Goal: Transaction & Acquisition: Purchase product/service

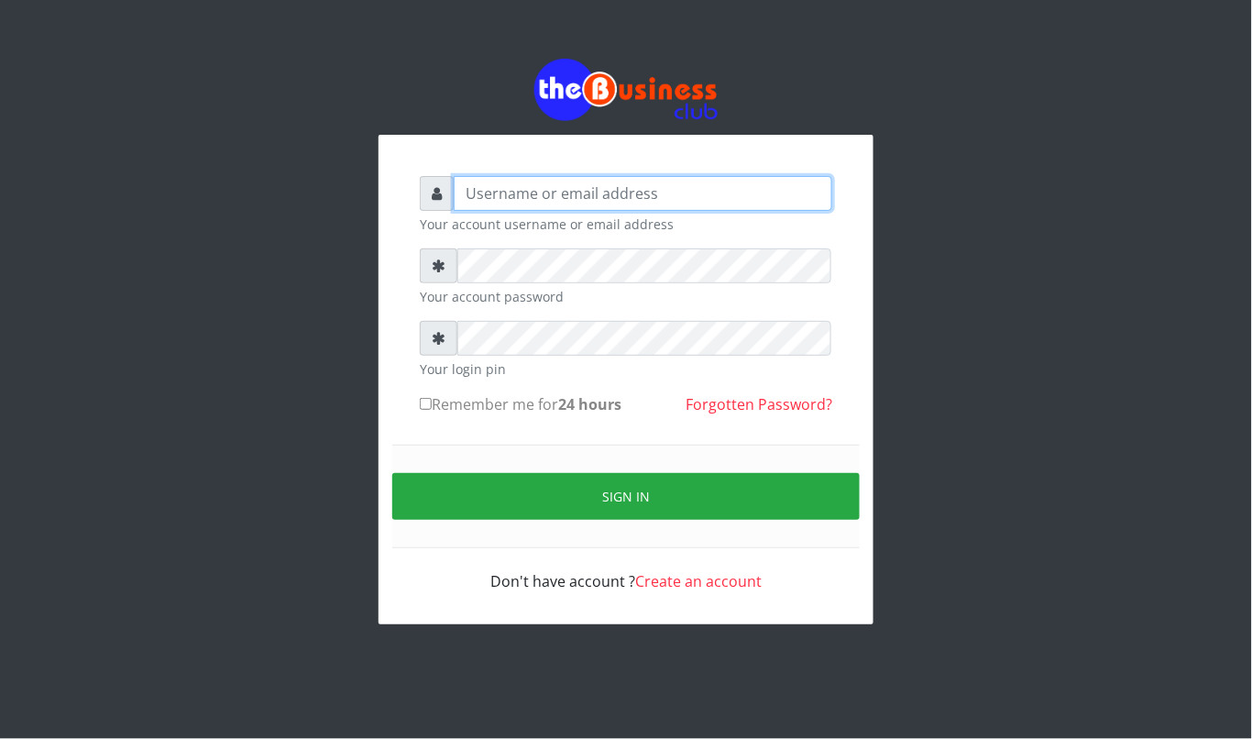
drag, startPoint x: 0, startPoint y: 0, endPoint x: 521, endPoint y: 188, distance: 553.4
click at [521, 188] on input "text" at bounding box center [643, 193] width 378 height 35
type input "kennyclassy"
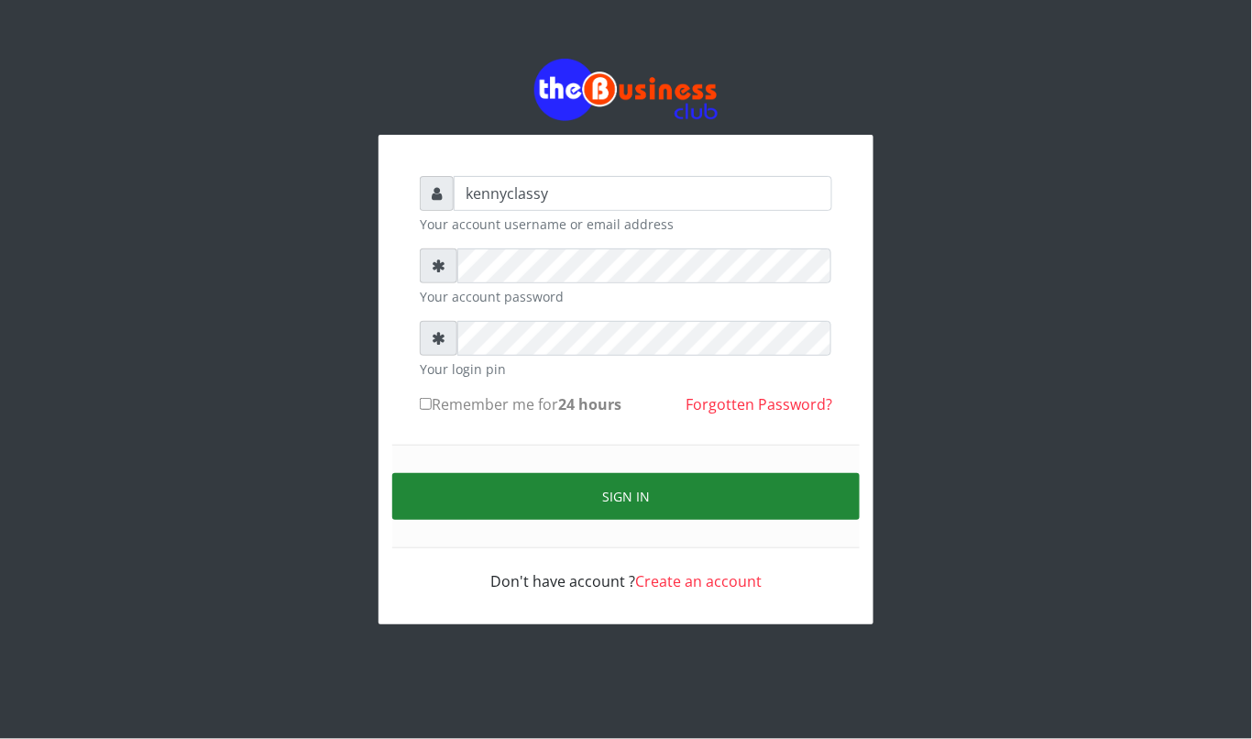
click at [548, 484] on button "Sign in" at bounding box center [625, 496] width 467 height 47
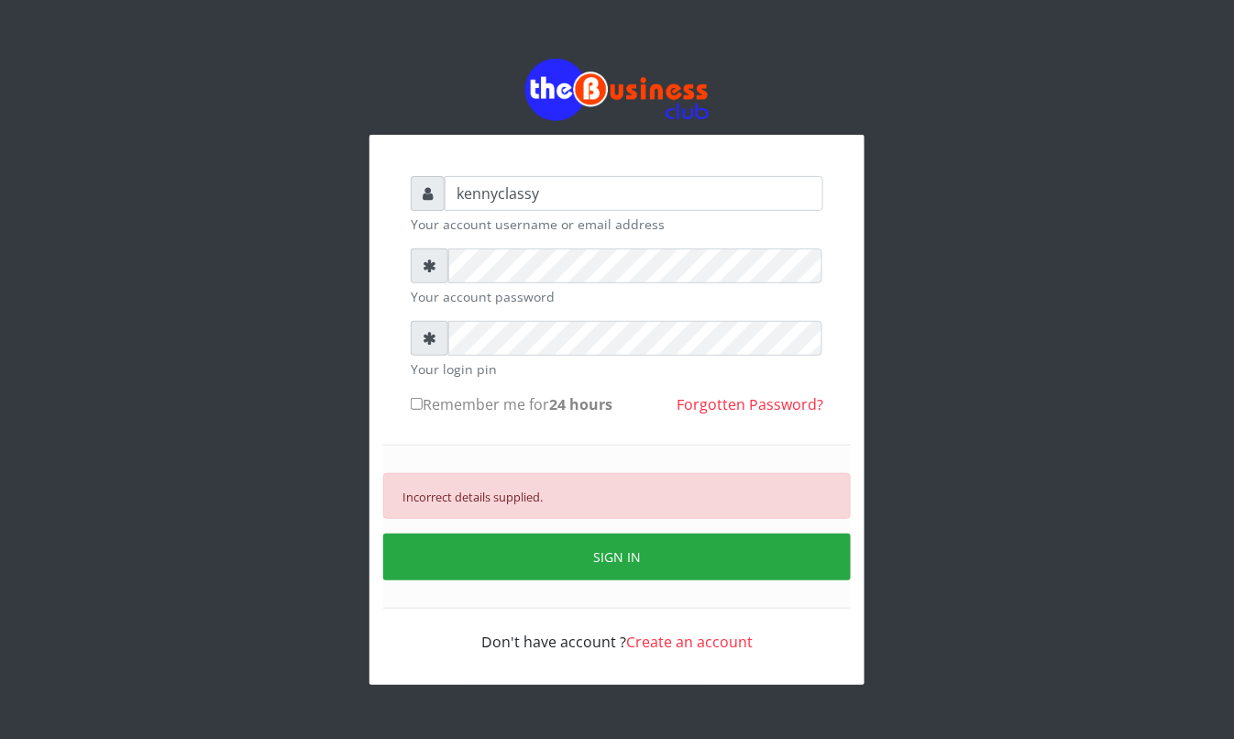
click at [464, 242] on form "kennyclassy Your account username or email address Your account password Your l…" at bounding box center [617, 414] width 412 height 477
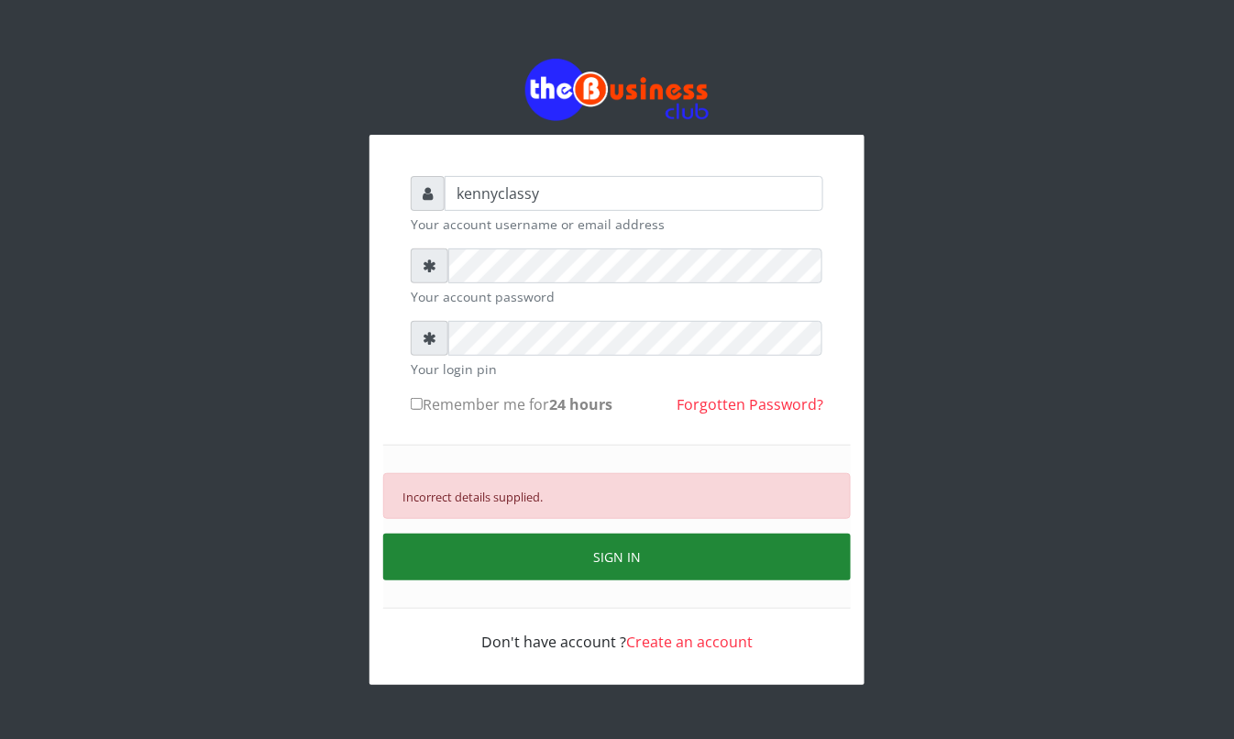
click at [627, 566] on button "SIGN IN" at bounding box center [616, 556] width 467 height 47
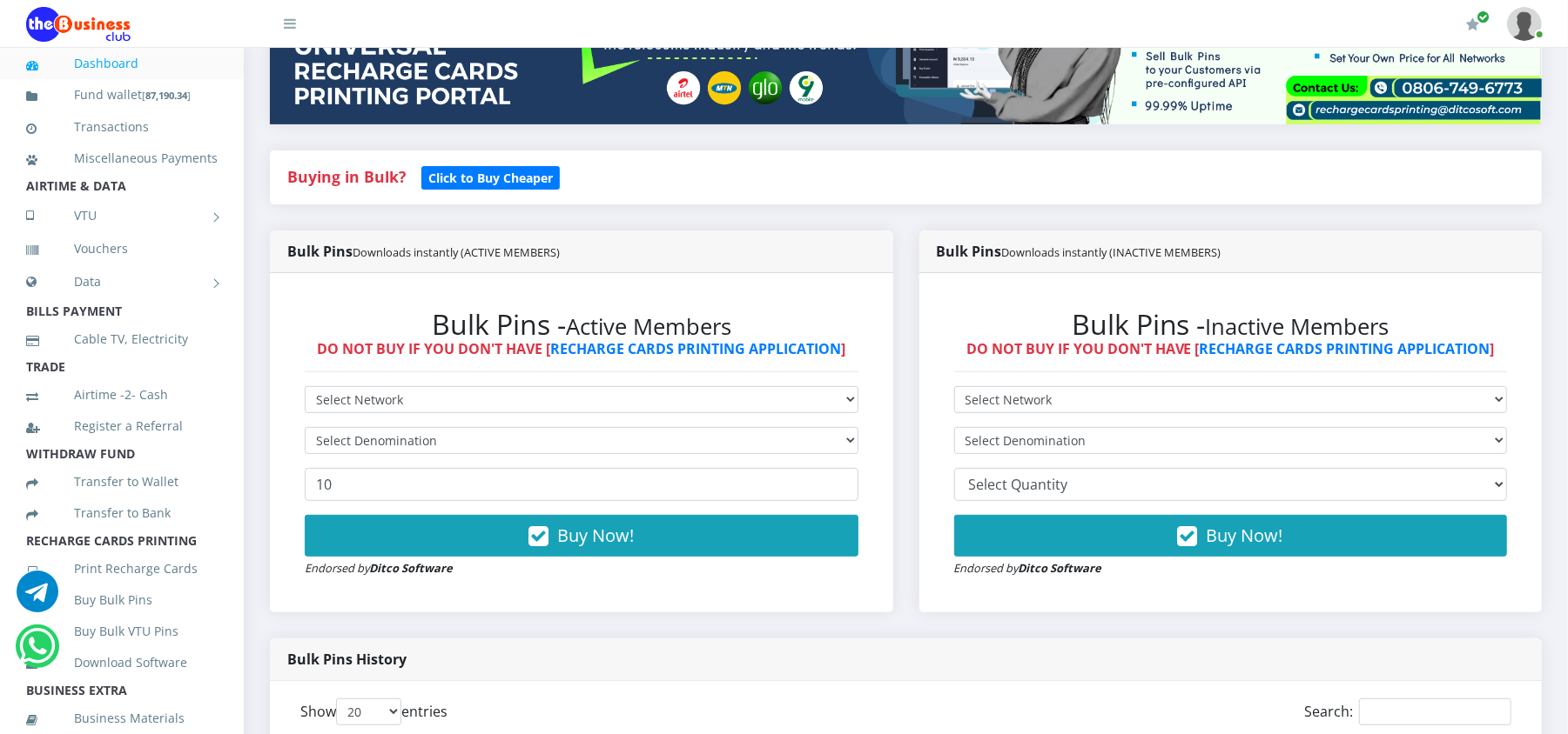
scroll to position [325, 0]
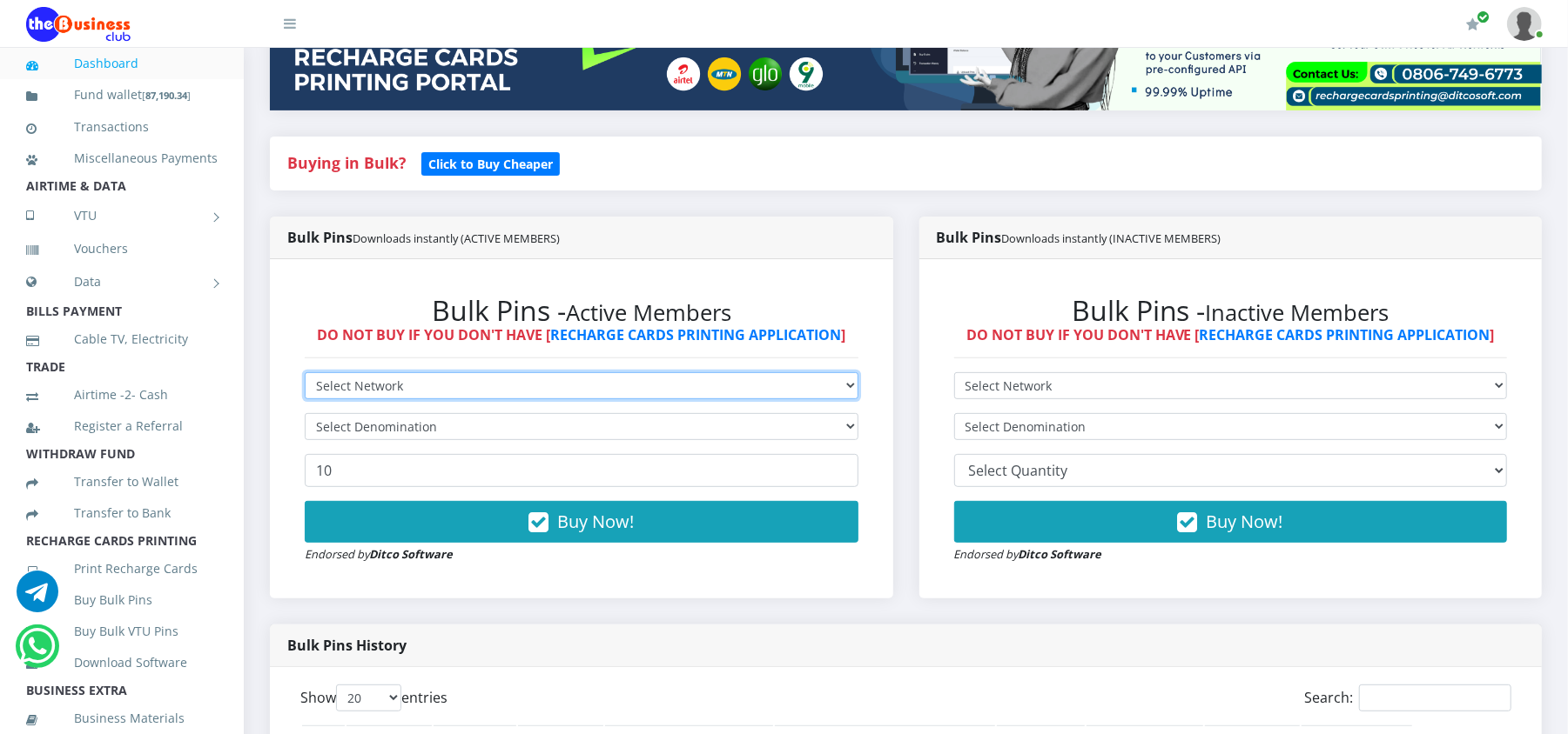
click at [596, 390] on select "Select Network MTN Globacom 9Mobile Airtel" at bounding box center [581, 386] width 554 height 27
select select "Airtel"
click at [305, 372] on select "Select Network MTN Globacom 9Mobile Airtel" at bounding box center [581, 386] width 554 height 27
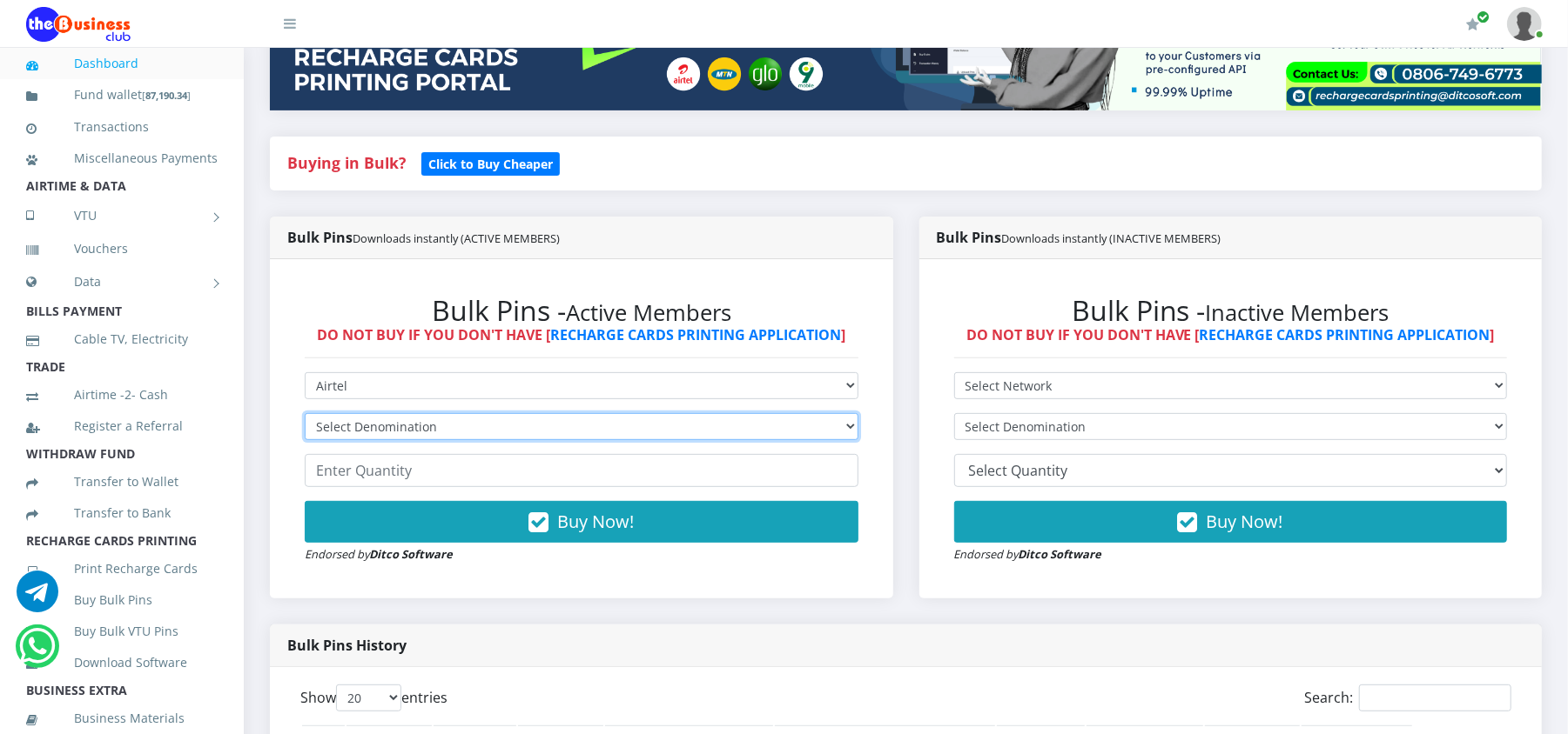
click at [495, 422] on select "Select Denomination Airtel NGN100 - ₦96.37 Airtel NGN200 - ₦192.74 Airtel NGN50…" at bounding box center [581, 426] width 554 height 27
select select "192.74-200"
click at [305, 413] on select "Select Denomination Airtel NGN100 - ₦96.37 Airtel NGN200 - ₦192.74 Airtel NGN50…" at bounding box center [581, 426] width 554 height 27
click at [440, 474] on input "number" at bounding box center [581, 470] width 554 height 33
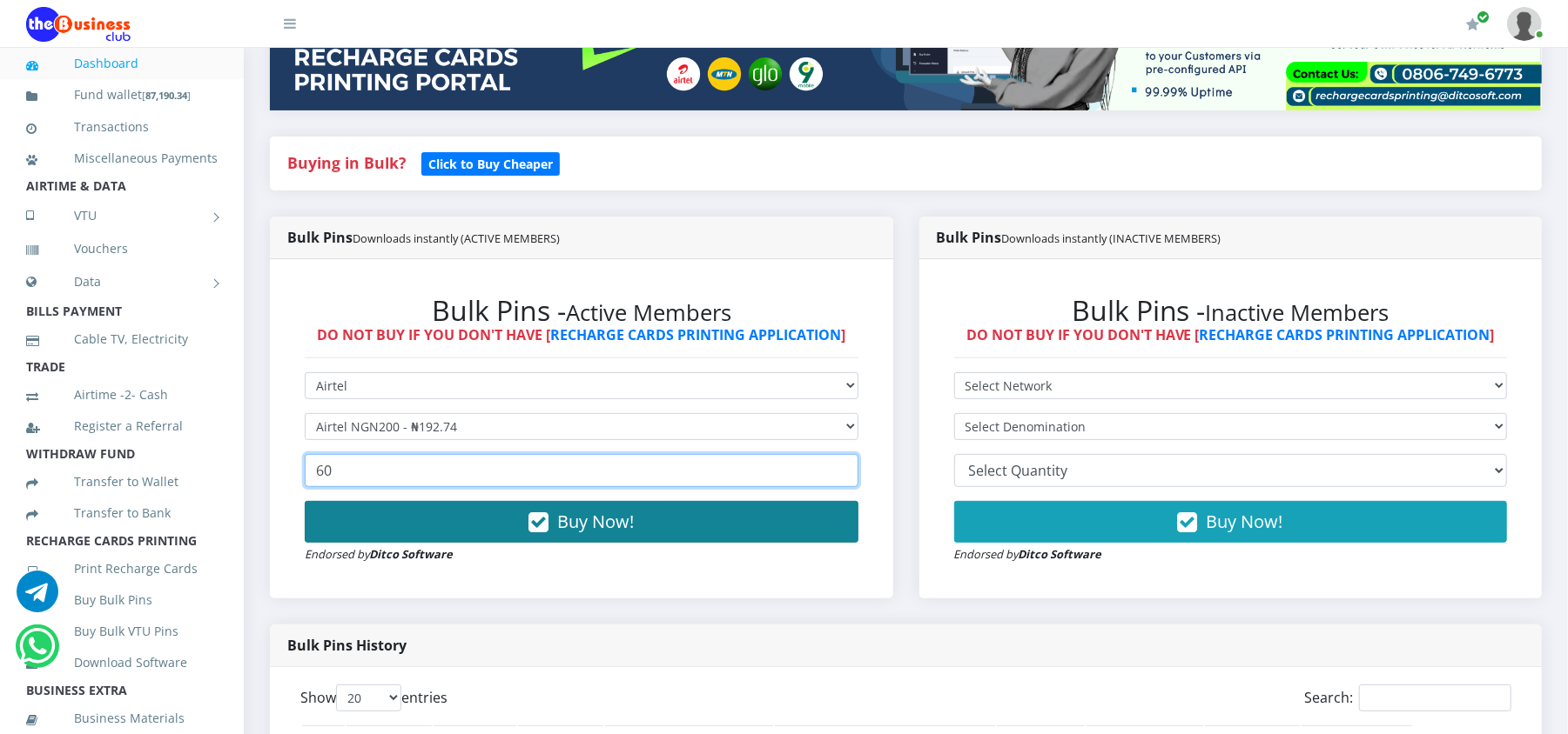
type input "60"
click at [426, 533] on button "Buy Now!" at bounding box center [581, 522] width 554 height 42
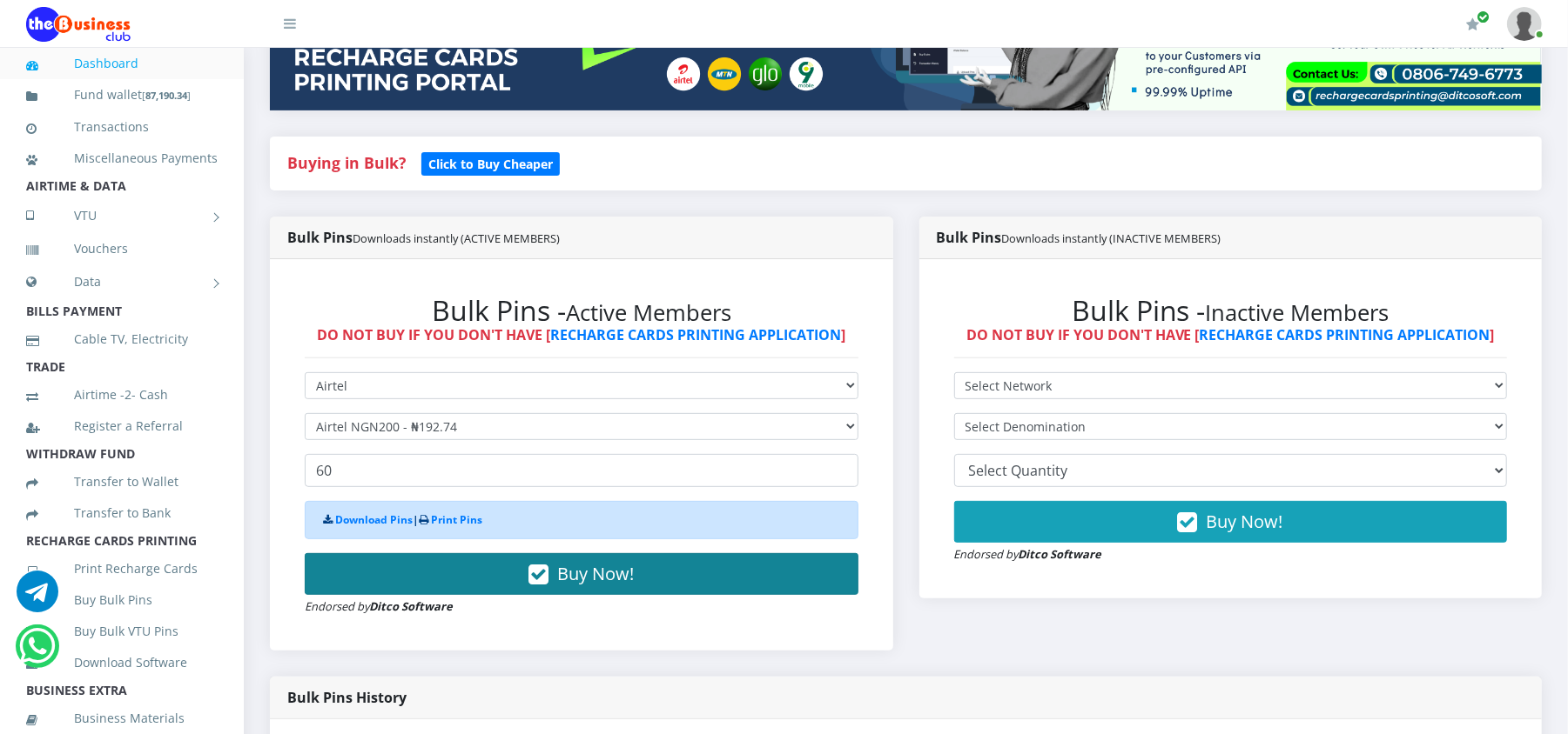
click at [451, 573] on button "Buy Now!" at bounding box center [581, 574] width 554 height 42
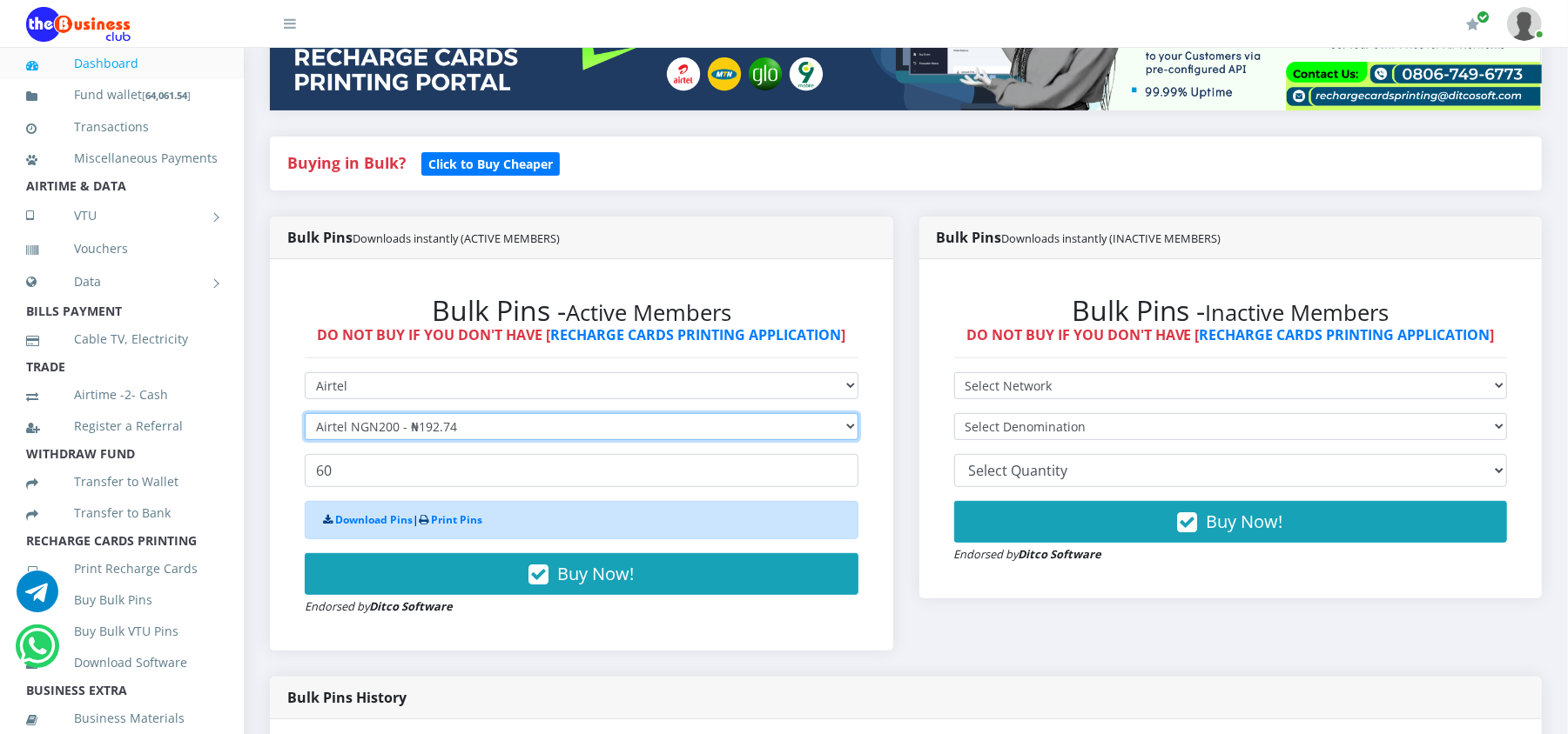
click at [357, 430] on select "Select Denomination Airtel NGN100 - ₦96.37 Airtel NGN200 - ₦192.74 Airtel NGN50…" at bounding box center [581, 426] width 554 height 27
select select "96.37-100"
click at [305, 413] on select "Select Denomination Airtel NGN100 - ₦96.37 Airtel NGN200 - ₦192.74 Airtel NGN50…" at bounding box center [581, 426] width 554 height 27
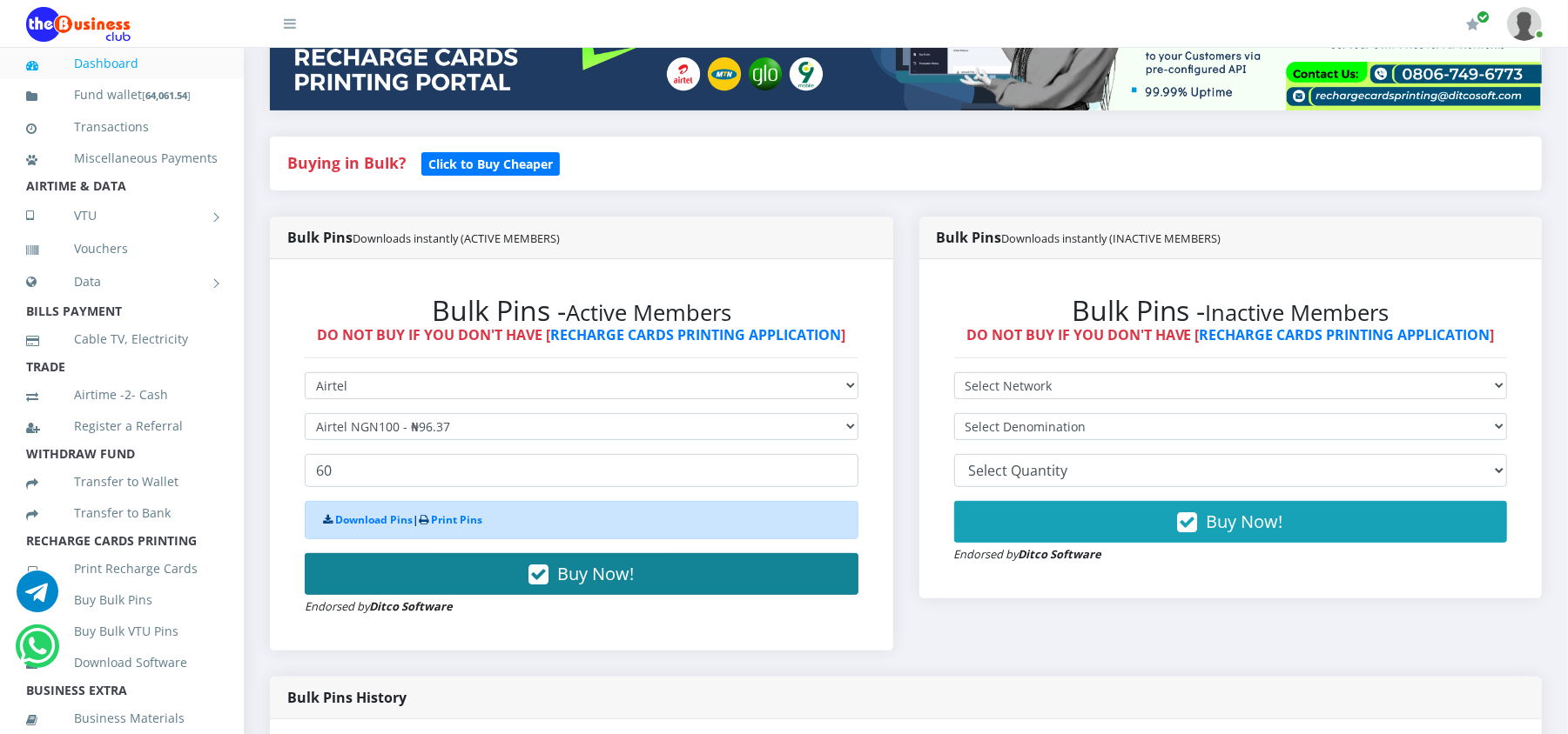
click at [390, 569] on button "Buy Now!" at bounding box center [581, 574] width 554 height 42
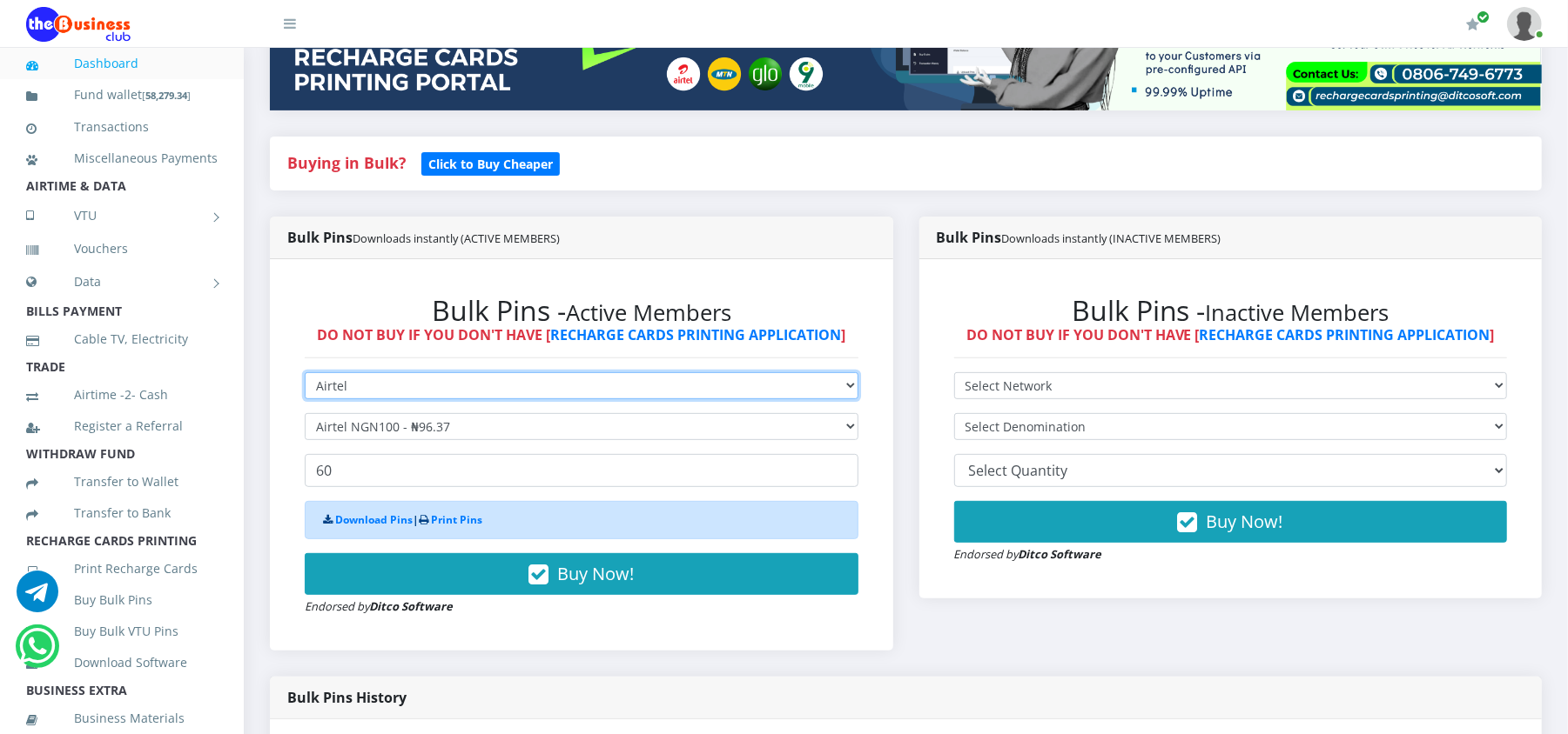
click at [328, 384] on select "Select Network MTN Globacom 9Mobile Airtel" at bounding box center [581, 386] width 554 height 27
select select "MTN"
click at [305, 372] on select "Select Network MTN Globacom 9Mobile Airtel" at bounding box center [581, 386] width 554 height 27
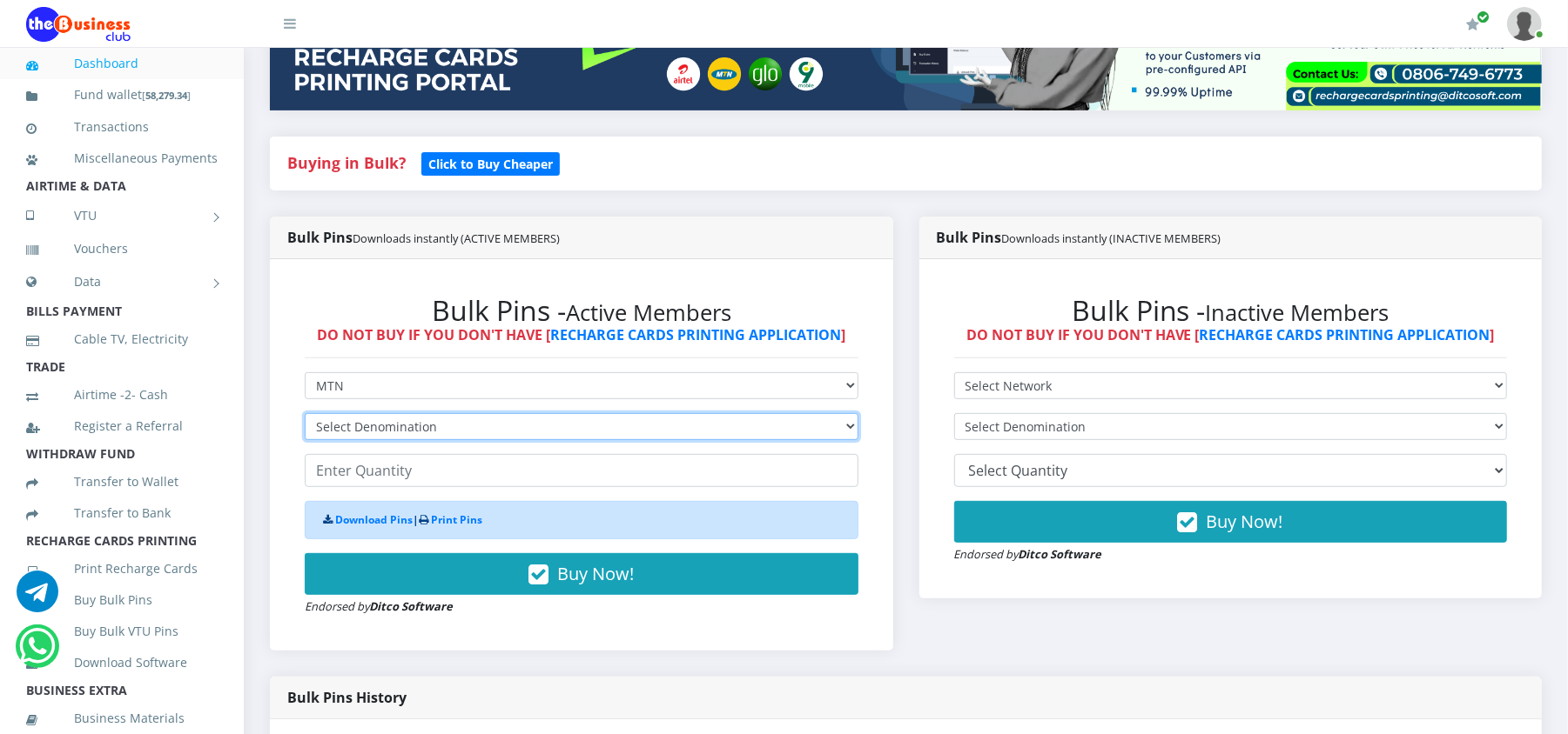
click at [343, 423] on select "Select Denomination MTN NGN100 - ₦96.98 MTN NGN200 - ₦193.96 MTN NGN400 - ₦387.…" at bounding box center [581, 426] width 554 height 27
select select "193.96-200"
click at [305, 413] on select "Select Denomination MTN NGN100 - ₦96.98 MTN NGN200 - ₦193.96 MTN NGN400 - ₦387.…" at bounding box center [581, 426] width 554 height 27
click at [349, 471] on input "number" at bounding box center [581, 470] width 554 height 33
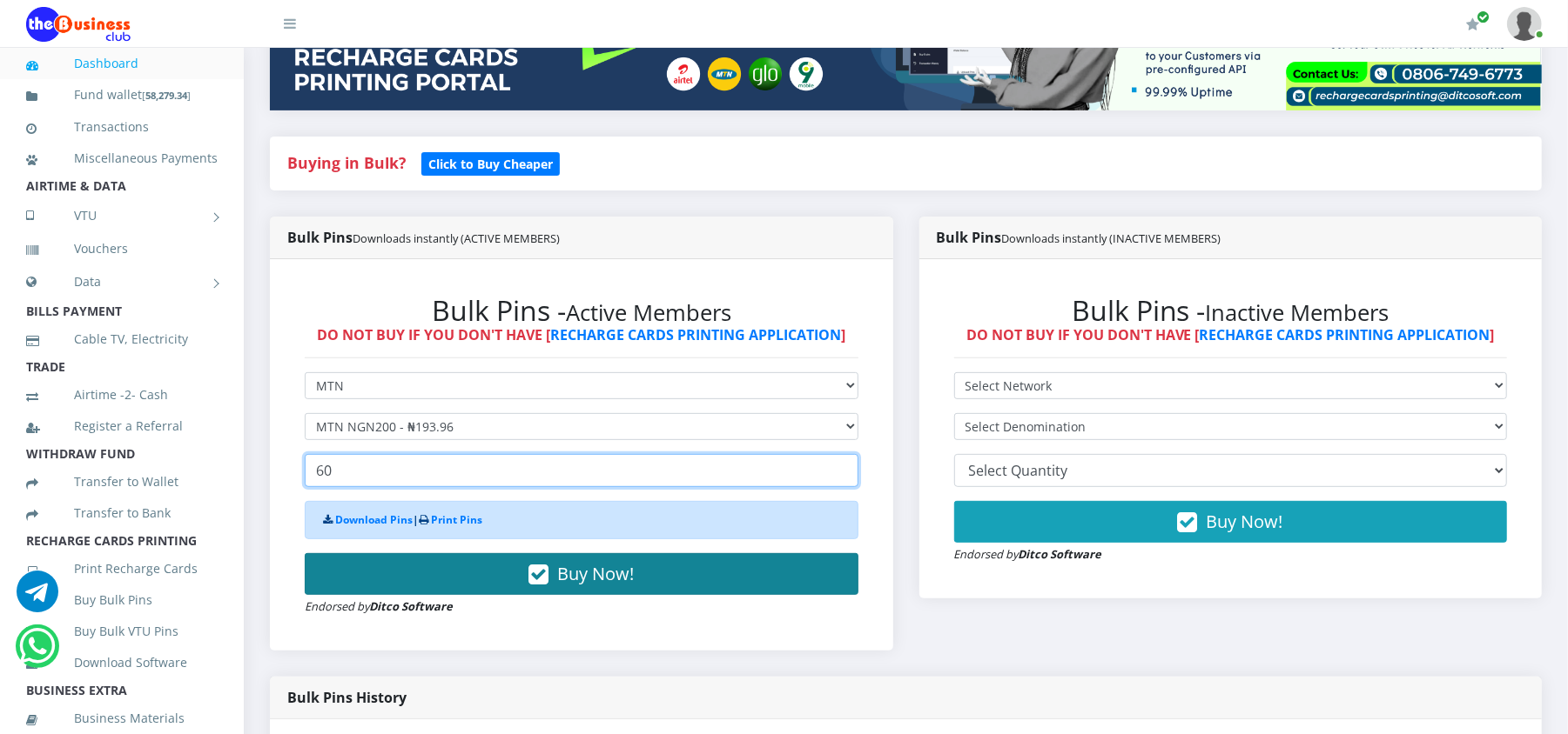
type input "60"
click at [345, 565] on button "Buy Now!" at bounding box center [581, 574] width 554 height 42
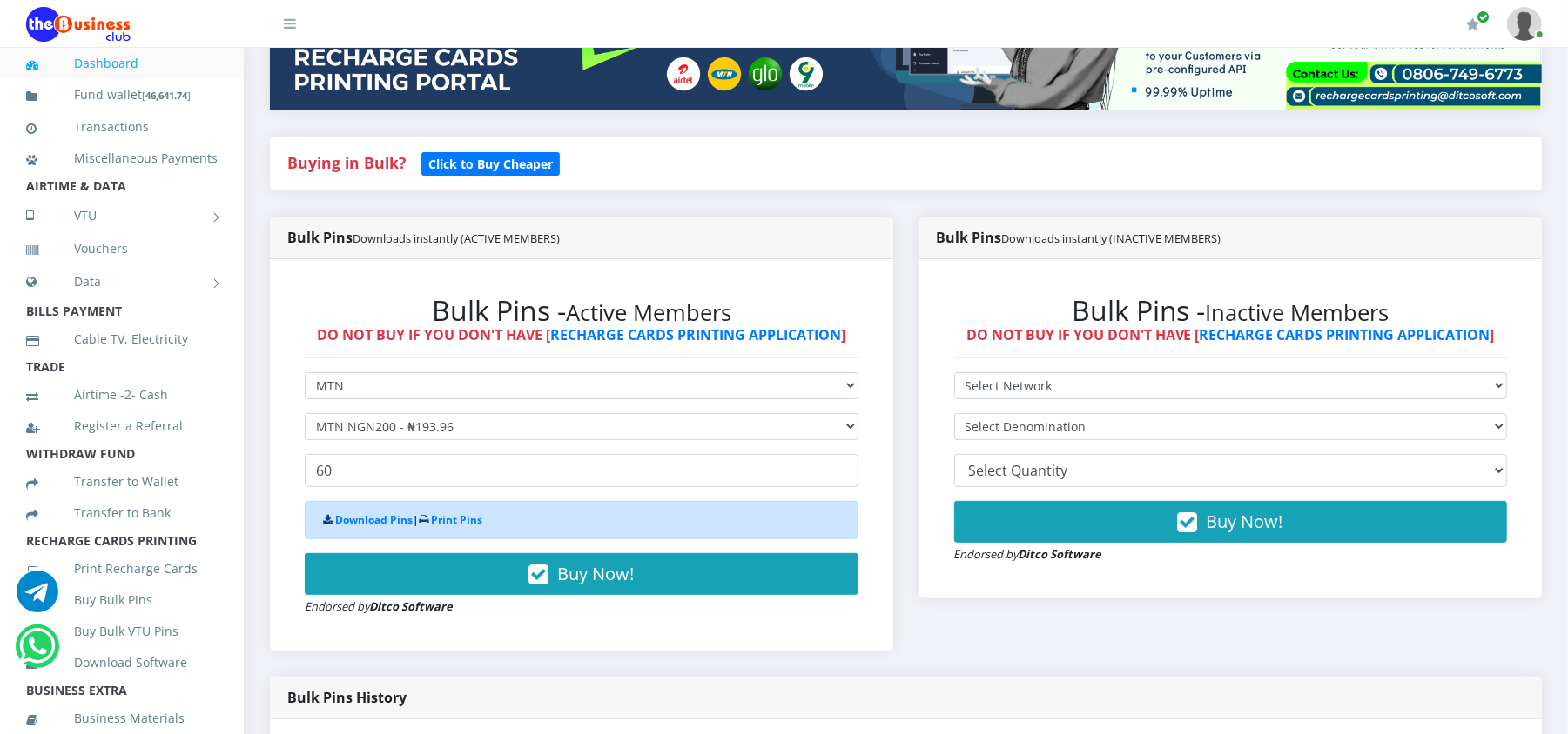
click at [393, 600] on strong "Ditco Software" at bounding box center [411, 607] width 84 height 15
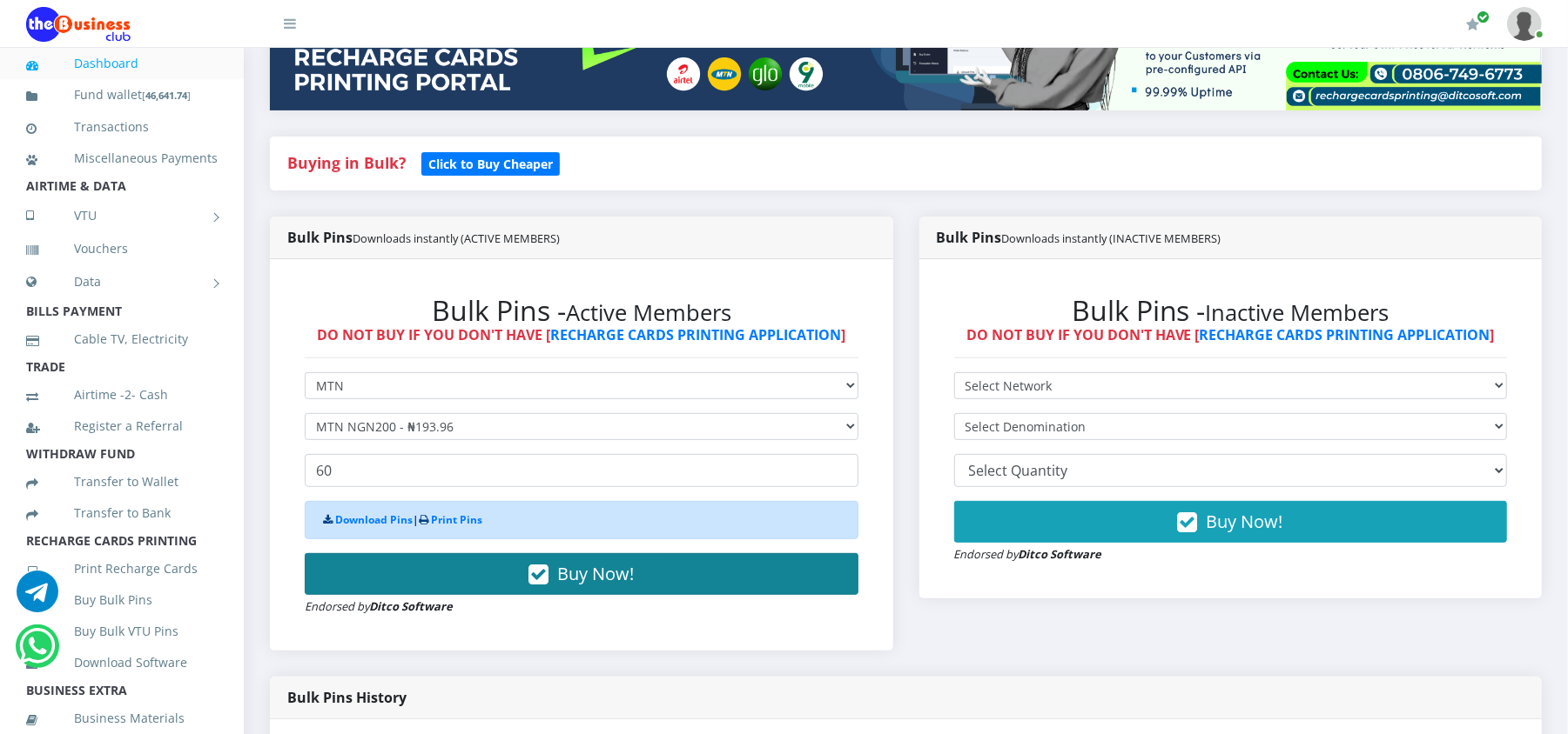
click at [393, 582] on button "Buy Now!" at bounding box center [581, 574] width 554 height 42
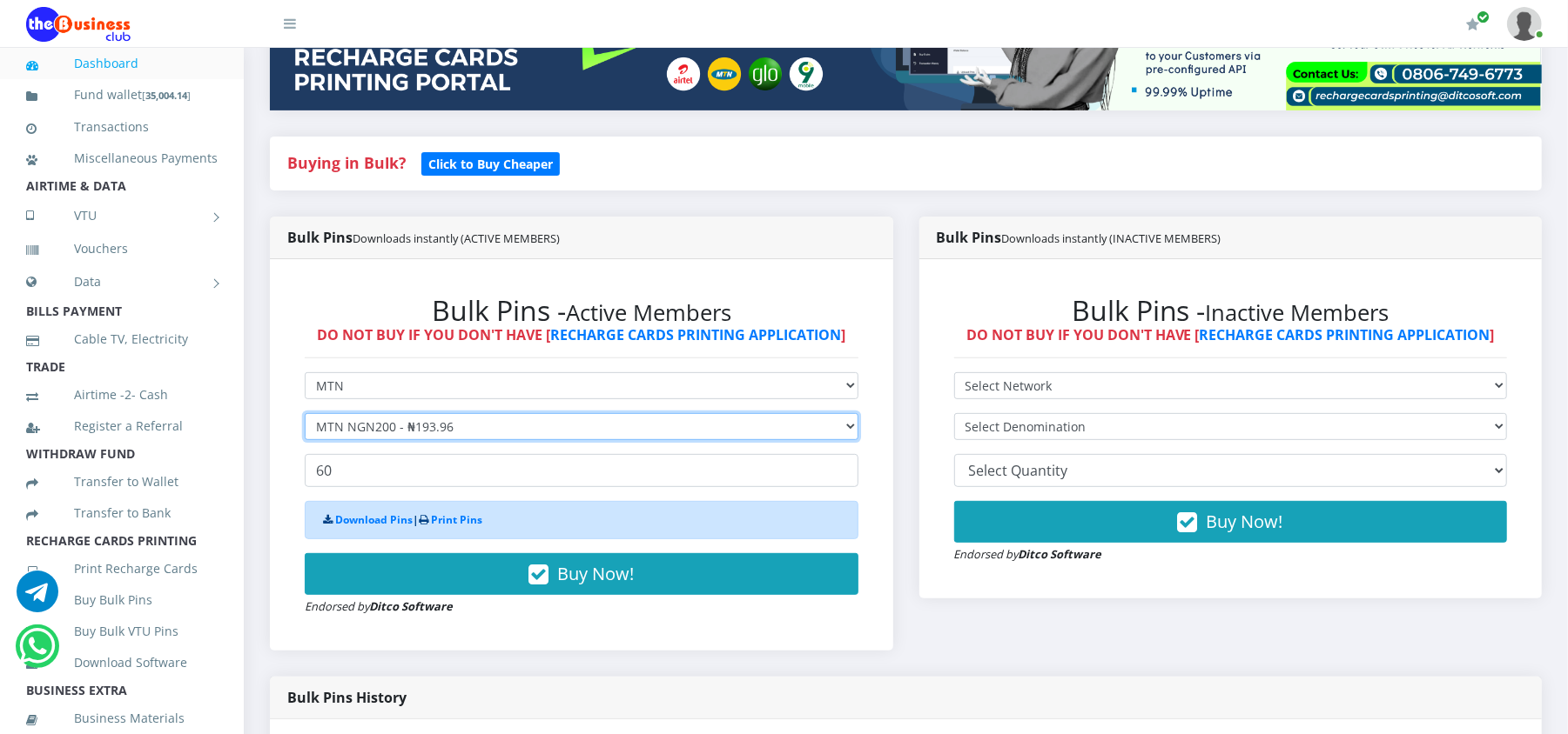
click at [374, 422] on select "Select Denomination MTN NGN100 - ₦96.98 MTN NGN200 - ₦193.96 MTN NGN400 - ₦387.…" at bounding box center [581, 426] width 554 height 27
select select "96.98-100"
click at [305, 413] on select "Select Denomination MTN NGN100 - ₦96.98 MTN NGN200 - ₦193.96 MTN NGN400 - ₦387.…" at bounding box center [581, 426] width 554 height 27
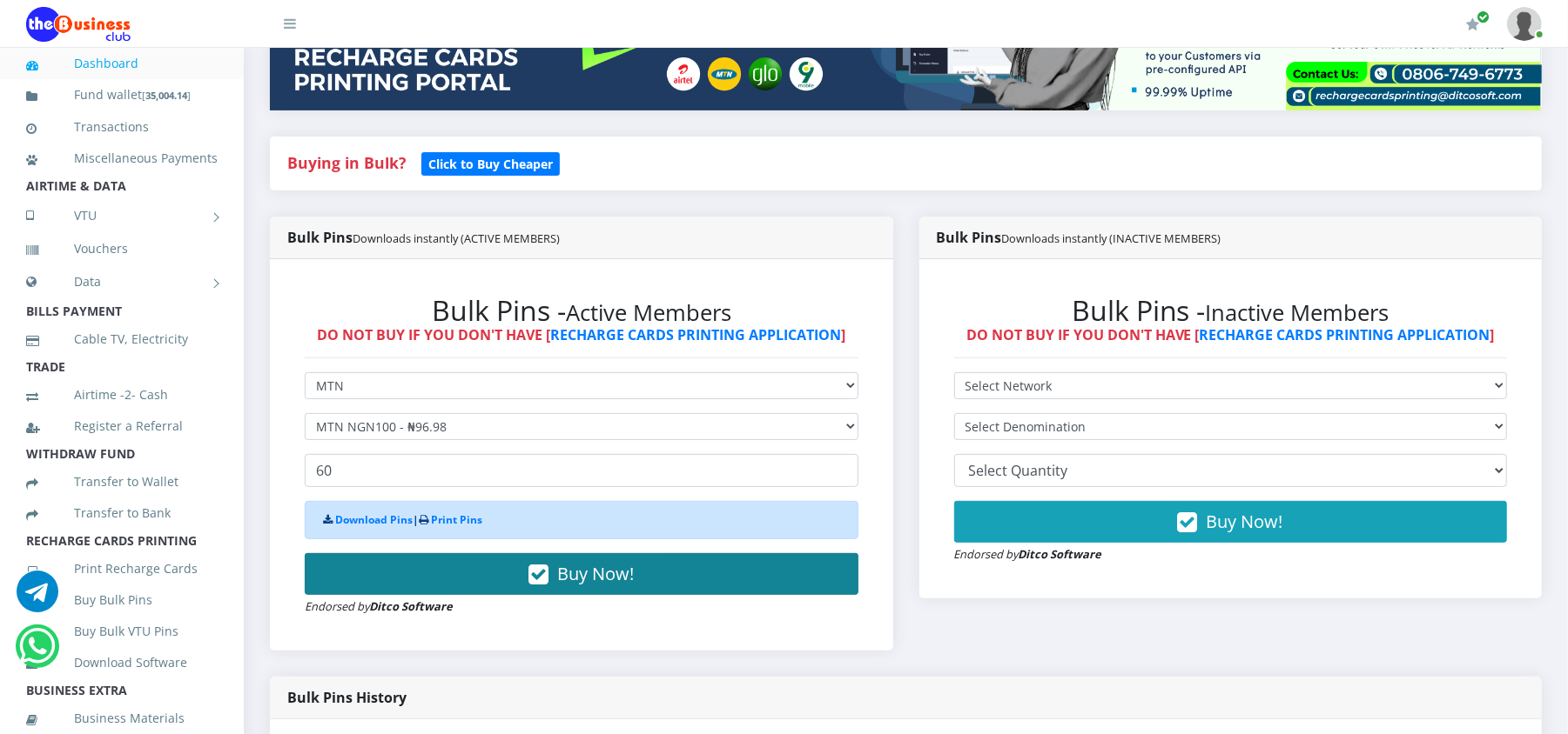
click at [372, 592] on button "Buy Now!" at bounding box center [581, 574] width 554 height 42
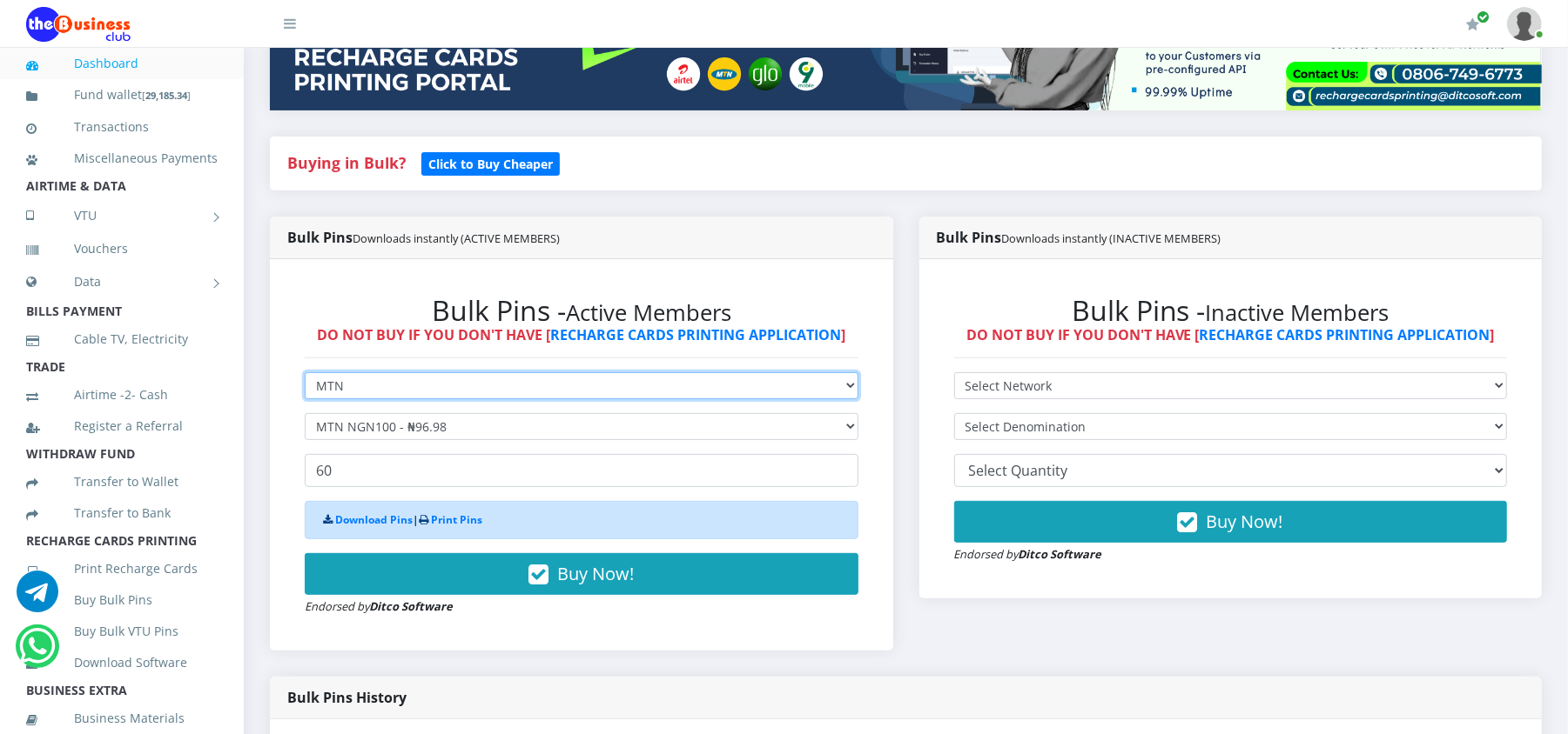
click at [484, 377] on select "Select Network MTN Globacom 9Mobile Airtel" at bounding box center [581, 386] width 554 height 27
click at [407, 377] on select "Select Network MTN Globacom 9Mobile Airtel" at bounding box center [581, 386] width 554 height 27
click at [388, 385] on select "Select Network MTN Globacom 9Mobile Airtel" at bounding box center [581, 386] width 554 height 27
select select "Glo"
click at [305, 372] on select "Select Network MTN Globacom 9Mobile Airtel" at bounding box center [581, 386] width 554 height 27
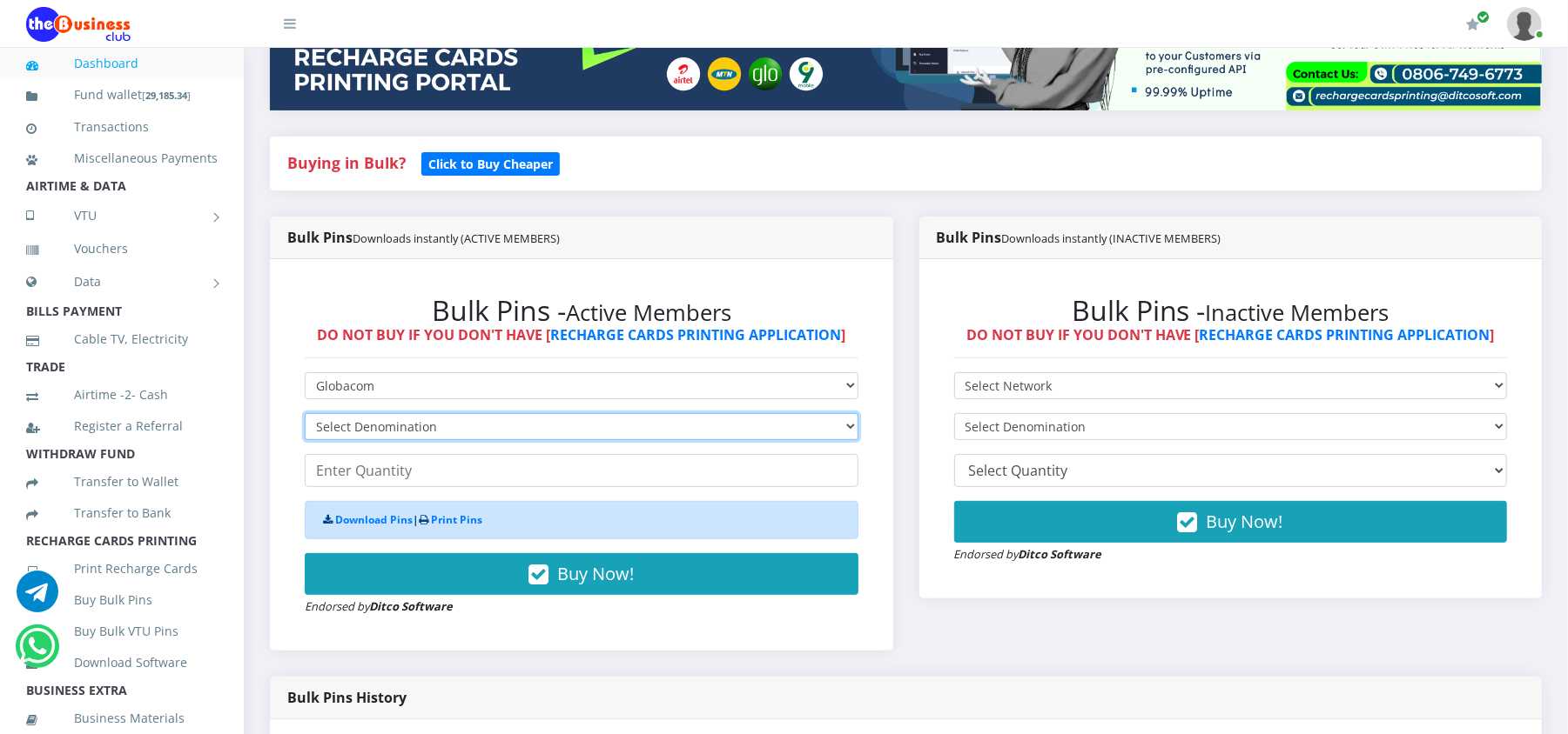
click at [359, 414] on select "Select Denomination Glo NGN100 - ₦96.50 Glo NGN200 - ₦193.00 Glo NGN500 - ₦482.…" at bounding box center [581, 426] width 554 height 27
select select "193-200"
click at [305, 413] on select "Select Denomination Glo NGN100 - ₦96.50 Glo NGN200 - ₦193.00 Glo NGN500 - ₦482.…" at bounding box center [581, 426] width 554 height 27
click at [356, 479] on input "number" at bounding box center [581, 470] width 554 height 33
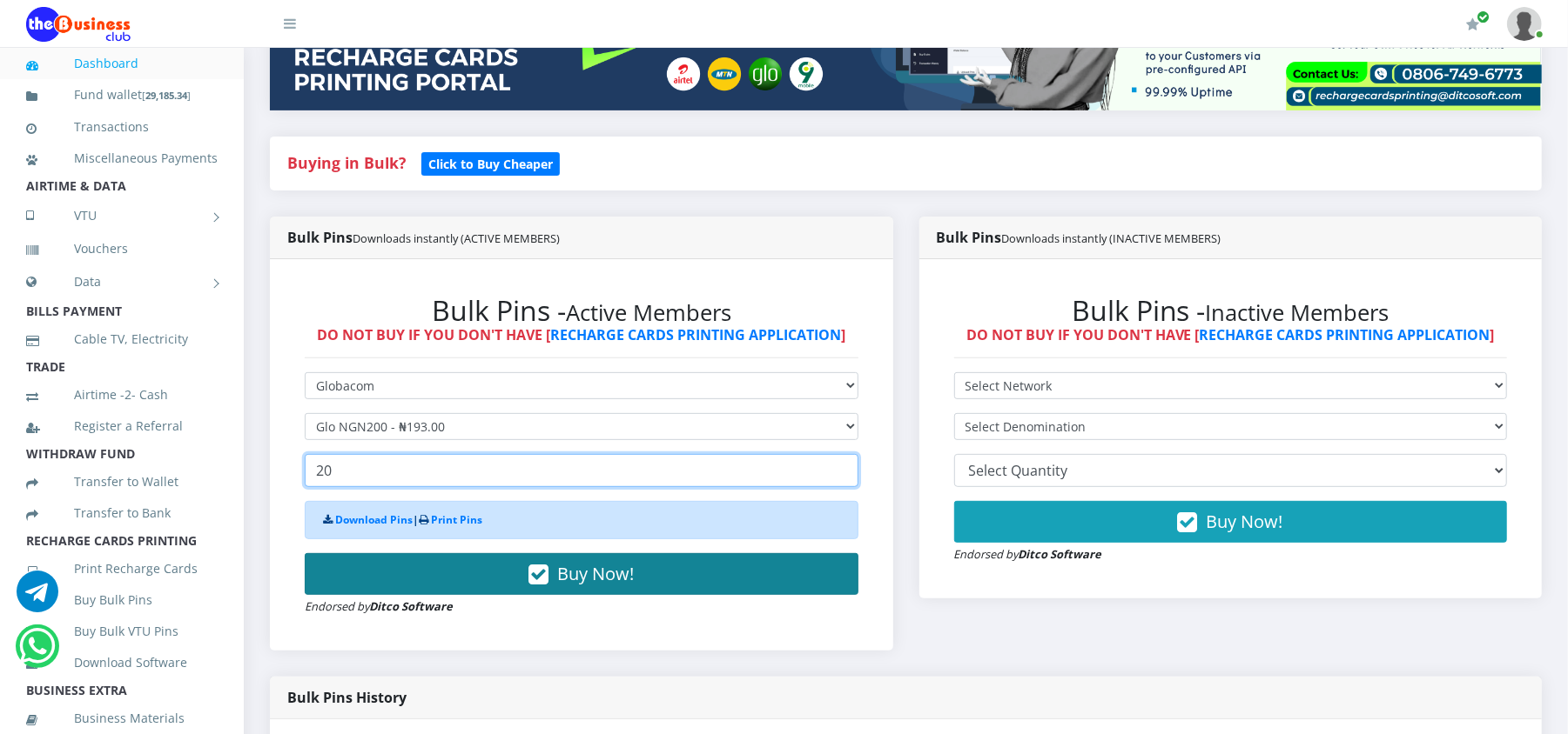
type input "20"
click at [384, 578] on button "Buy Now!" at bounding box center [581, 574] width 554 height 42
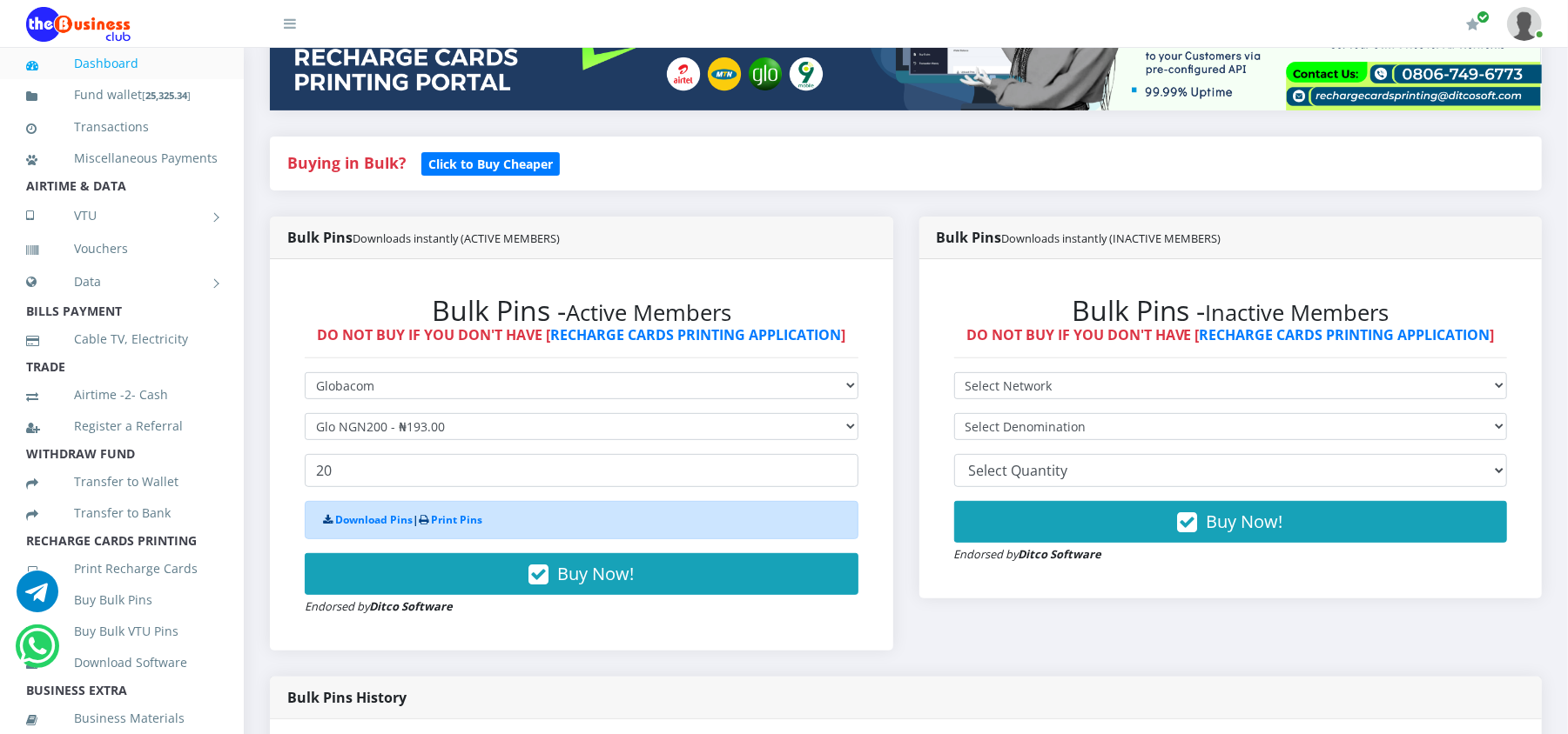
click at [266, 484] on div "Bulk Pins Downloads instantly (ACTIVE MEMBERS) Bulk Pins - Active Members DO NO…" at bounding box center [581, 447] width 650 height 461
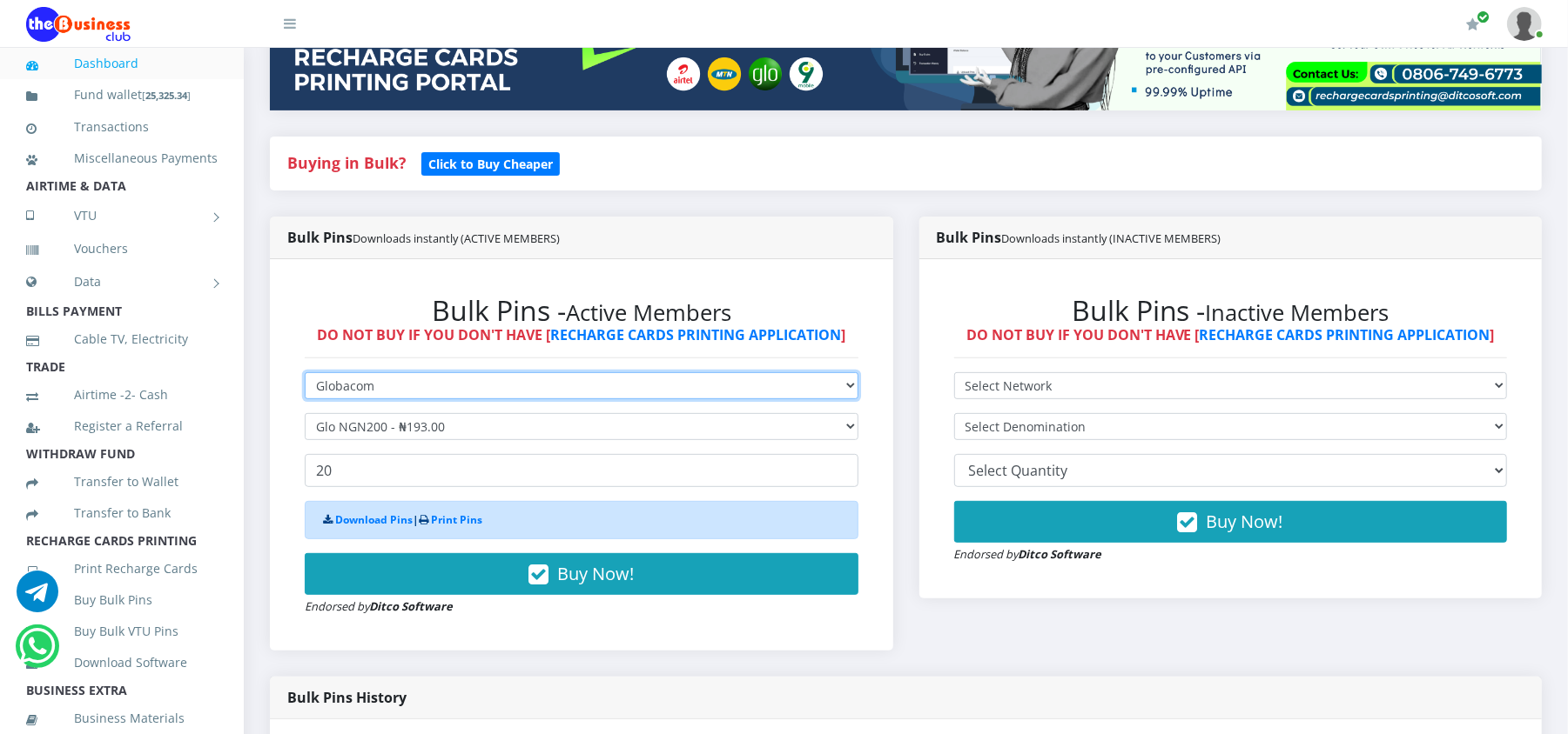
click at [520, 393] on select "Select Network MTN Globacom 9Mobile Airtel" at bounding box center [581, 386] width 554 height 27
select select "Airtel"
click at [305, 372] on select "Select Network MTN Globacom 9Mobile Airtel" at bounding box center [581, 386] width 554 height 27
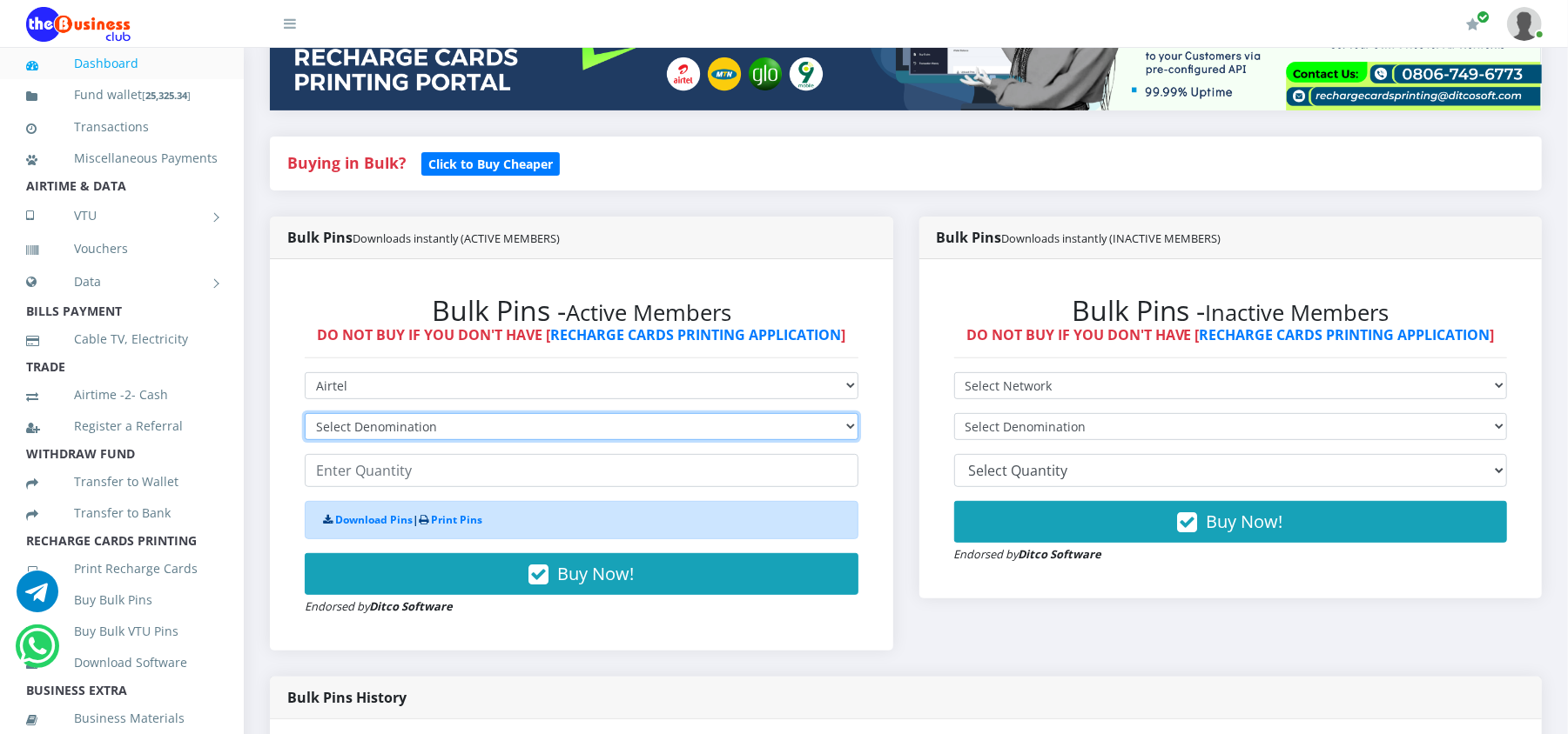
click at [405, 426] on select "Select Denomination Airtel NGN100 - ₦96.37 Airtel NGN200 - ₦192.74 Airtel NGN50…" at bounding box center [581, 426] width 554 height 27
select select "481.85-500"
click at [305, 413] on select "Select Denomination Airtel NGN100 - ₦96.37 Airtel NGN200 - ₦192.74 Airtel NGN50…" at bounding box center [581, 426] width 554 height 27
click at [399, 471] on input "number" at bounding box center [581, 470] width 554 height 33
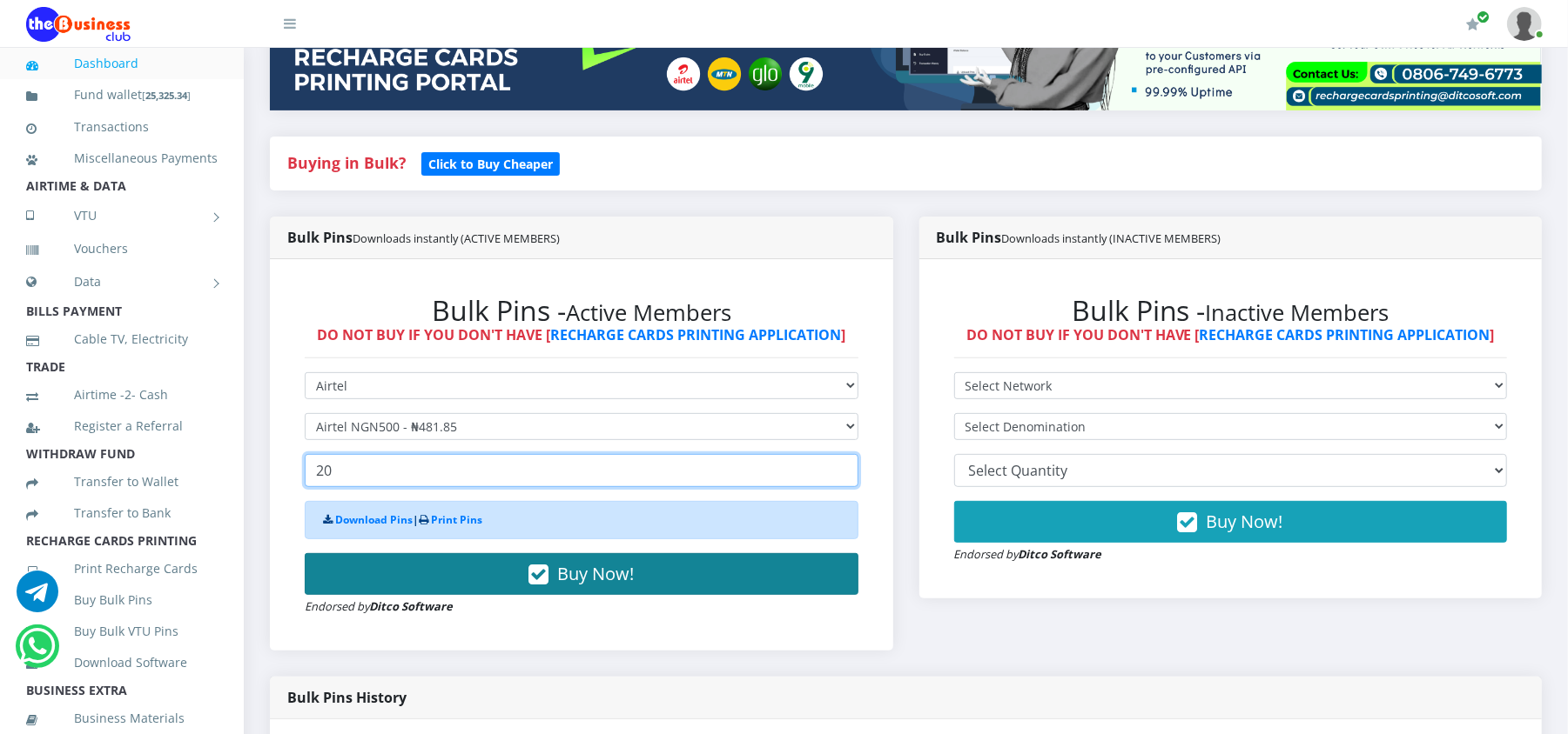
type input "20"
click at [460, 568] on button "Buy Now!" at bounding box center [581, 574] width 554 height 42
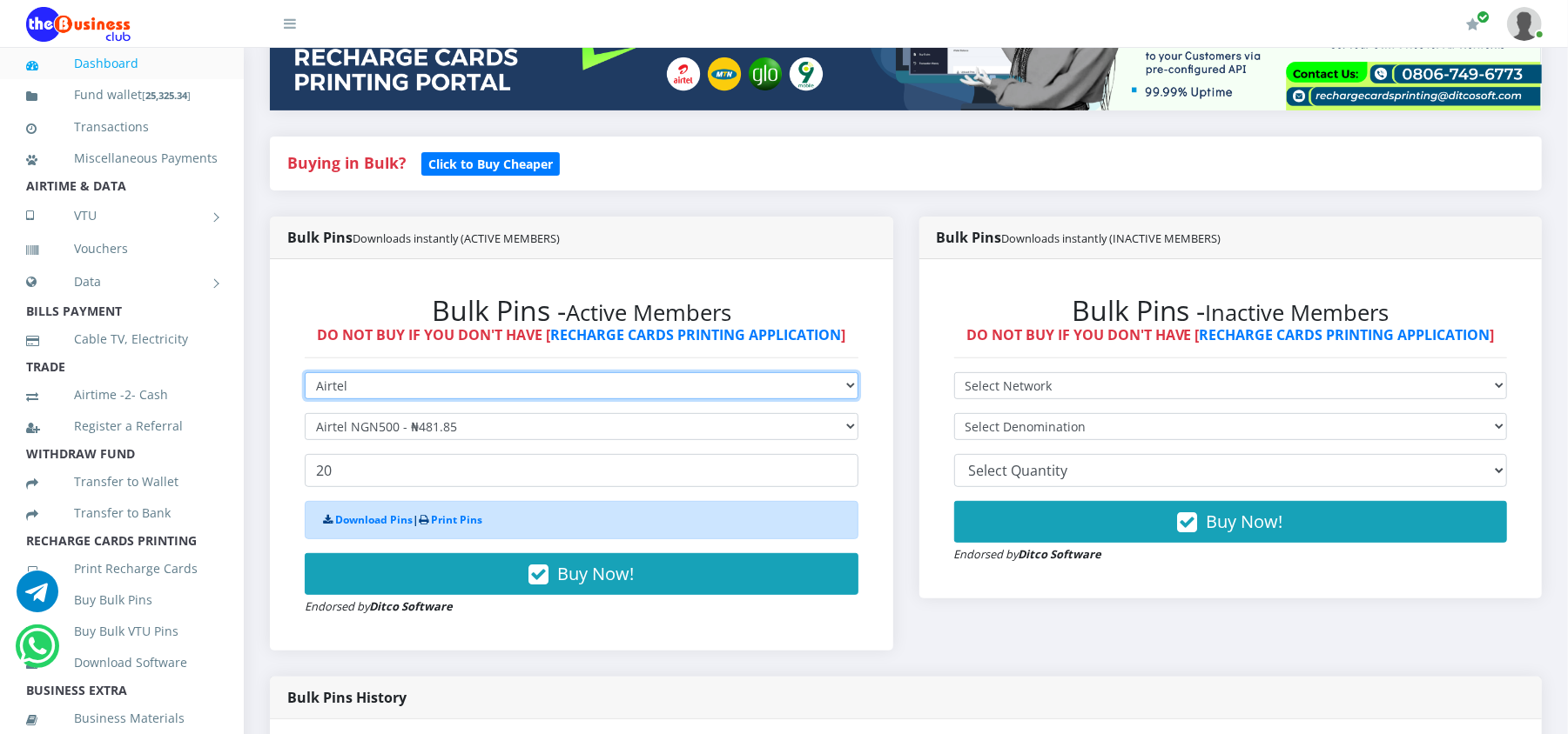
click at [357, 388] on select "Select Network MTN Globacom 9Mobile Airtel" at bounding box center [581, 386] width 554 height 27
select select "MTN"
click at [305, 372] on select "Select Network MTN Globacom 9Mobile Airtel" at bounding box center [581, 386] width 554 height 27
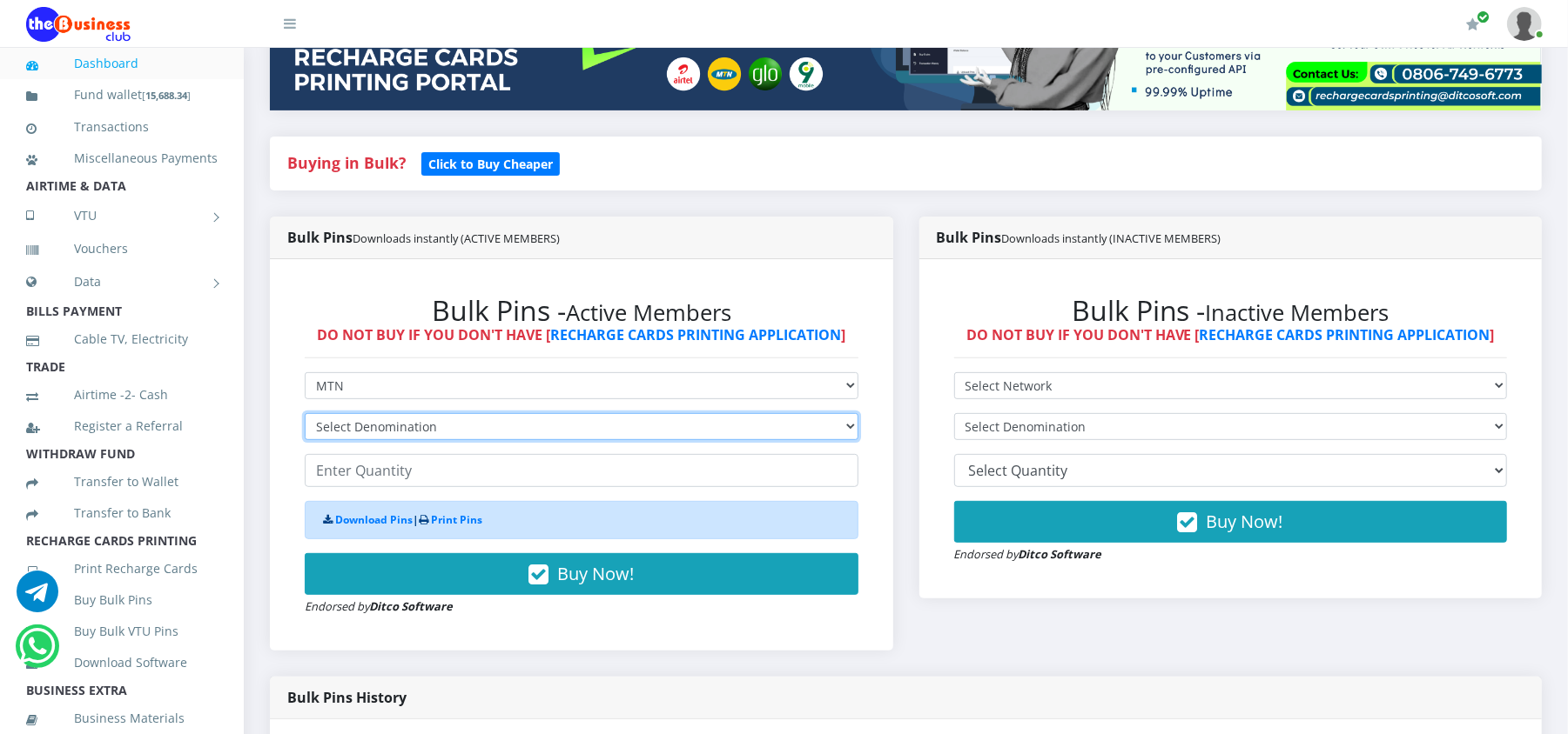
click at [360, 428] on select "Select Denomination MTN NGN100 - ₦96.98 MTN NGN200 - ₦193.96 MTN NGN400 - ₦387.…" at bounding box center [581, 426] width 554 height 27
select select "484.9-500"
click at [305, 413] on select "Select Denomination MTN NGN100 - ₦96.98 MTN NGN200 - ₦193.96 MTN NGN400 - ₦387.…" at bounding box center [581, 426] width 554 height 27
click at [373, 480] on input "number" at bounding box center [581, 470] width 554 height 33
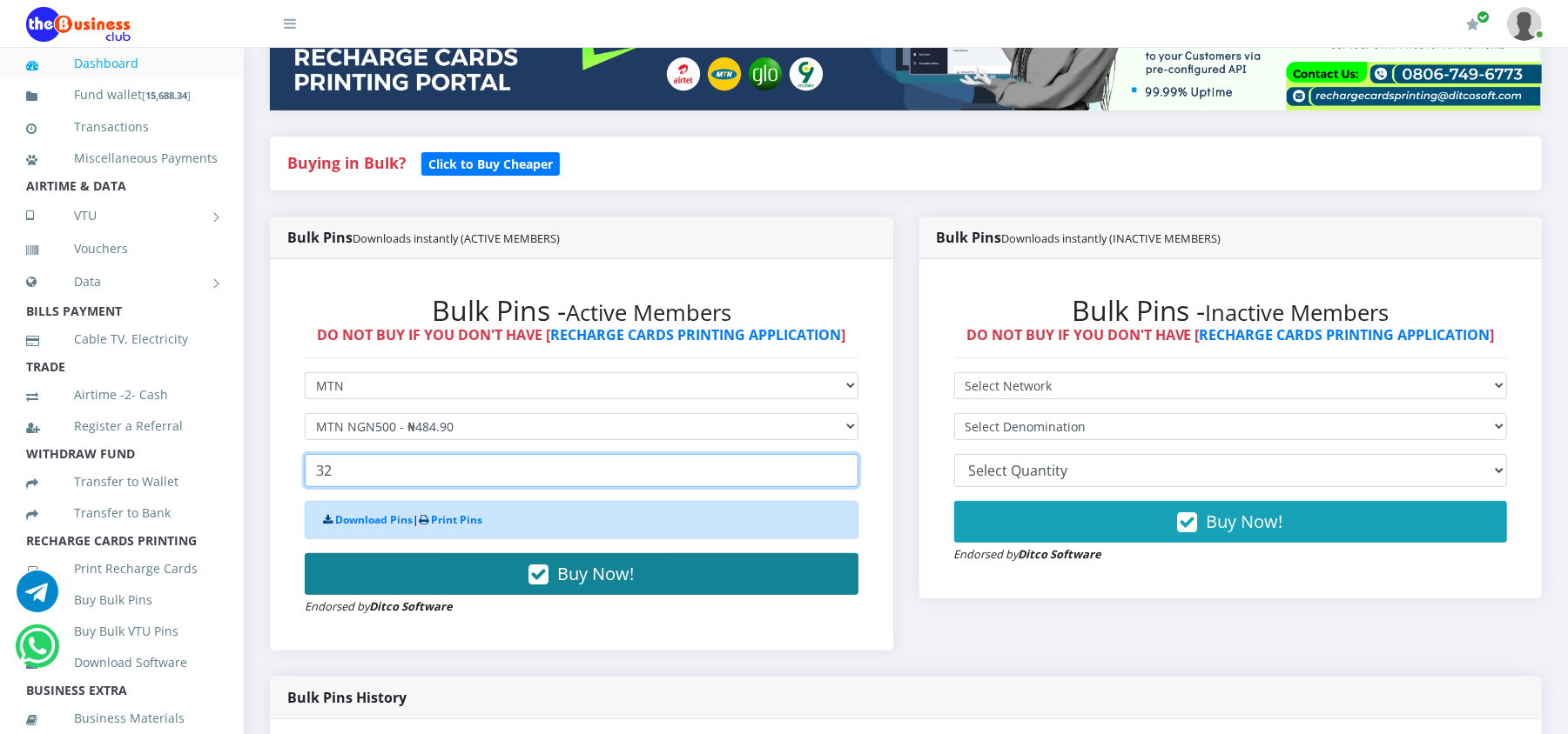
type input "32"
click at [416, 561] on button "Buy Now!" at bounding box center [581, 574] width 554 height 42
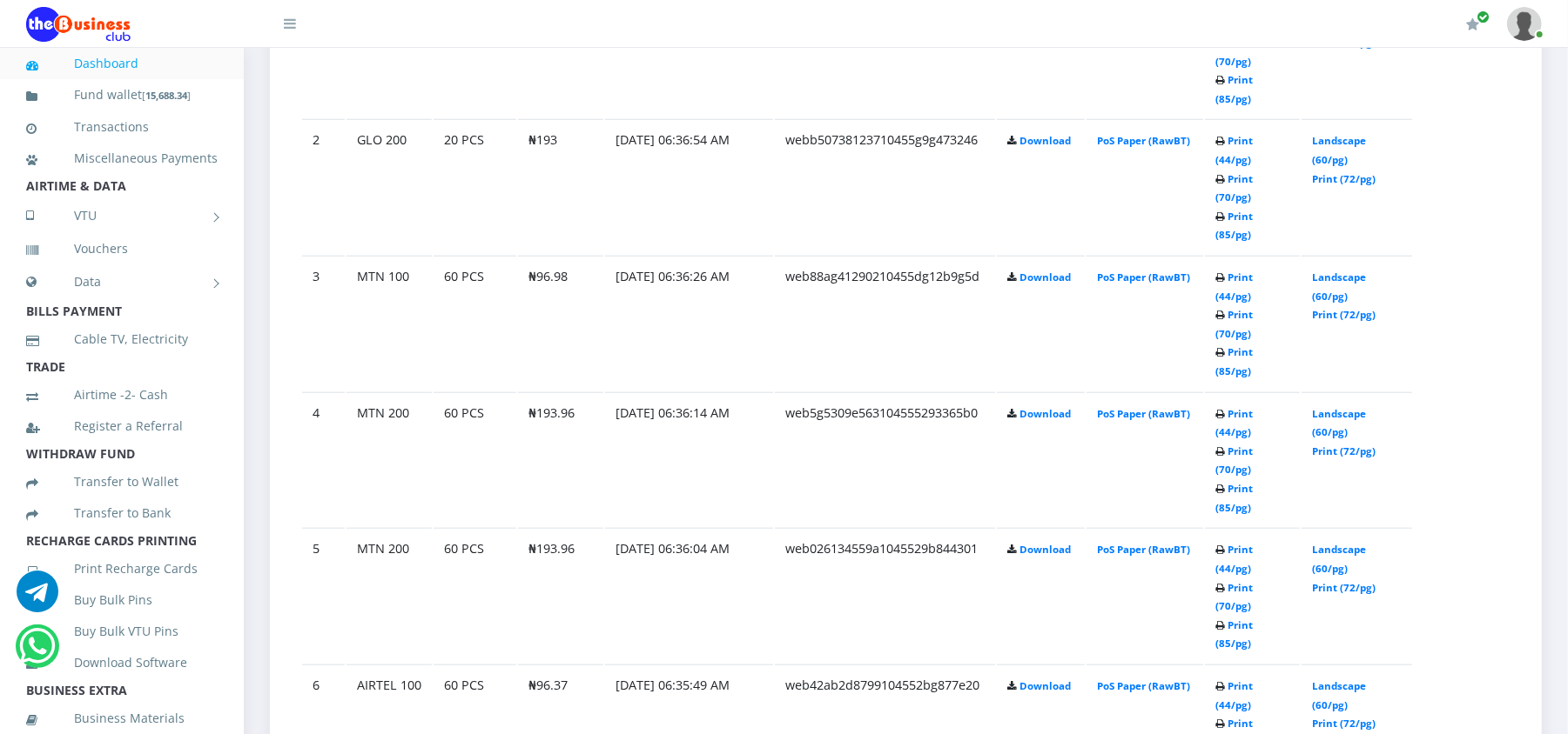
scroll to position [1137, 0]
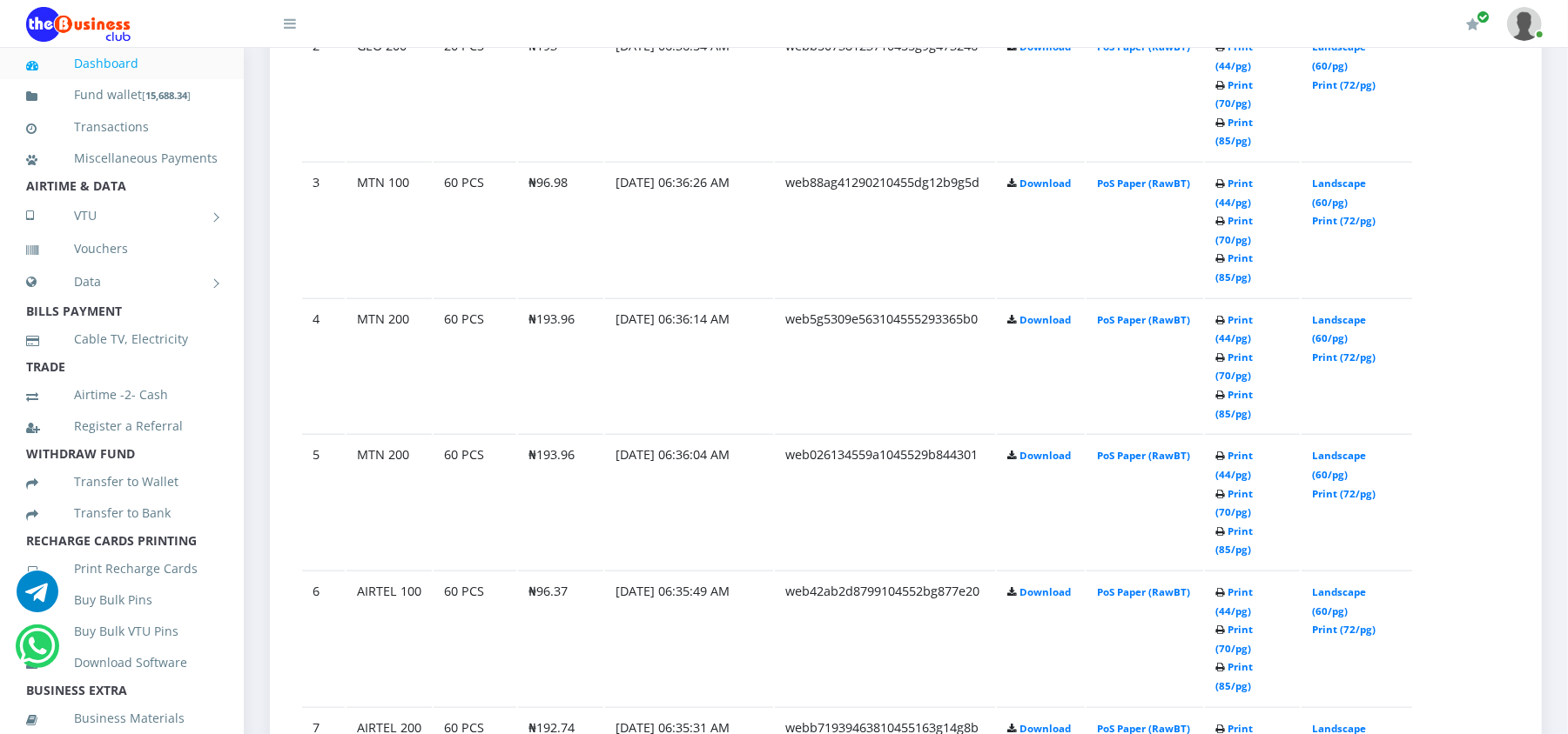
scroll to position [1137, 0]
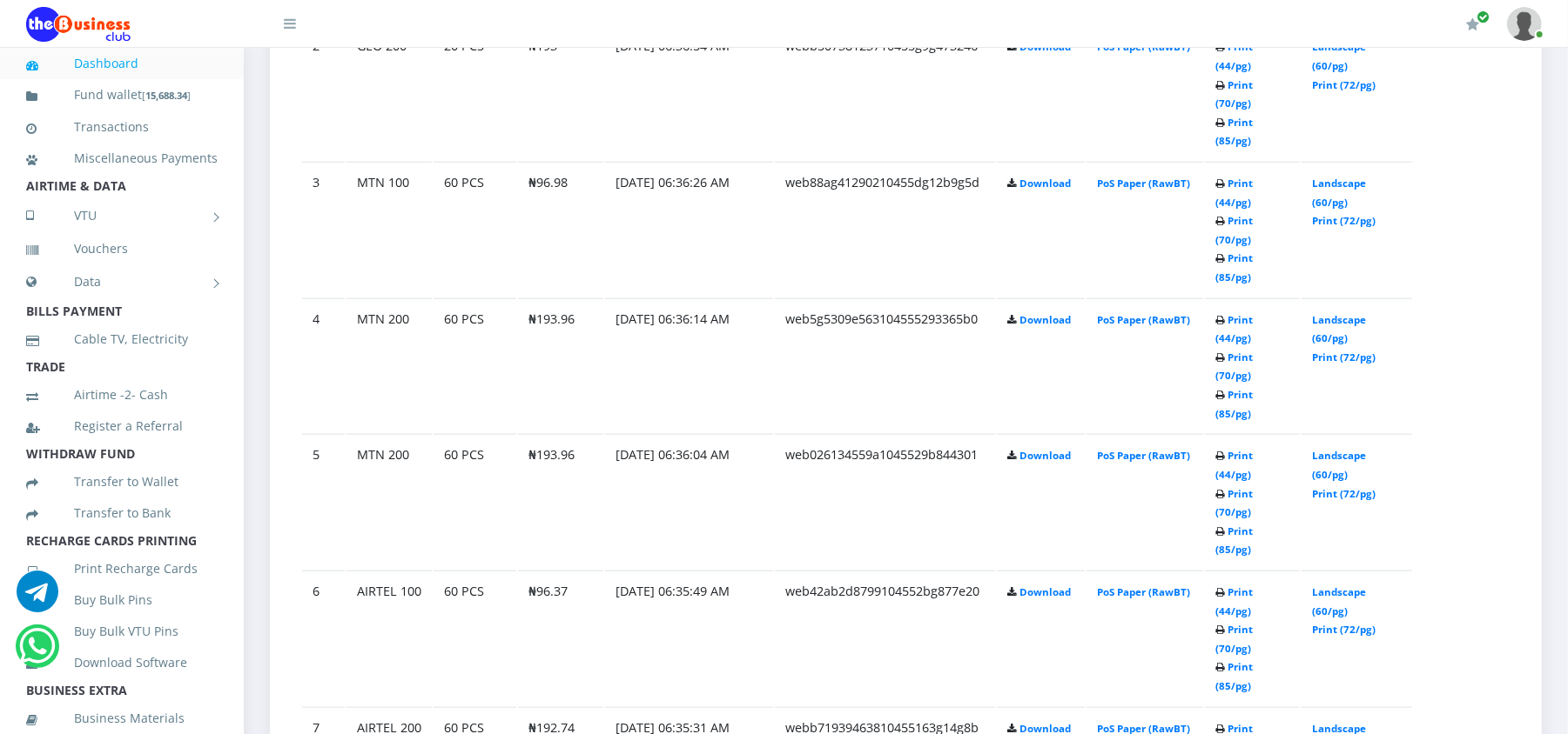
scroll to position [1137, 0]
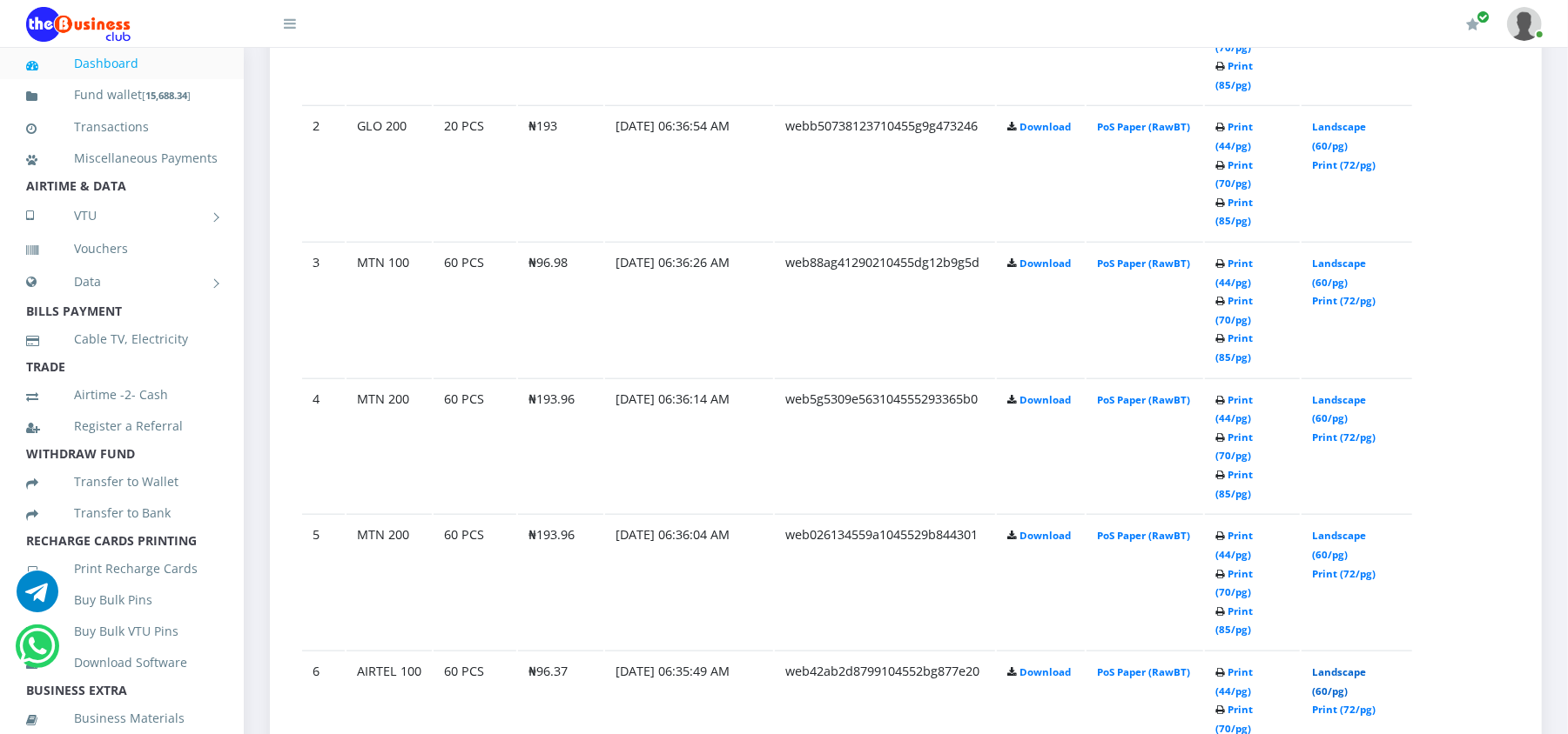
click at [1328, 666] on link "Landscape (60/pg)" at bounding box center [1338, 682] width 54 height 32
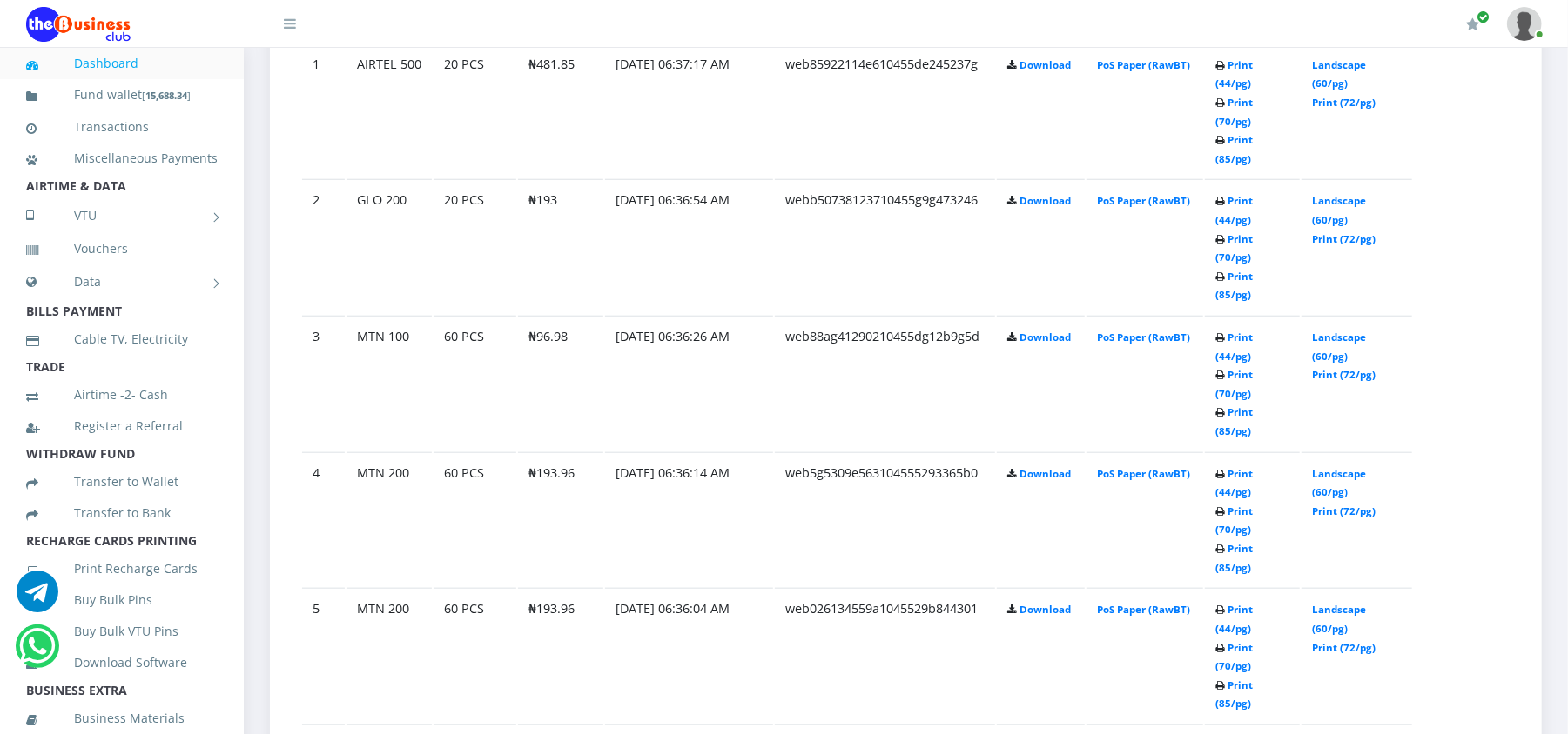
scroll to position [1137, 0]
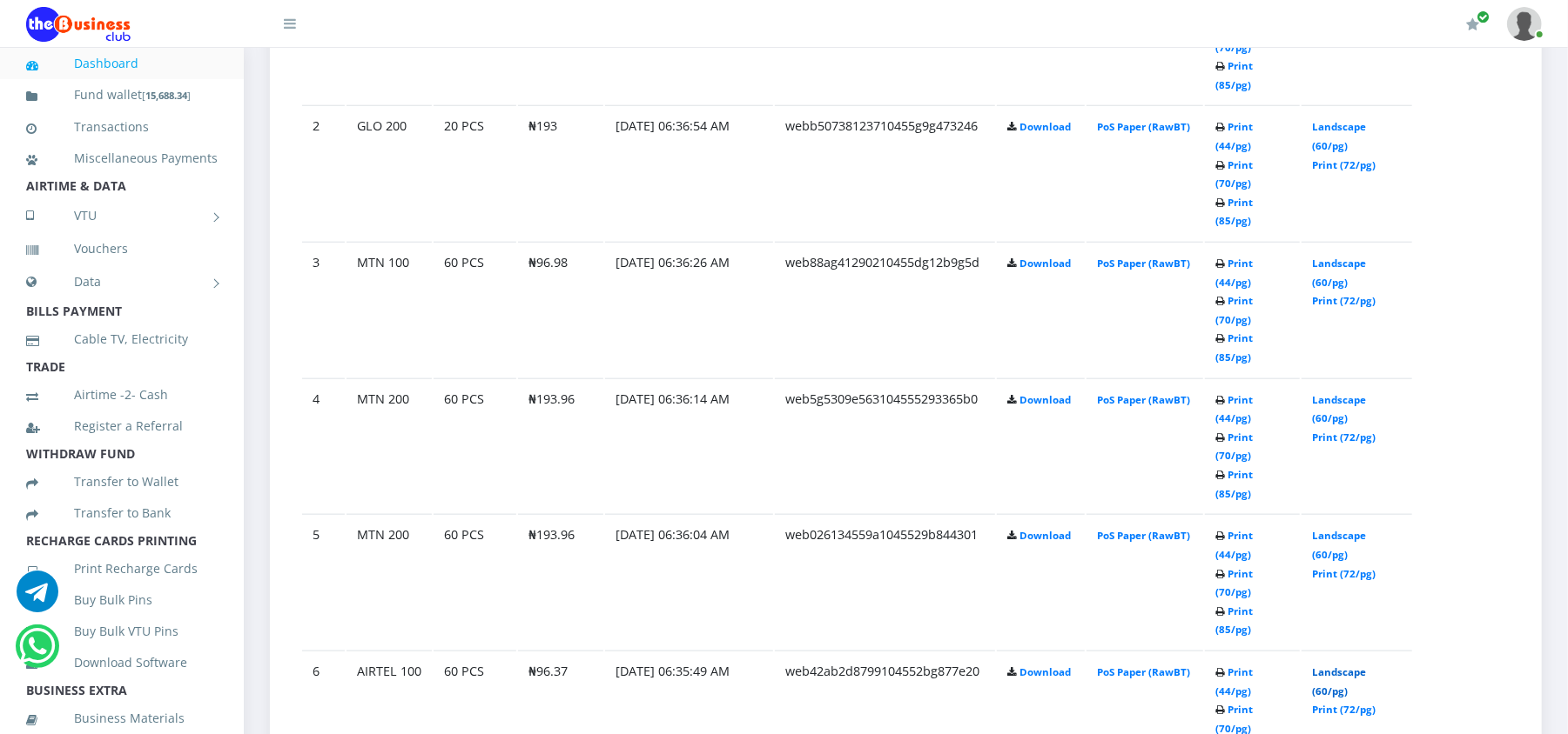
click at [1317, 666] on link "Landscape (60/pg)" at bounding box center [1338, 682] width 54 height 32
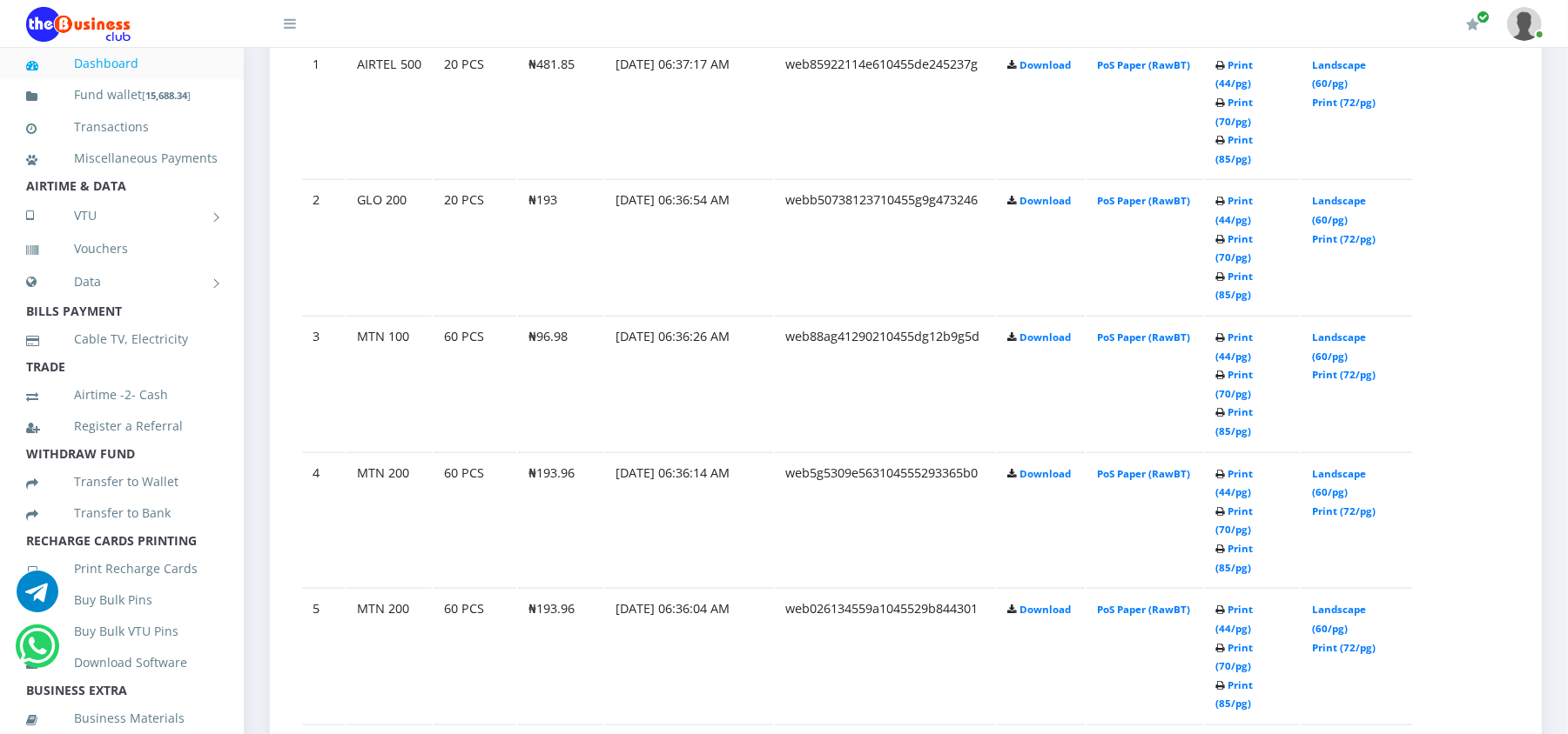
scroll to position [1137, 0]
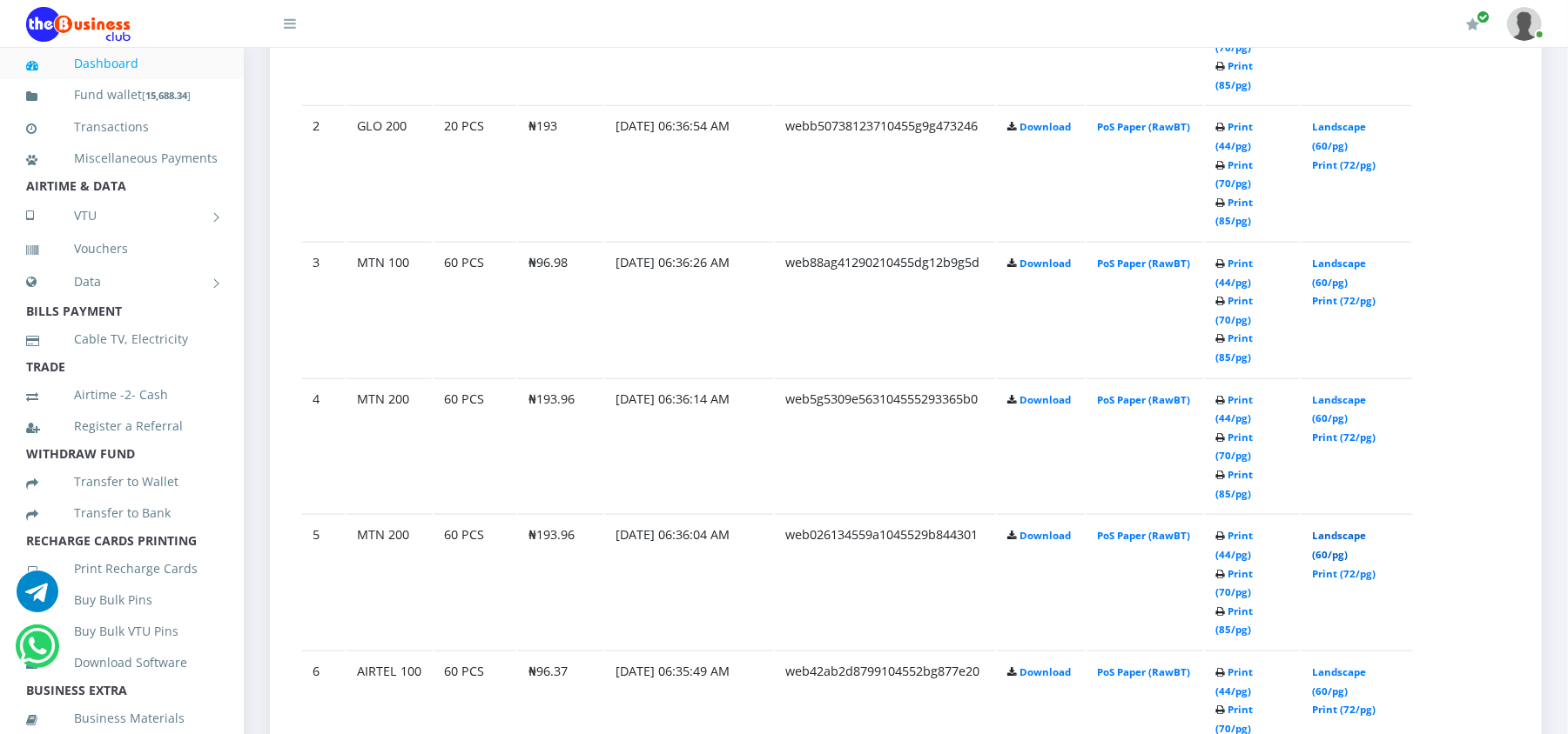
click at [1327, 529] on link "Landscape (60/pg)" at bounding box center [1338, 545] width 54 height 32
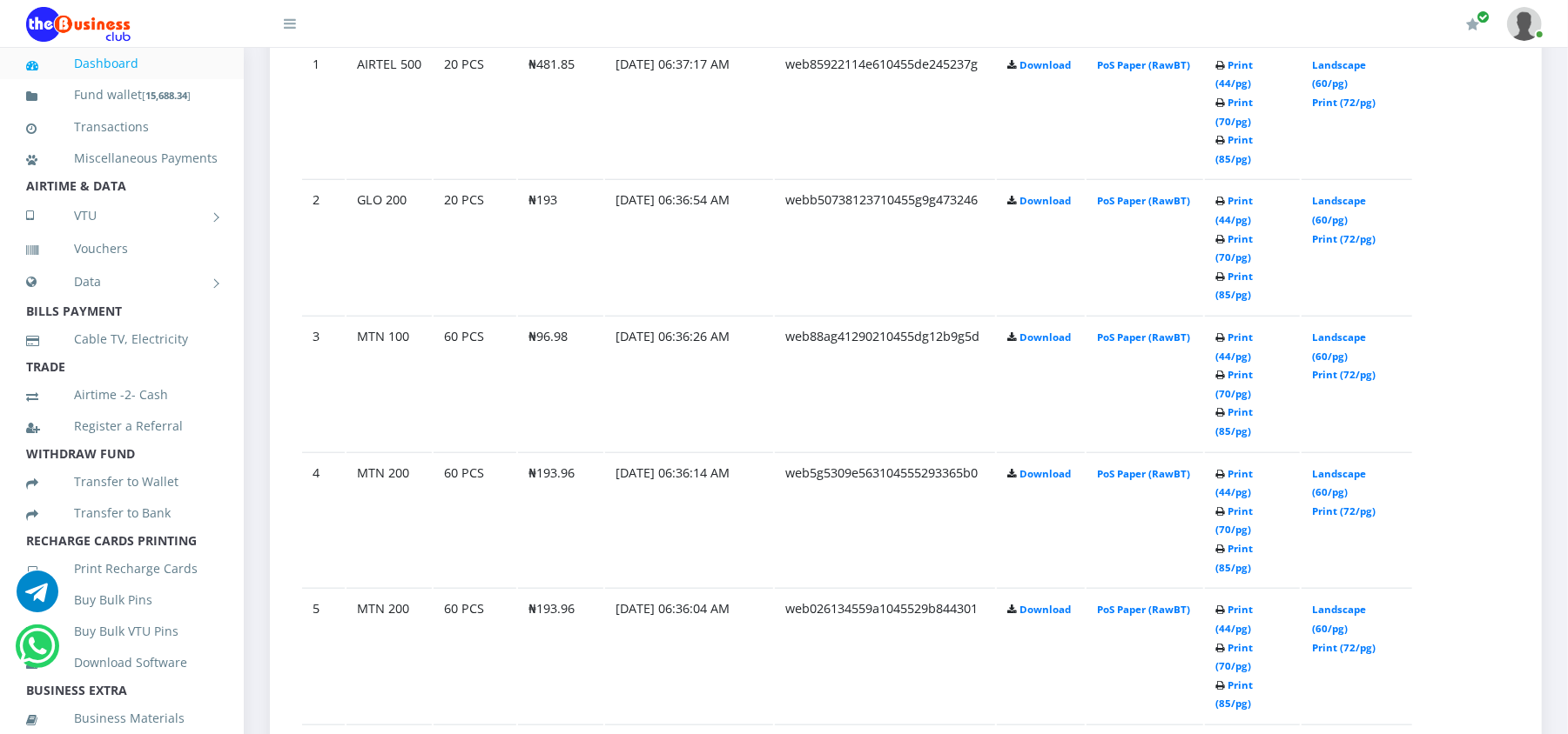
scroll to position [1137, 0]
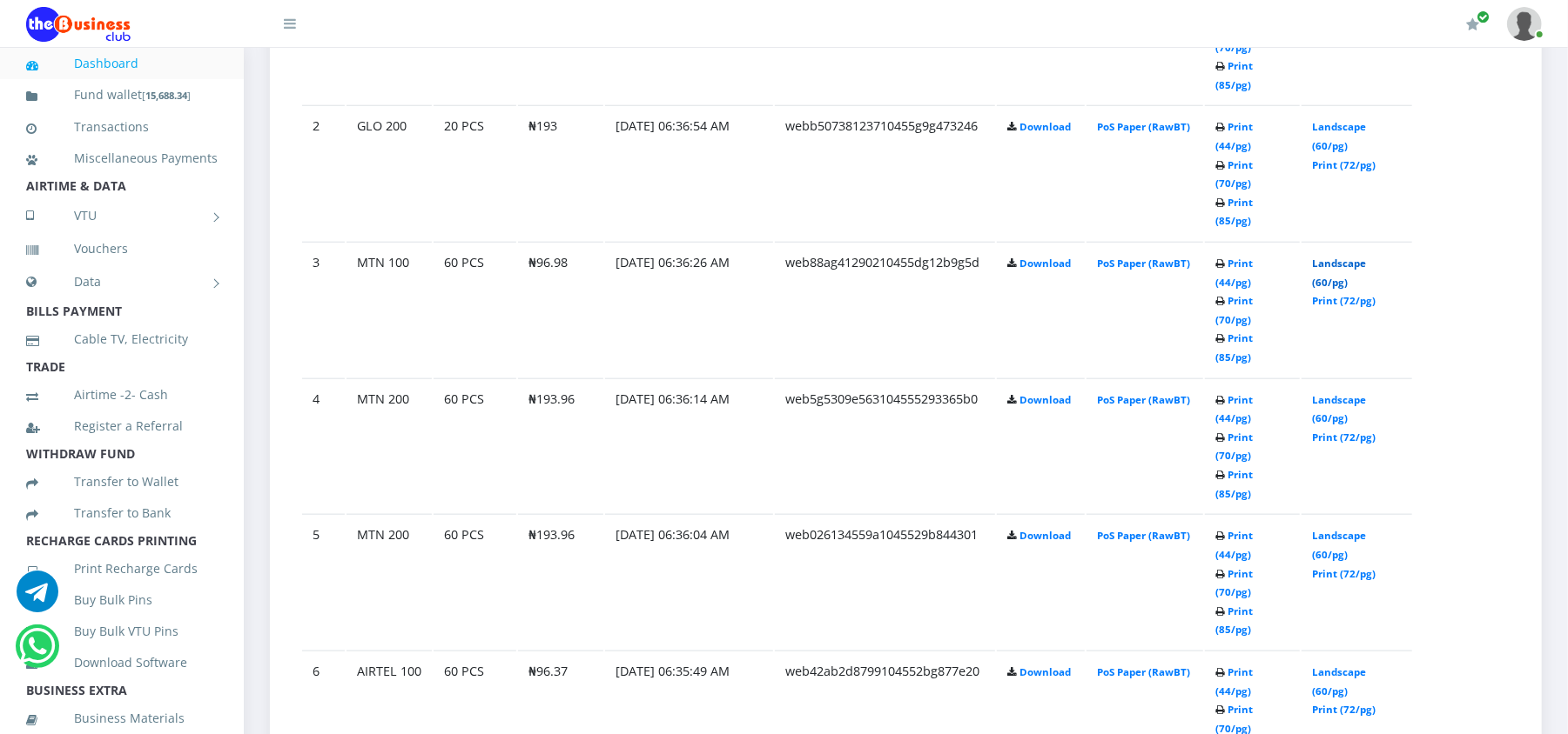
click at [1337, 256] on link "Landscape (60/pg)" at bounding box center [1338, 273] width 54 height 32
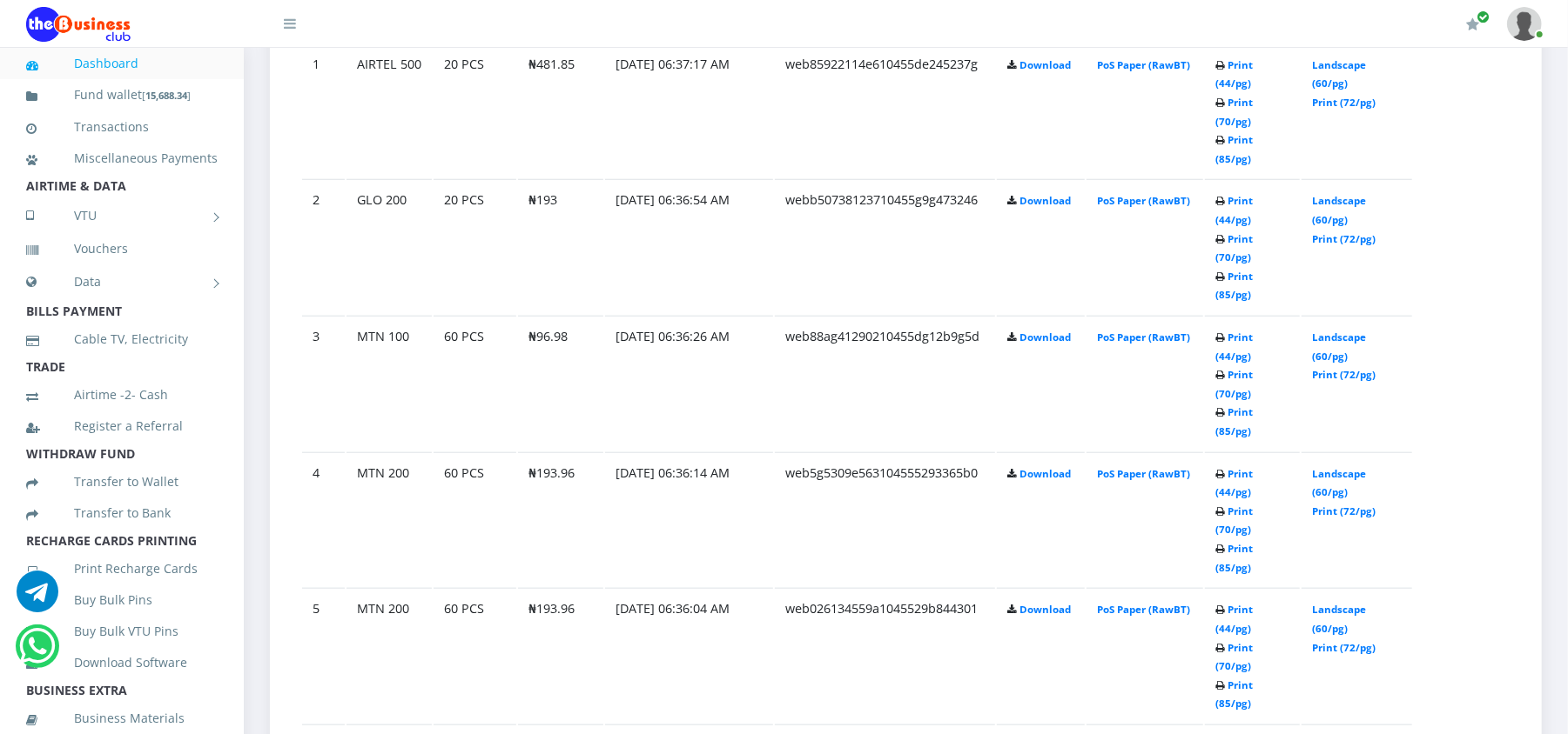
scroll to position [1137, 0]
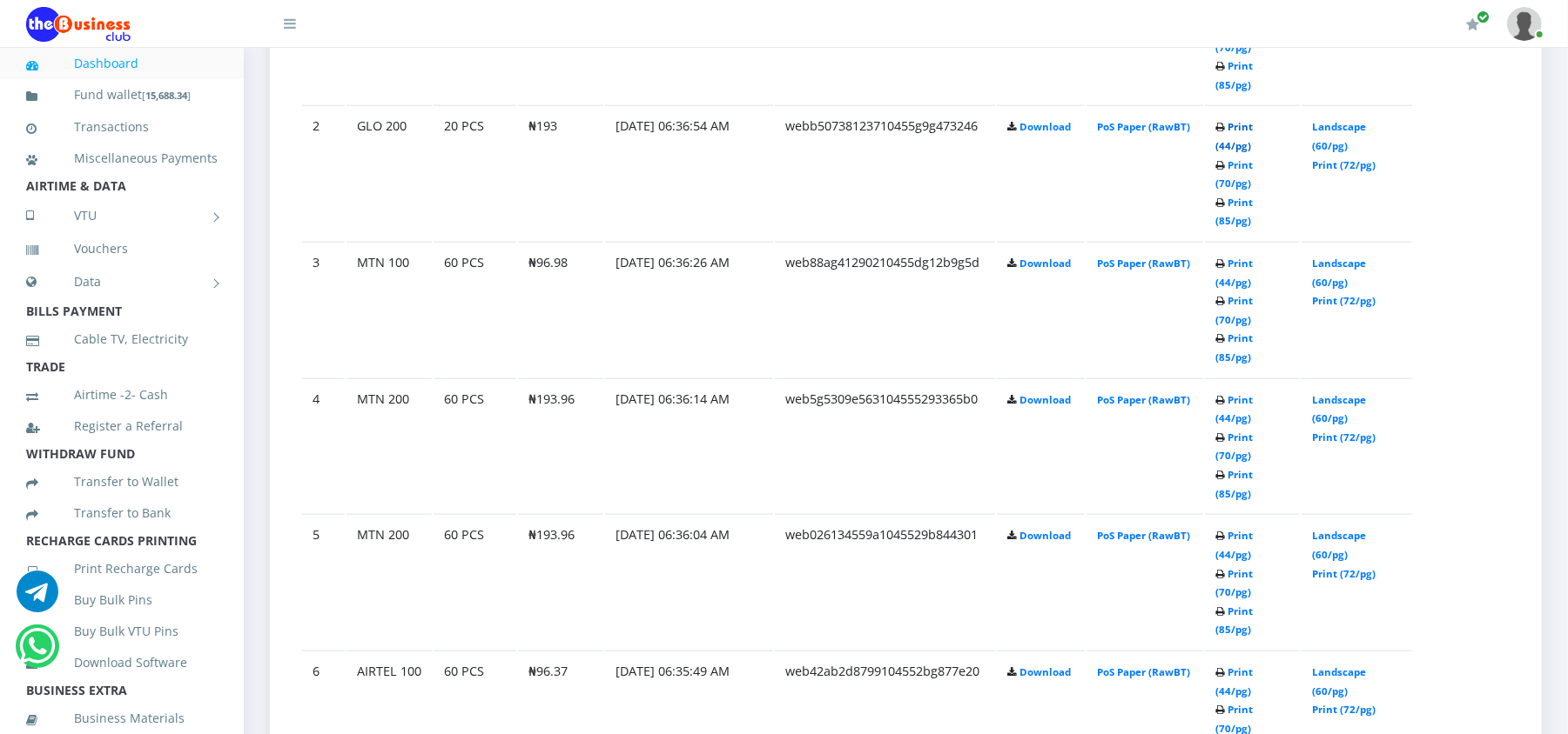
click at [1233, 120] on link "Print (44/pg)" at bounding box center [1233, 136] width 37 height 32
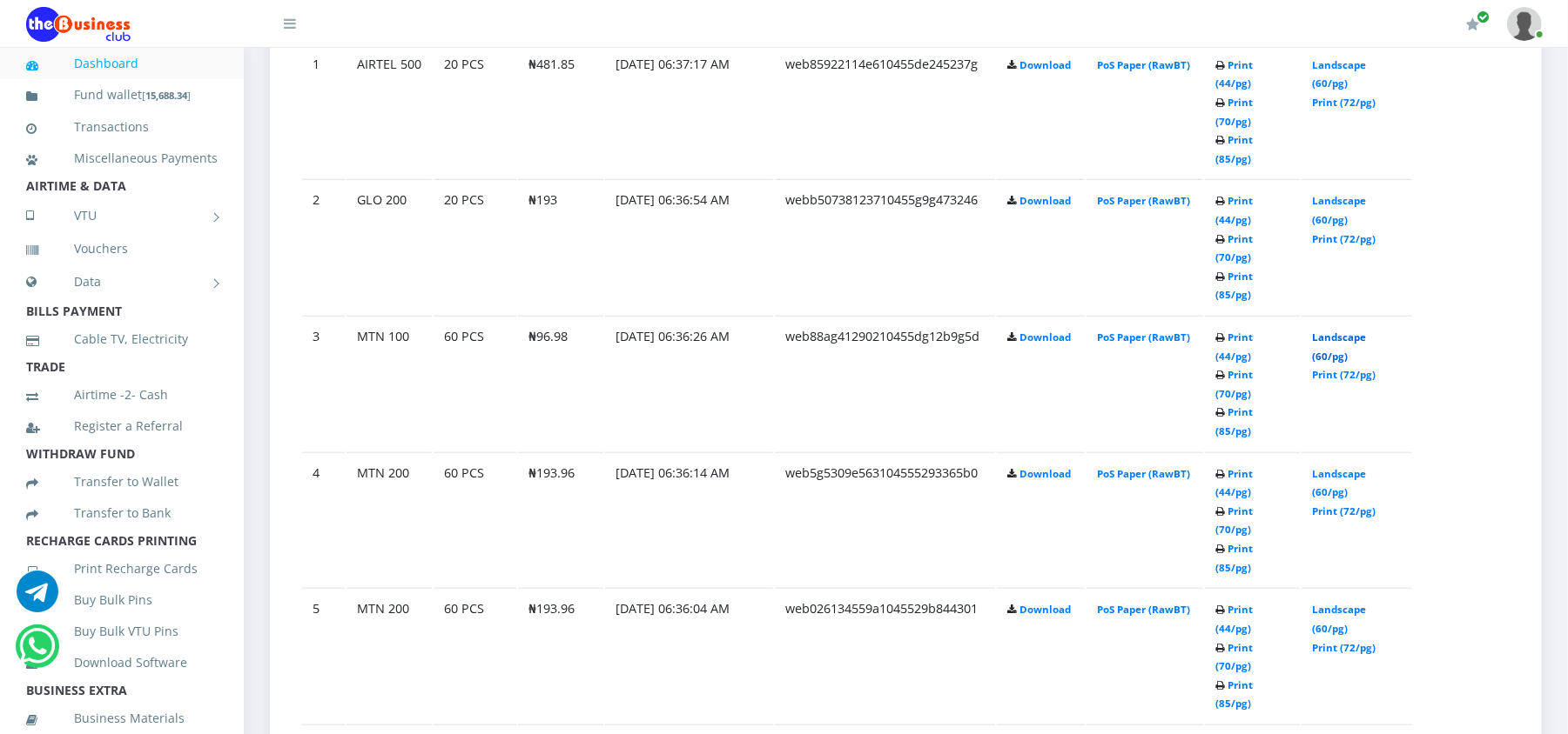
scroll to position [1137, 0]
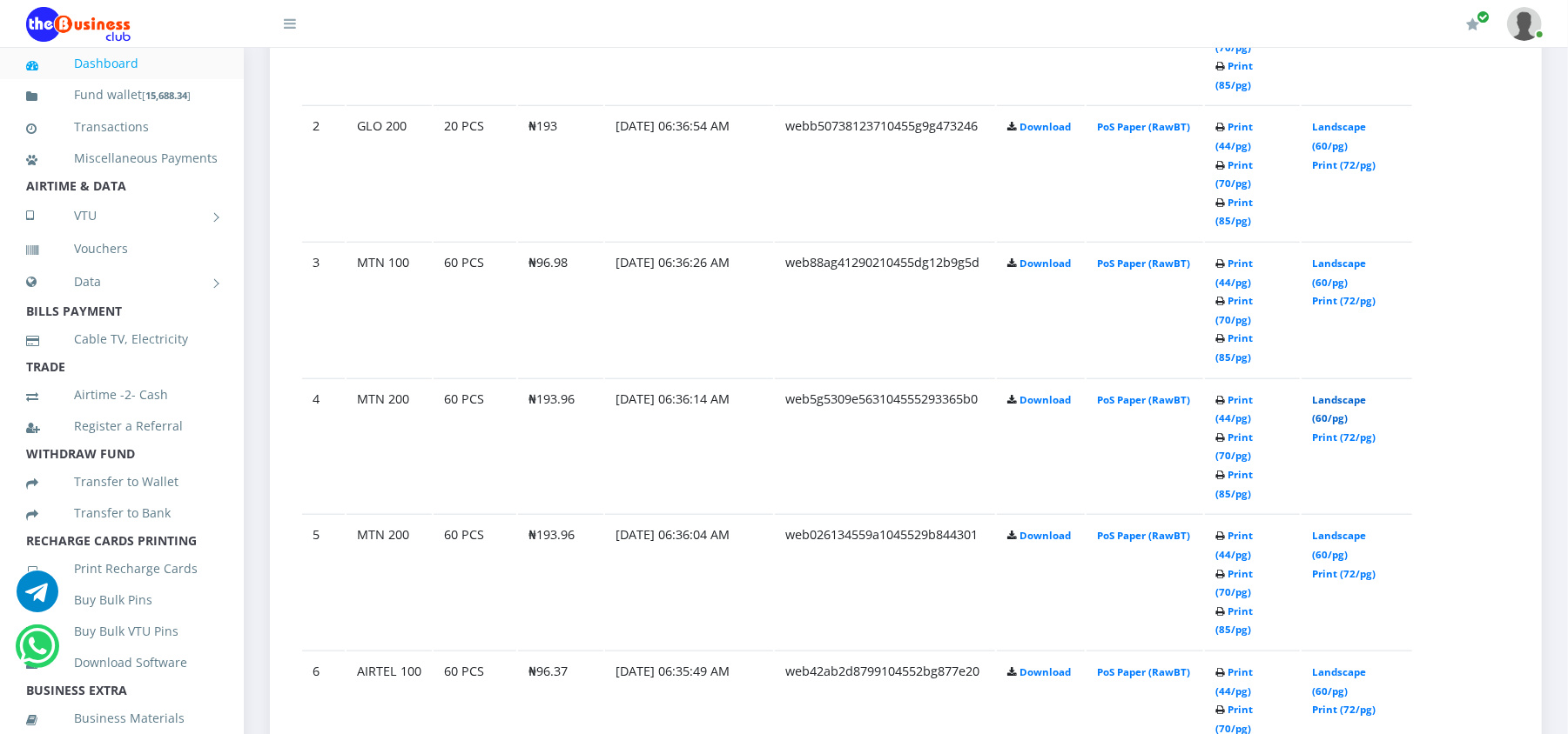
click at [1327, 393] on link "Landscape (60/pg)" at bounding box center [1338, 409] width 54 height 32
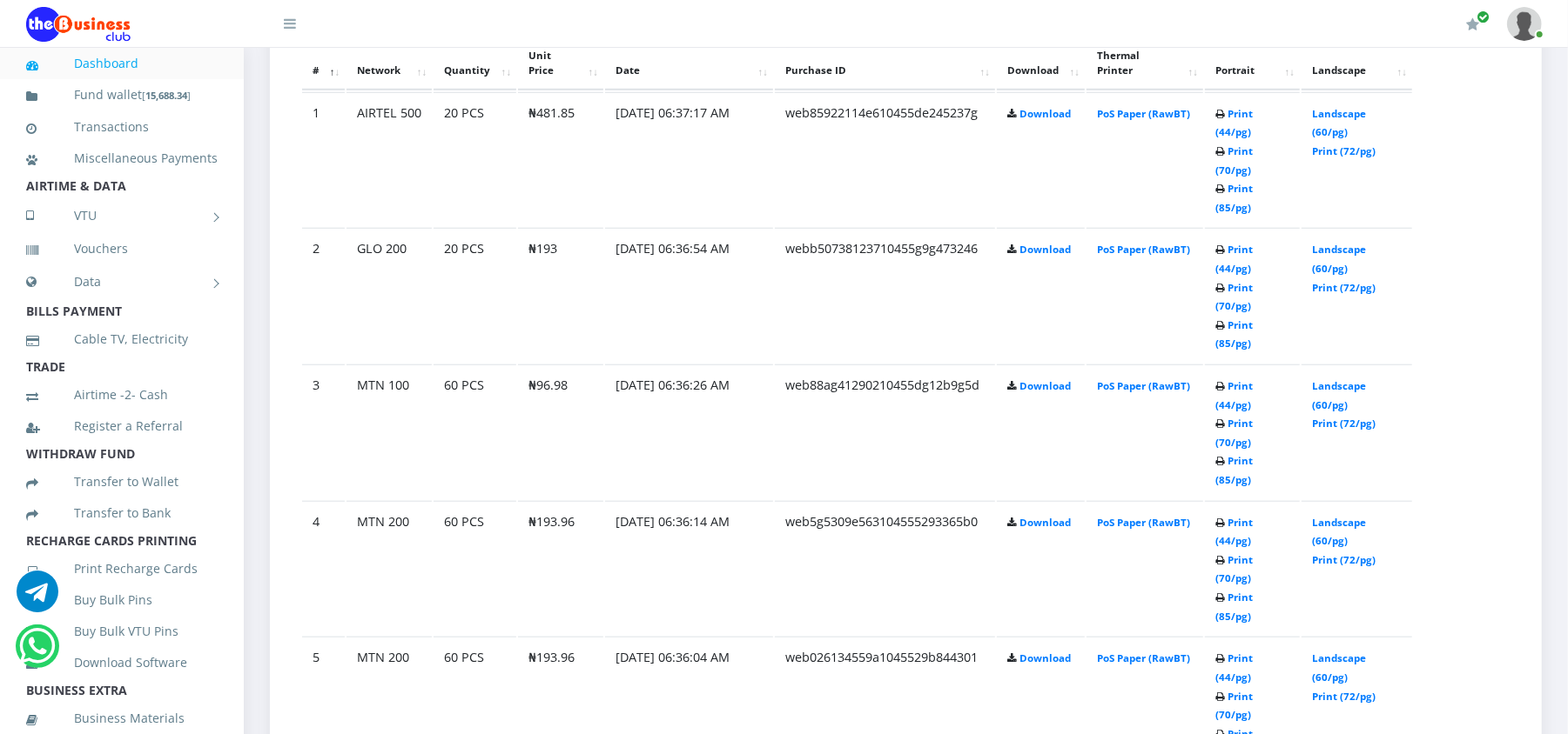
scroll to position [997, 0]
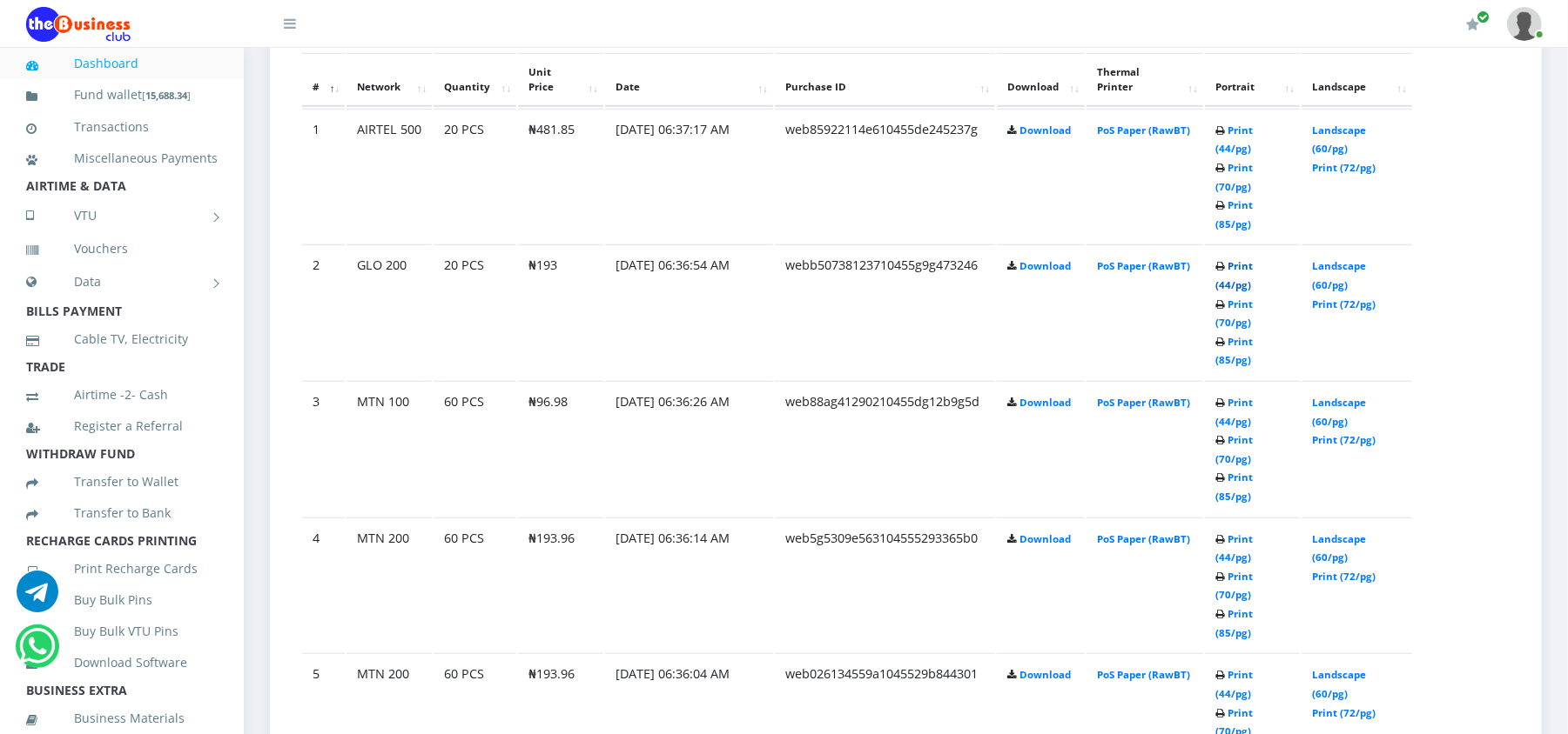
click at [1253, 259] on link "Print (44/pg)" at bounding box center [1233, 275] width 37 height 32
click at [1253, 125] on link "Print (44/pg)" at bounding box center [1233, 140] width 37 height 32
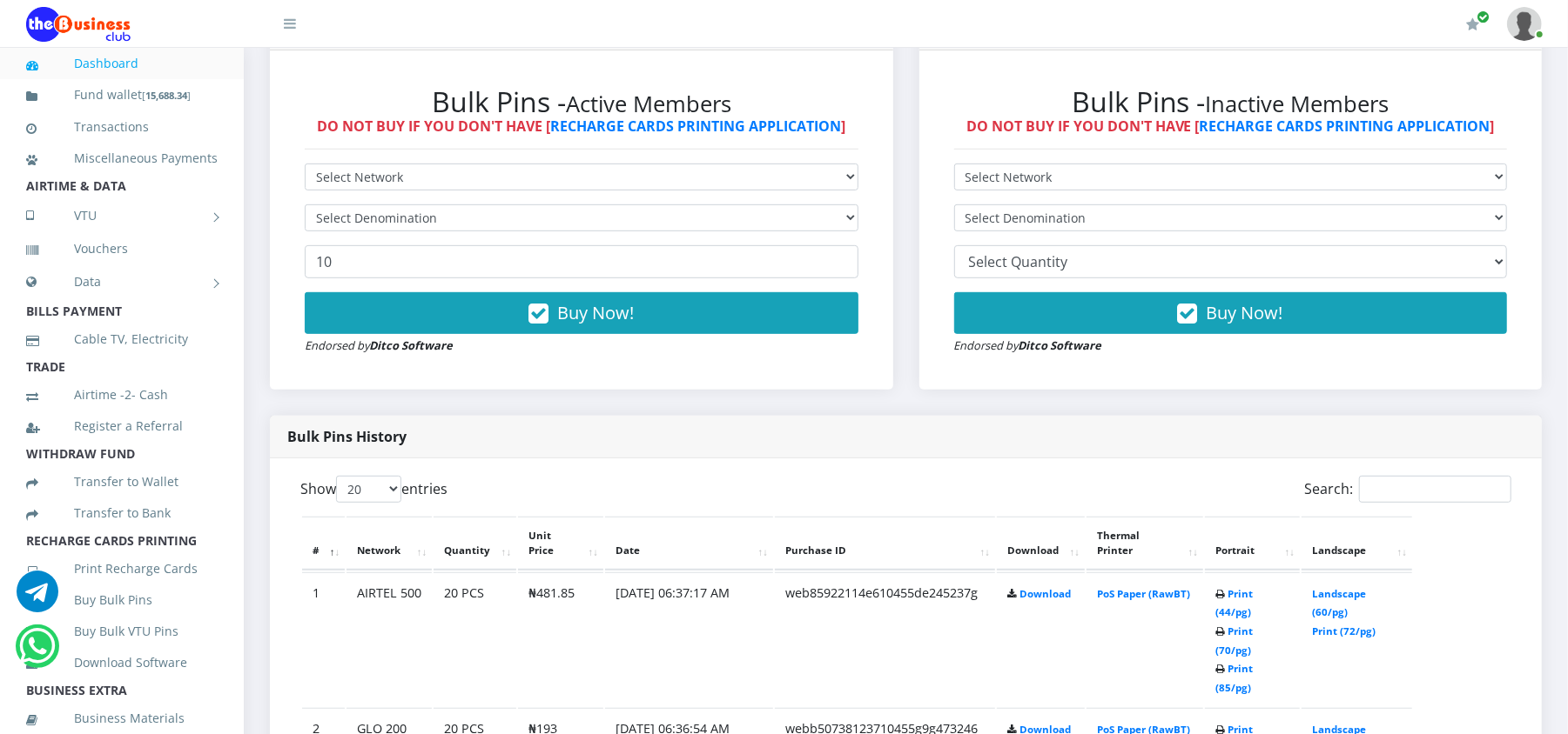
scroll to position [487, 0]
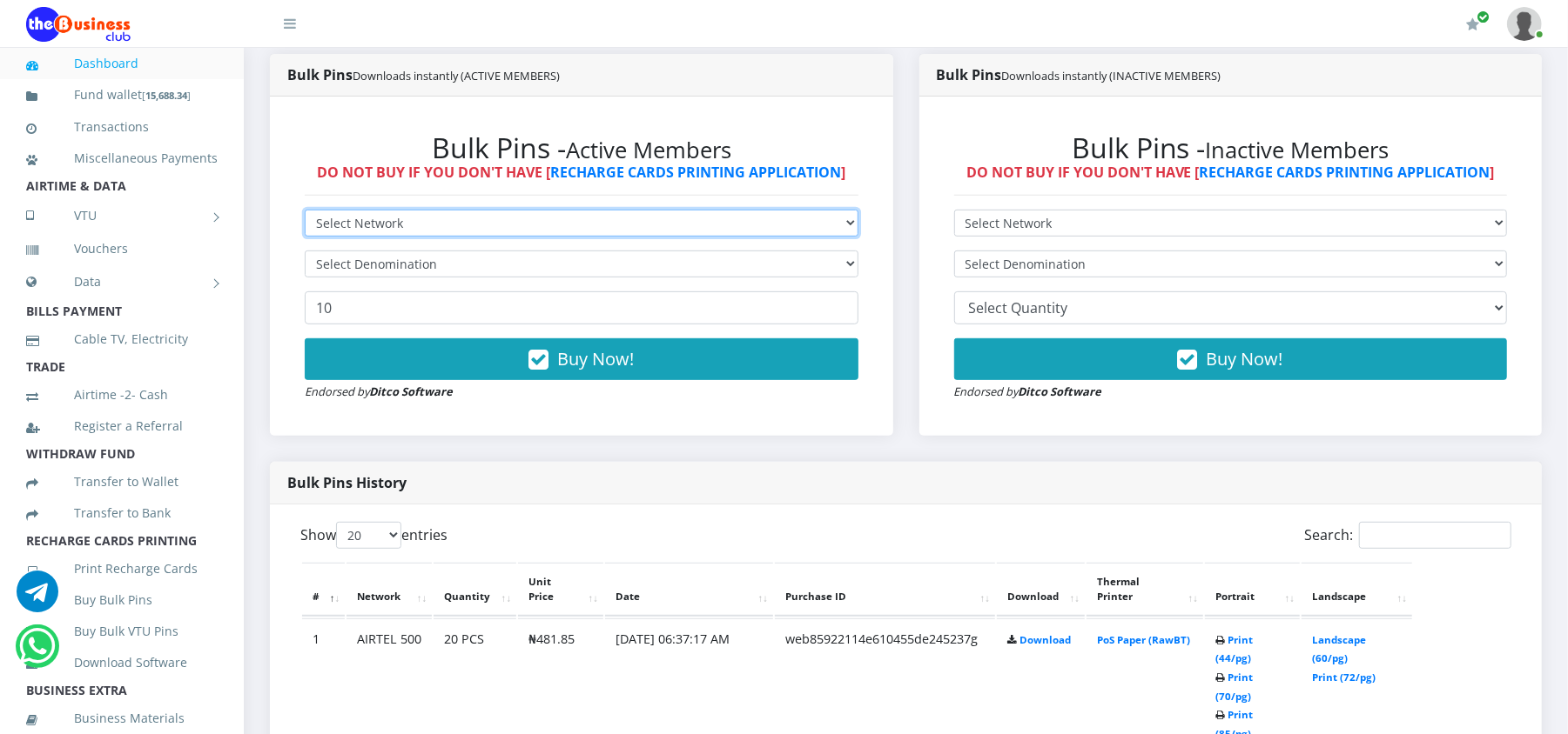
click at [505, 224] on select "Select Network MTN Globacom 9Mobile Airtel" at bounding box center [581, 223] width 554 height 27
select select "MTN"
click at [305, 211] on select "Select Network MTN Globacom 9Mobile Airtel" at bounding box center [581, 223] width 554 height 27
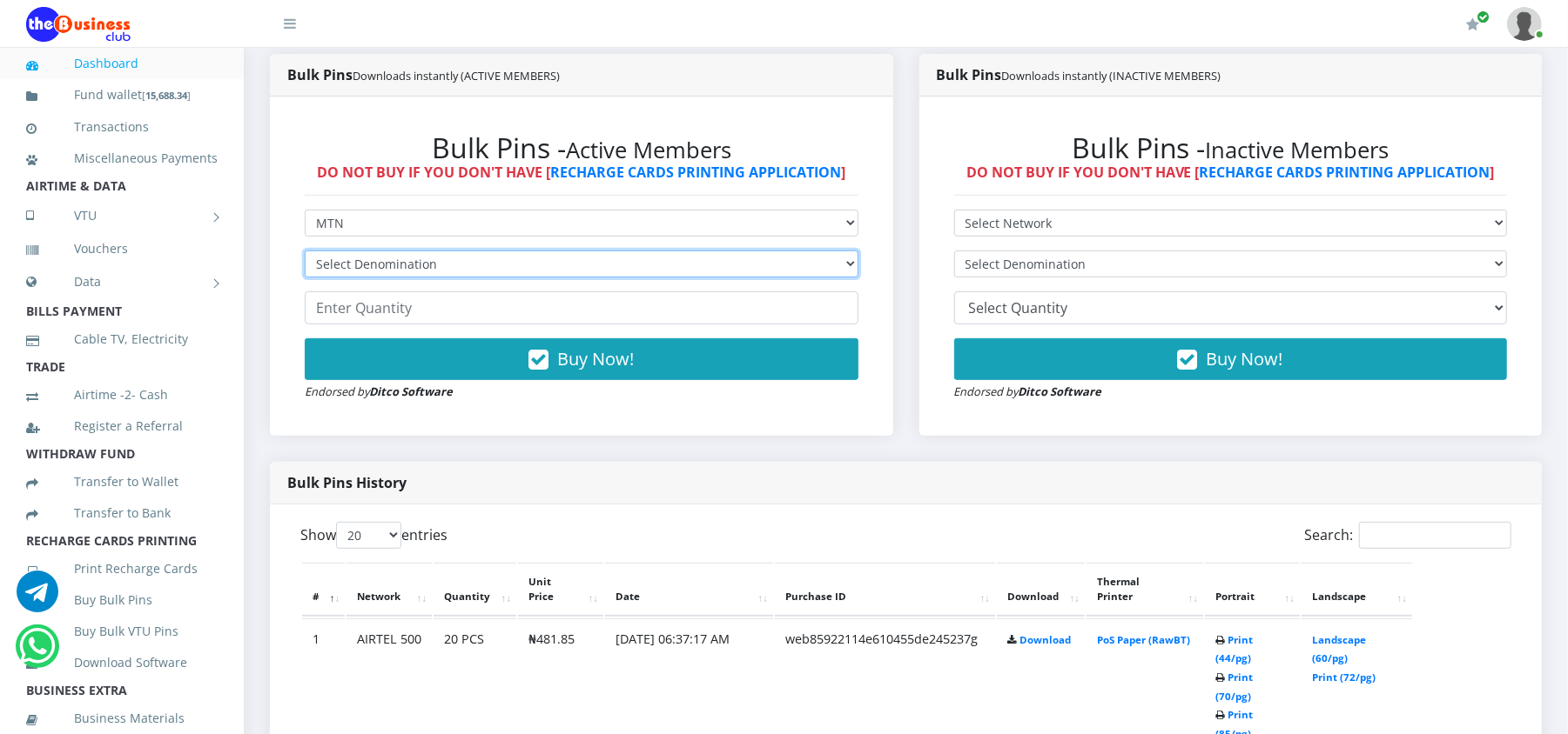
click at [353, 263] on select "Select Denomination MTN NGN100 - ₦96.98 MTN NGN200 - ₦193.96 MTN NGN400 - ₦387.…" at bounding box center [581, 264] width 554 height 27
select select "484.9-500"
click at [305, 252] on select "Select Denomination MTN NGN100 - ₦96.98 MTN NGN200 - ₦193.96 MTN NGN400 - ₦387.…" at bounding box center [581, 264] width 554 height 27
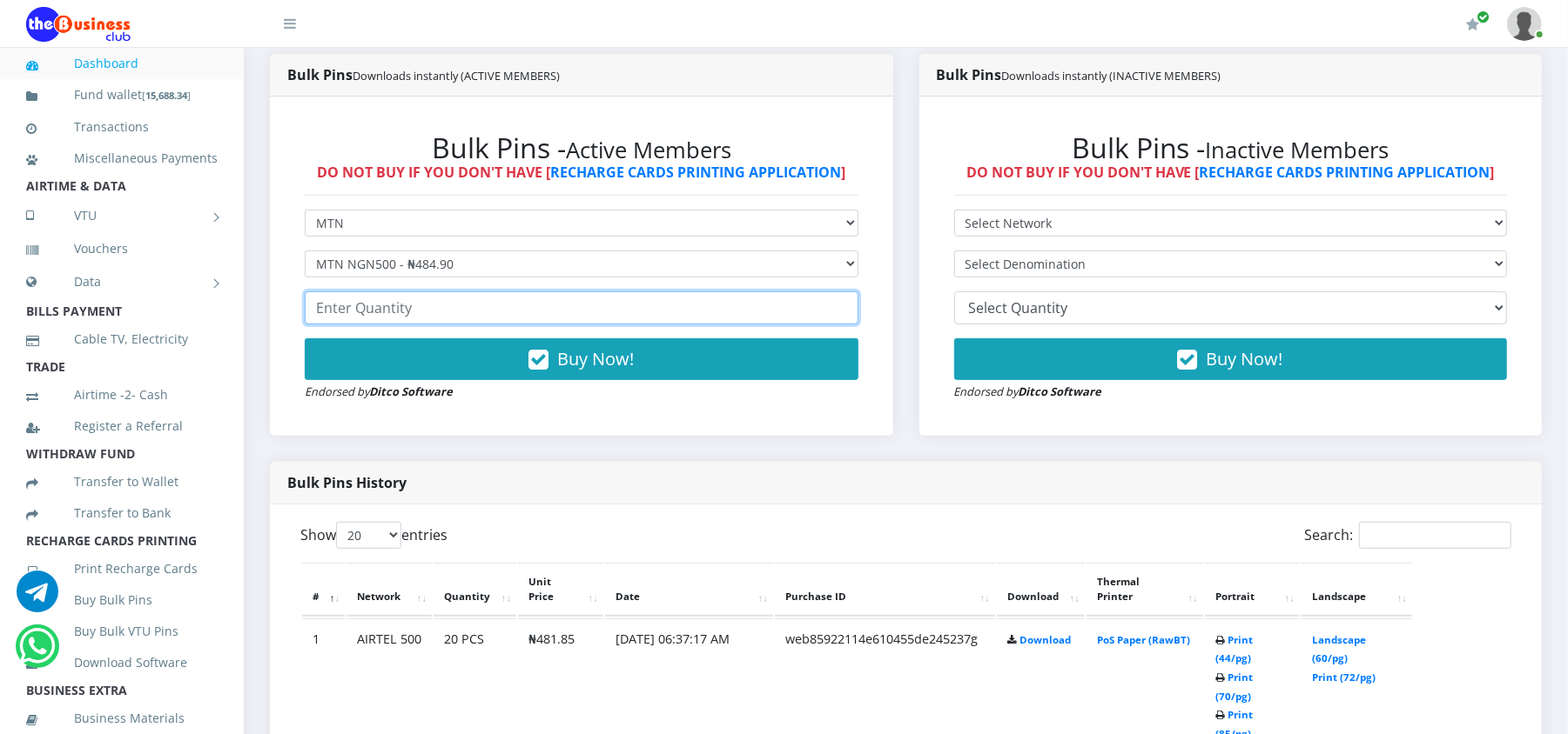
click at [369, 305] on input "number" at bounding box center [581, 308] width 554 height 33
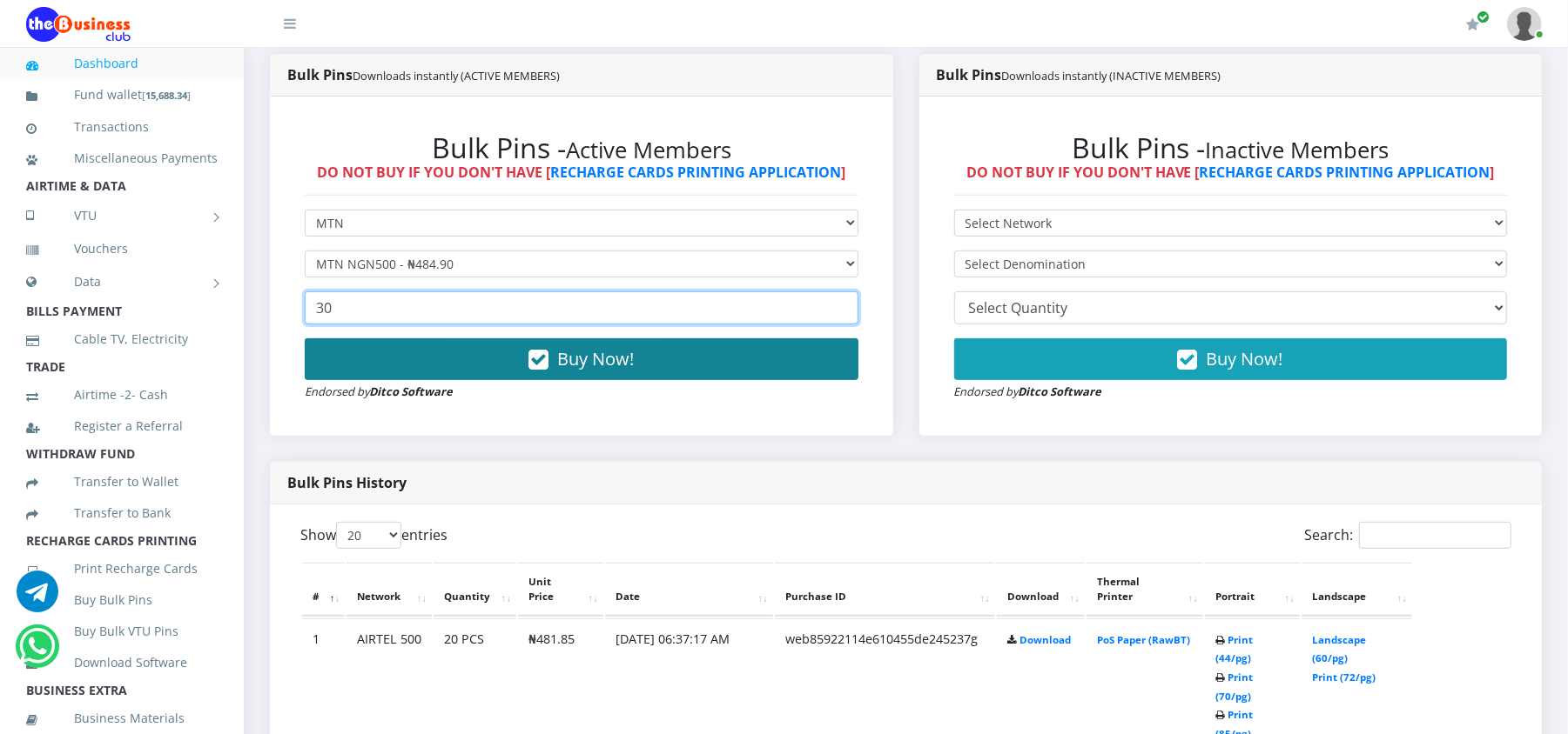
type input "30"
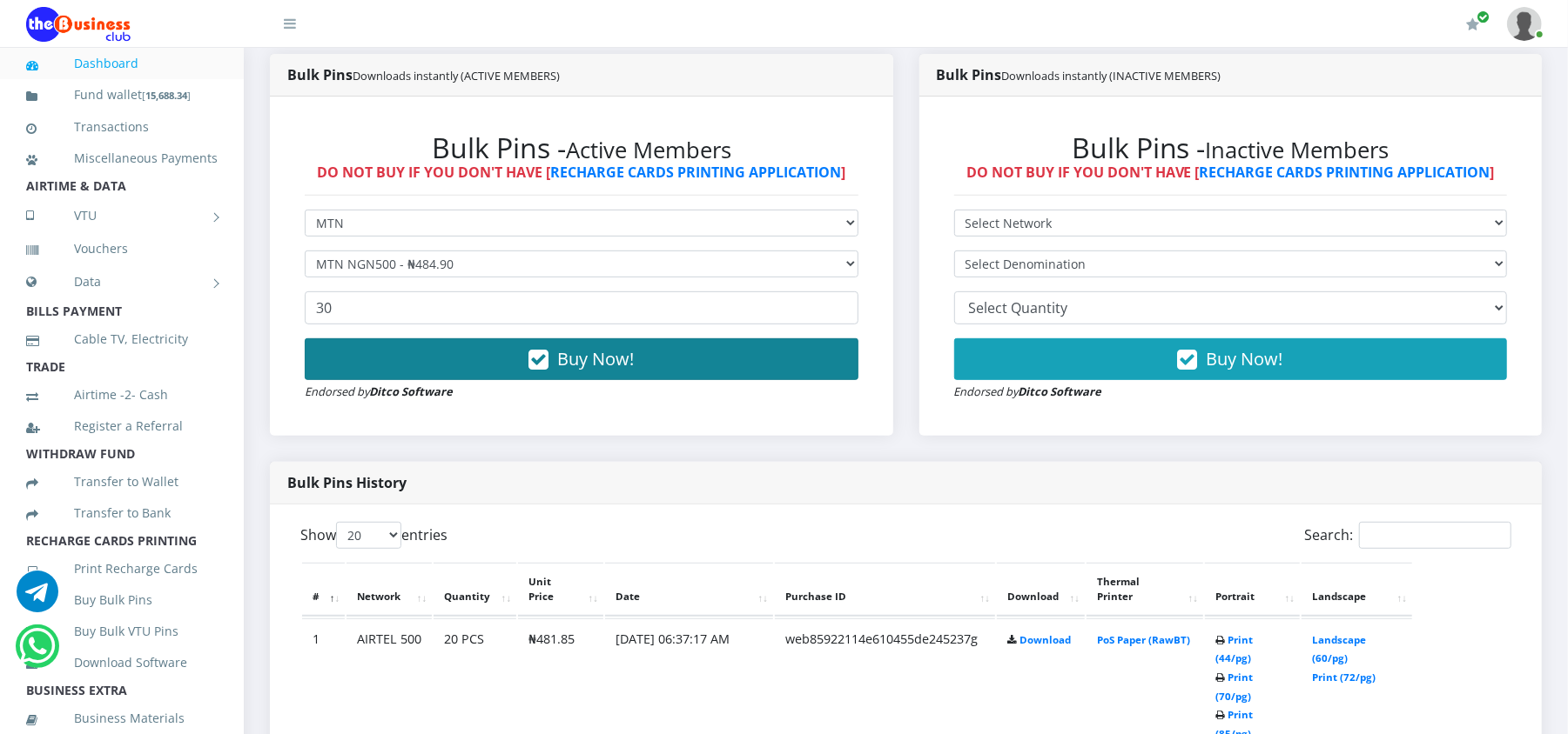
click at [334, 355] on button "Buy Now!" at bounding box center [581, 359] width 554 height 42
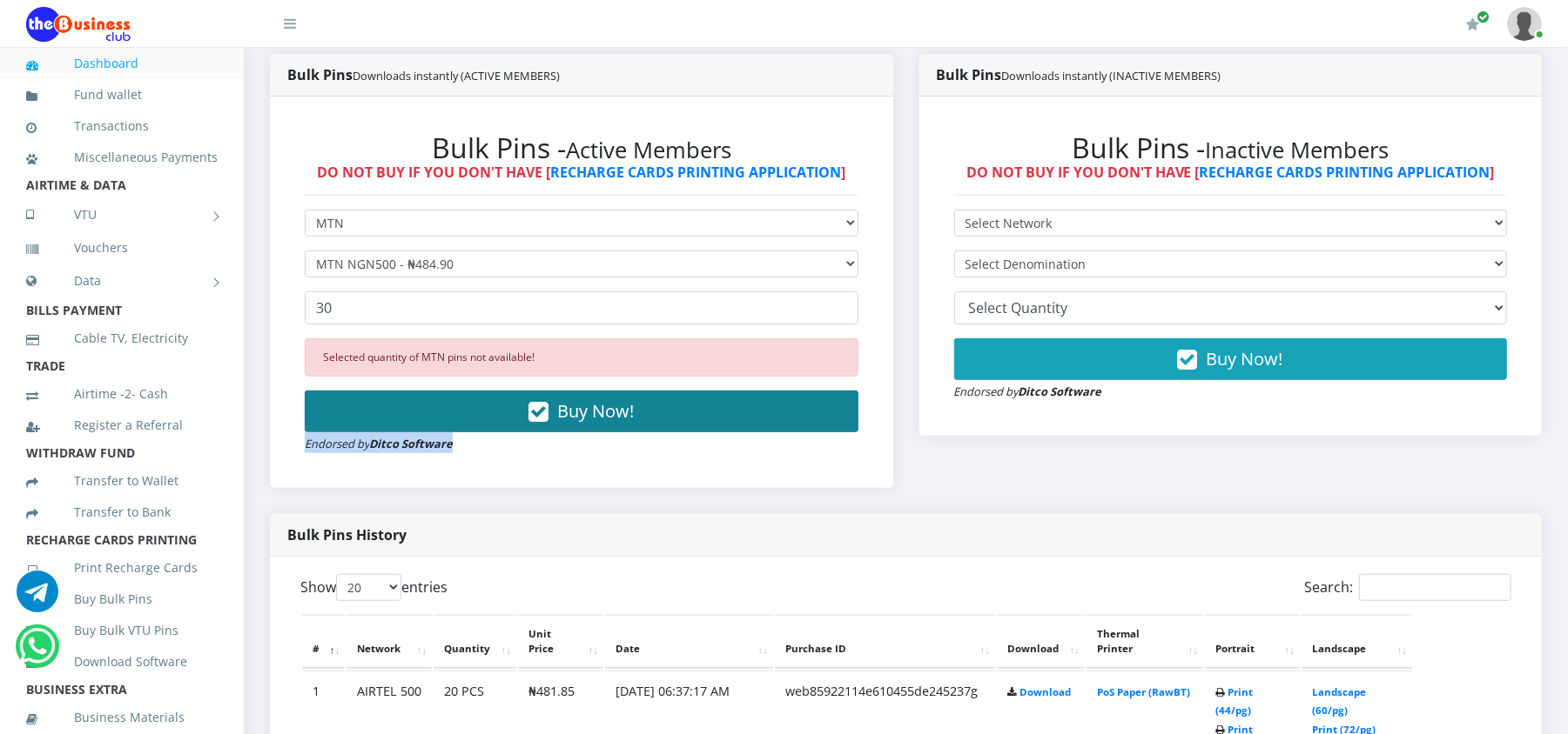
drag, startPoint x: 533, startPoint y: 447, endPoint x: 533, endPoint y: 429, distance: 18.0
click at [533, 429] on div "Selected quantity of MTN pins not available! Buy Now! Endorsed by Ditco Software" at bounding box center [581, 395] width 554 height 115
click at [533, 429] on button "Buy Now!" at bounding box center [581, 411] width 554 height 42
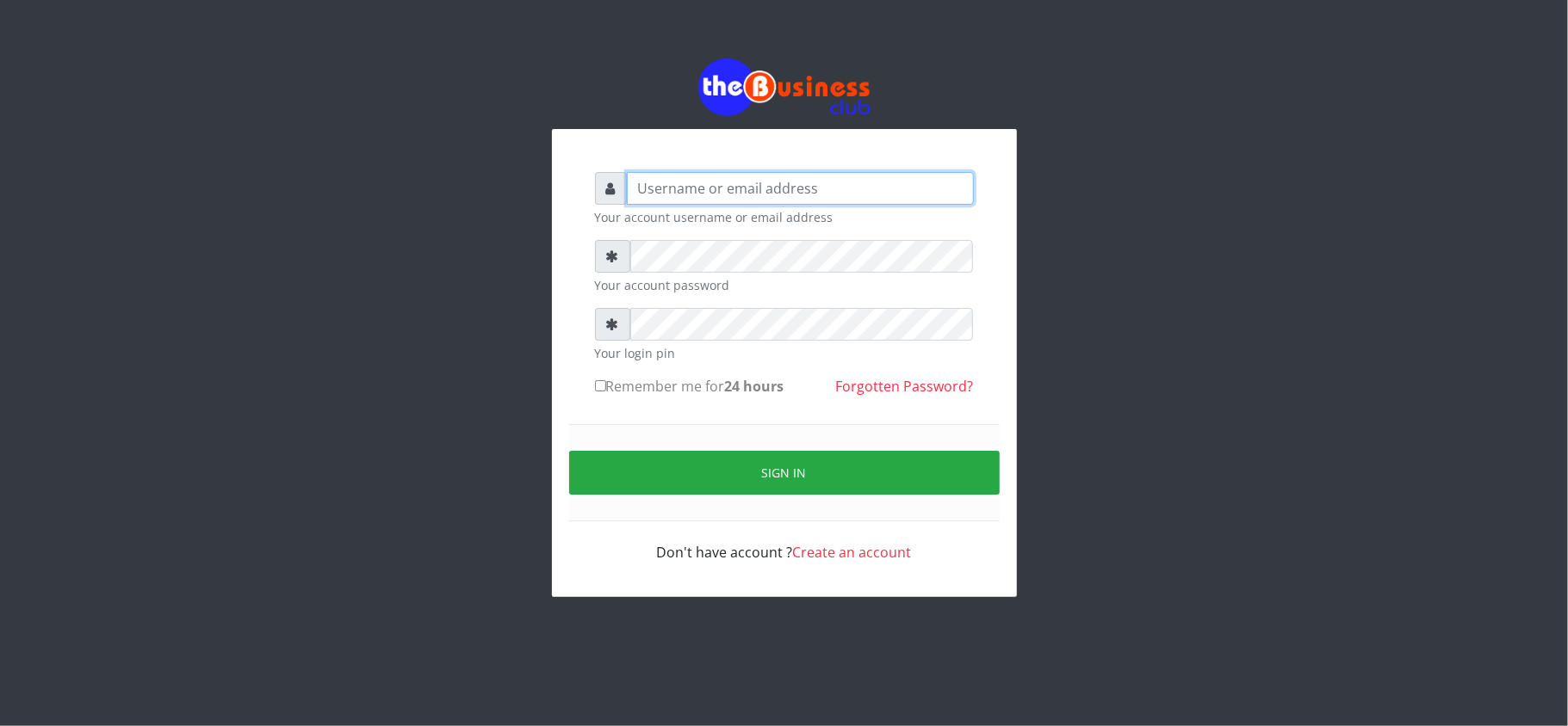
click at [744, 187] on input "text" at bounding box center [800, 188] width 347 height 33
type input "kennyclassy"
click at [479, 277] on div "kennyclassy Your account username or email address Your account password Your l…" at bounding box center [784, 327] width 982 height 655
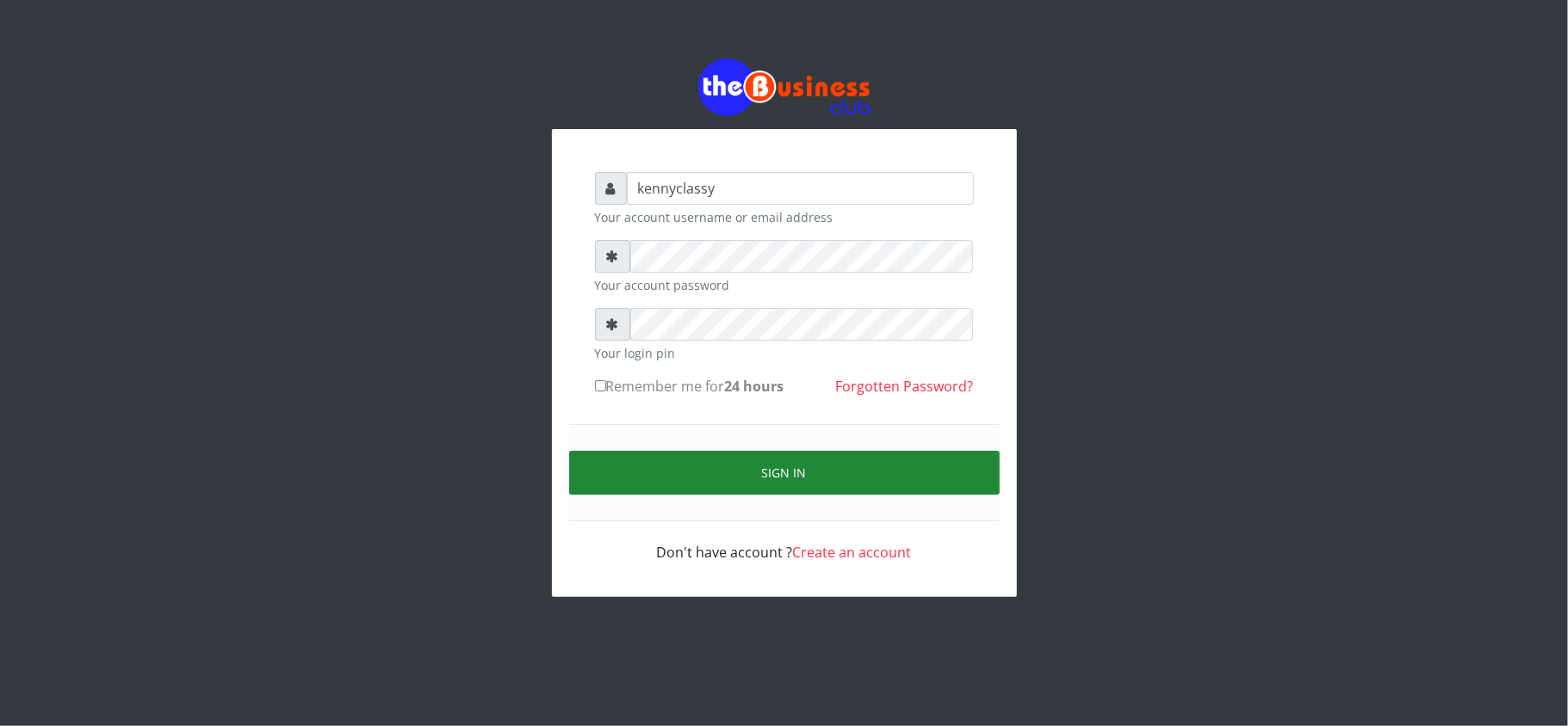
click at [687, 473] on button "Sign in" at bounding box center [784, 472] width 430 height 44
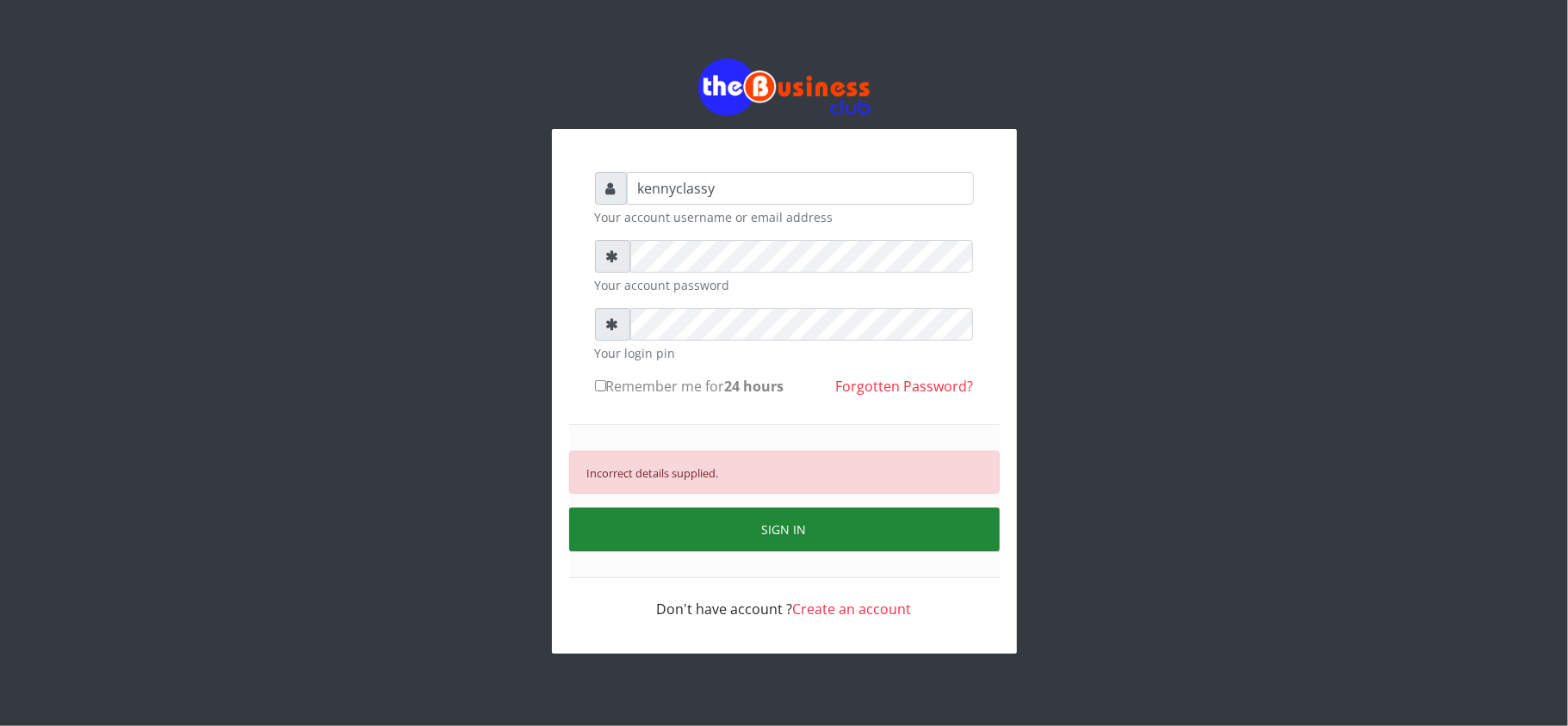
click at [752, 546] on button "SIGN IN" at bounding box center [784, 530] width 430 height 44
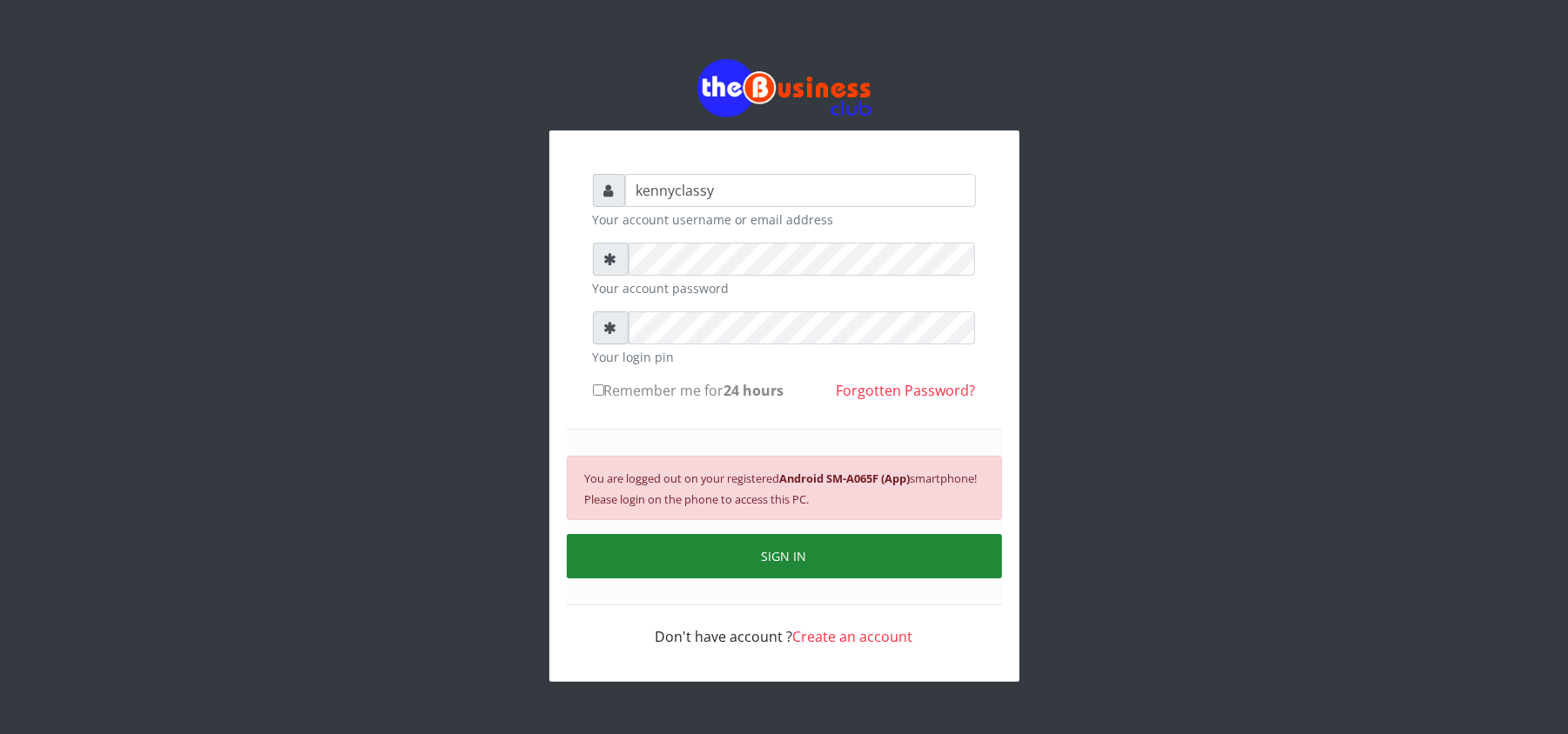
click at [763, 541] on button "SIGN IN" at bounding box center [784, 556] width 435 height 45
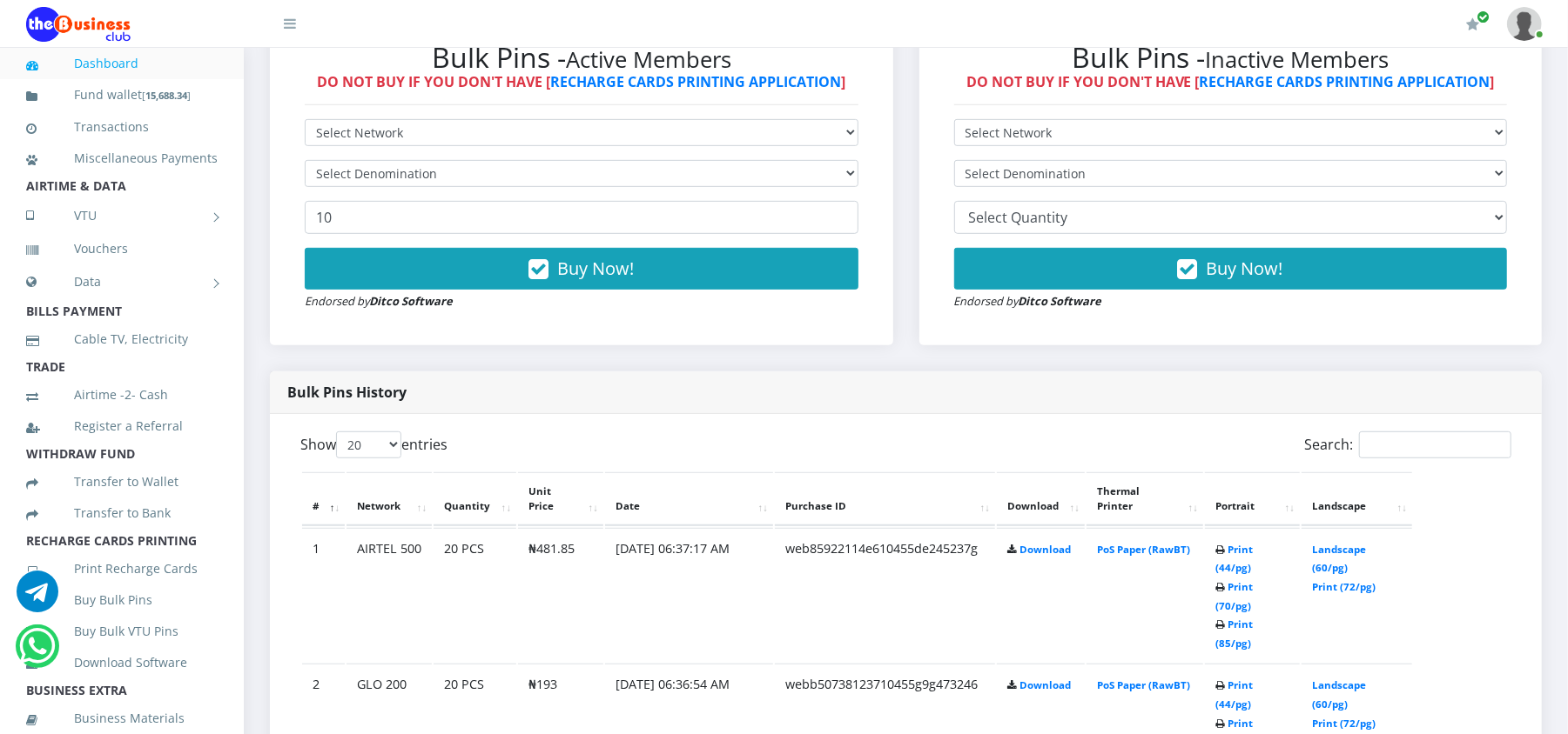
scroll to position [540, 0]
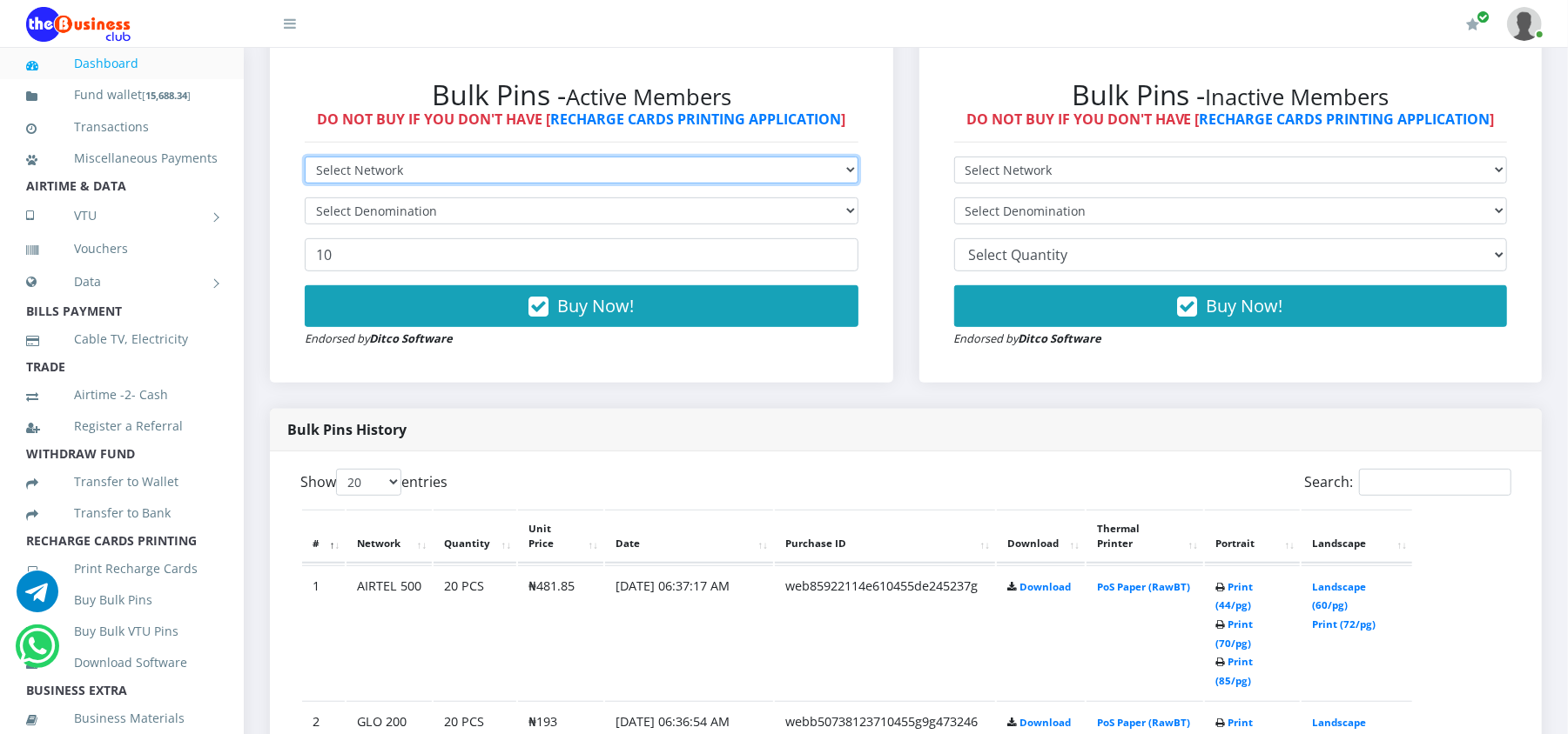
click at [761, 175] on select "Select Network MTN Globacom 9Mobile Airtel" at bounding box center [581, 170] width 554 height 27
select select "MTN"
click at [305, 157] on select "Select Network MTN Globacom 9Mobile Airtel" at bounding box center [581, 170] width 554 height 27
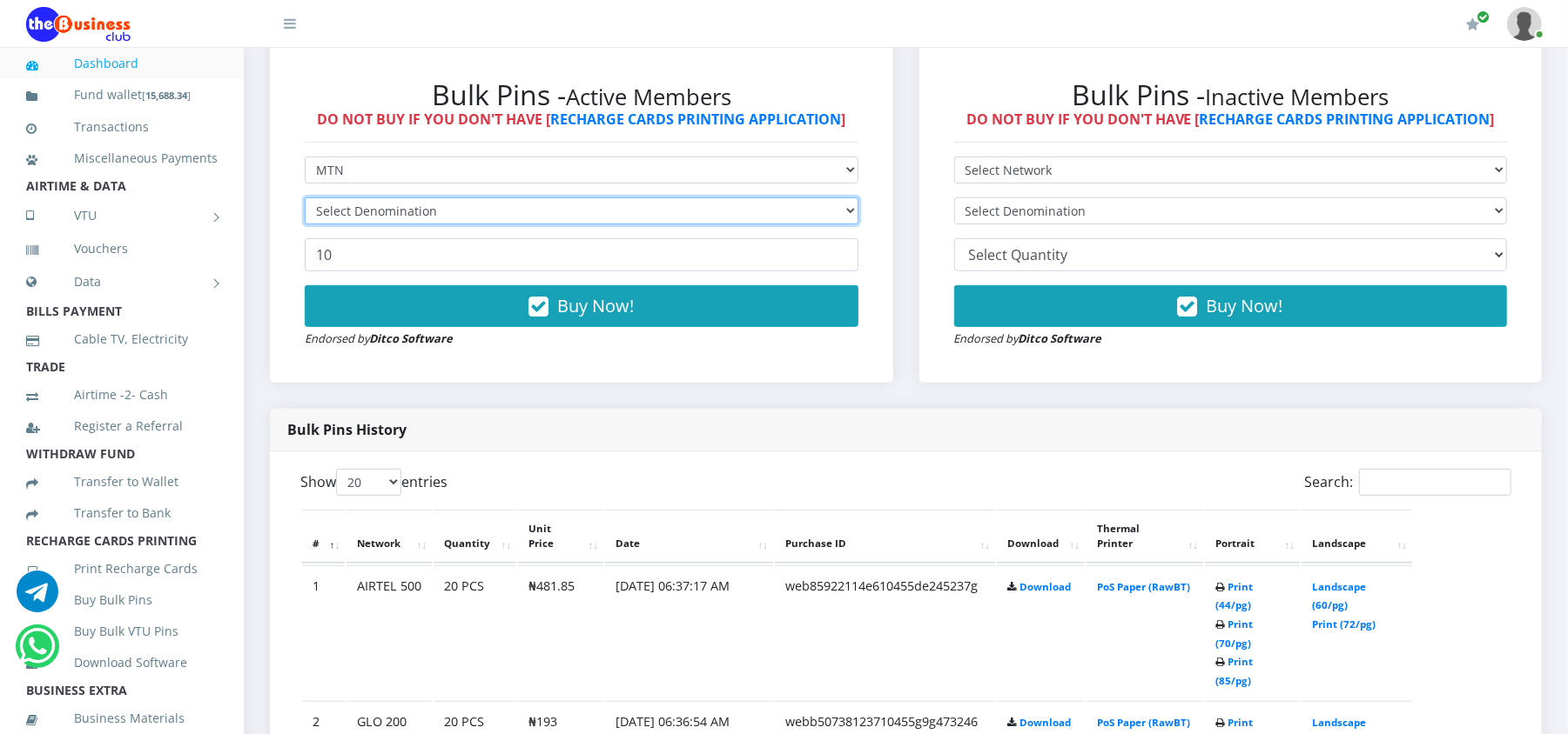
click at [690, 216] on select "Select Denomination" at bounding box center [581, 211] width 554 height 27
select select "484.9-500"
click at [305, 198] on select "Select Denomination MTN NGN100 - ₦96.98 MTN NGN200 - ₦193.96 MTN NGN400 - ₦387.…" at bounding box center [581, 211] width 554 height 27
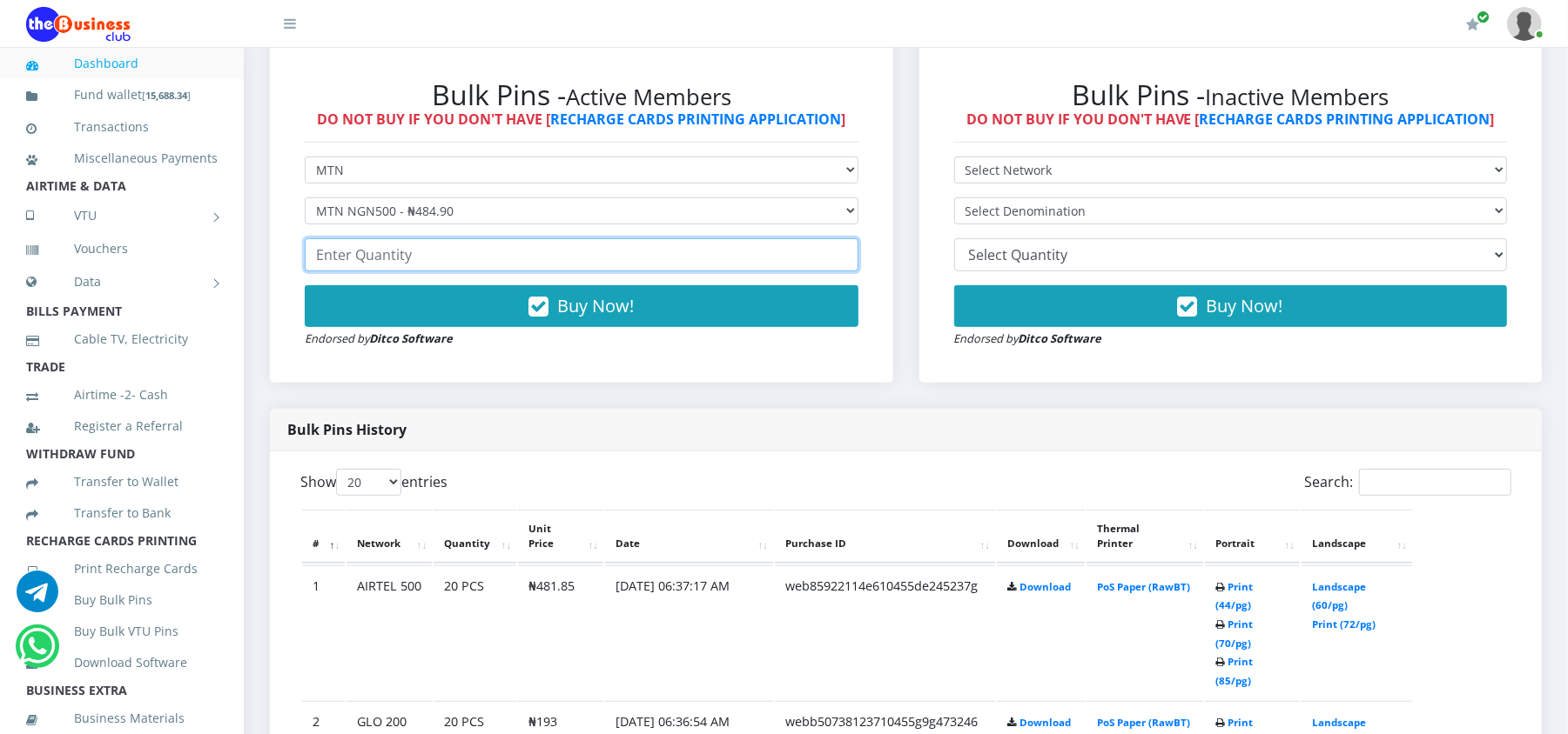
click at [401, 244] on input "number" at bounding box center [581, 254] width 554 height 33
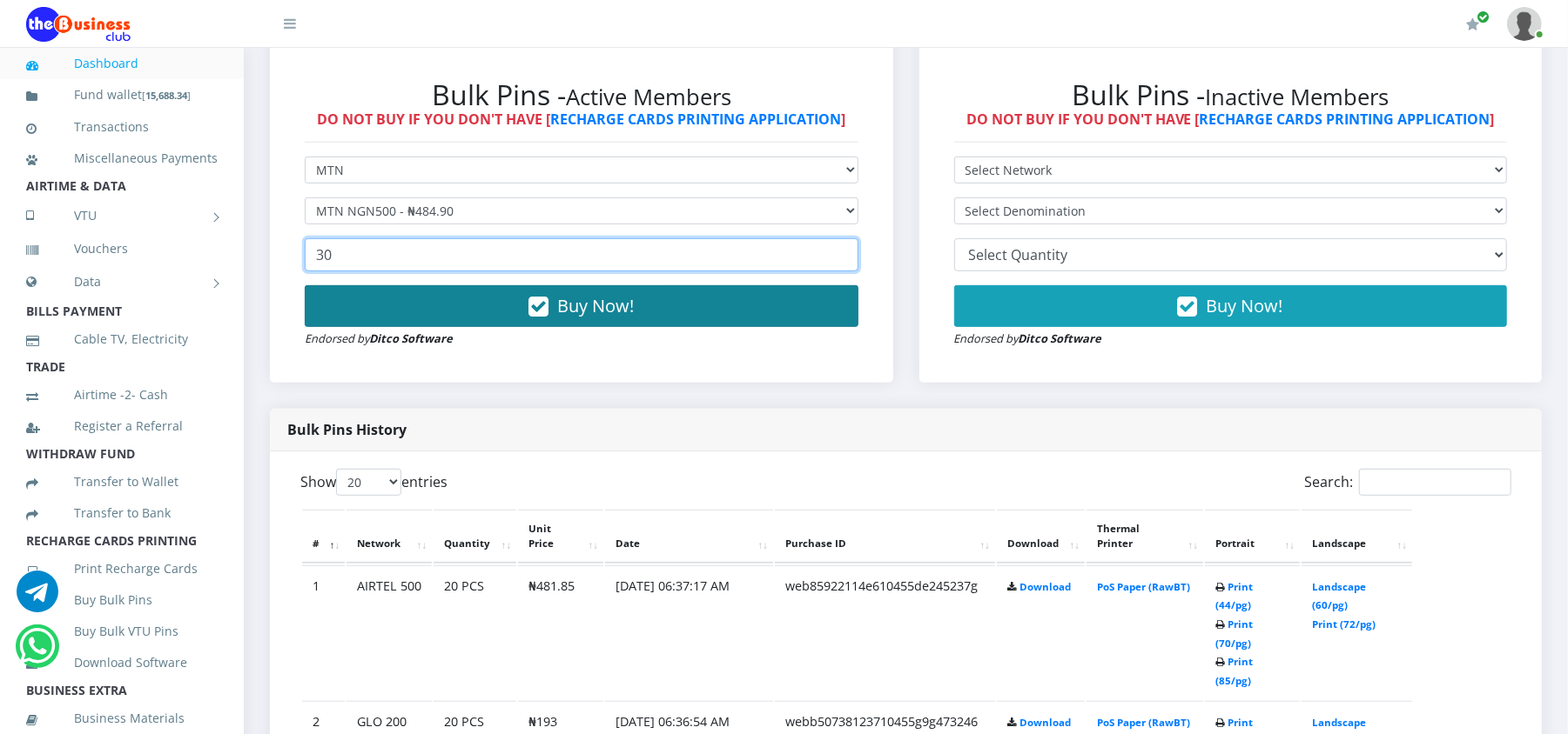
type input "30"
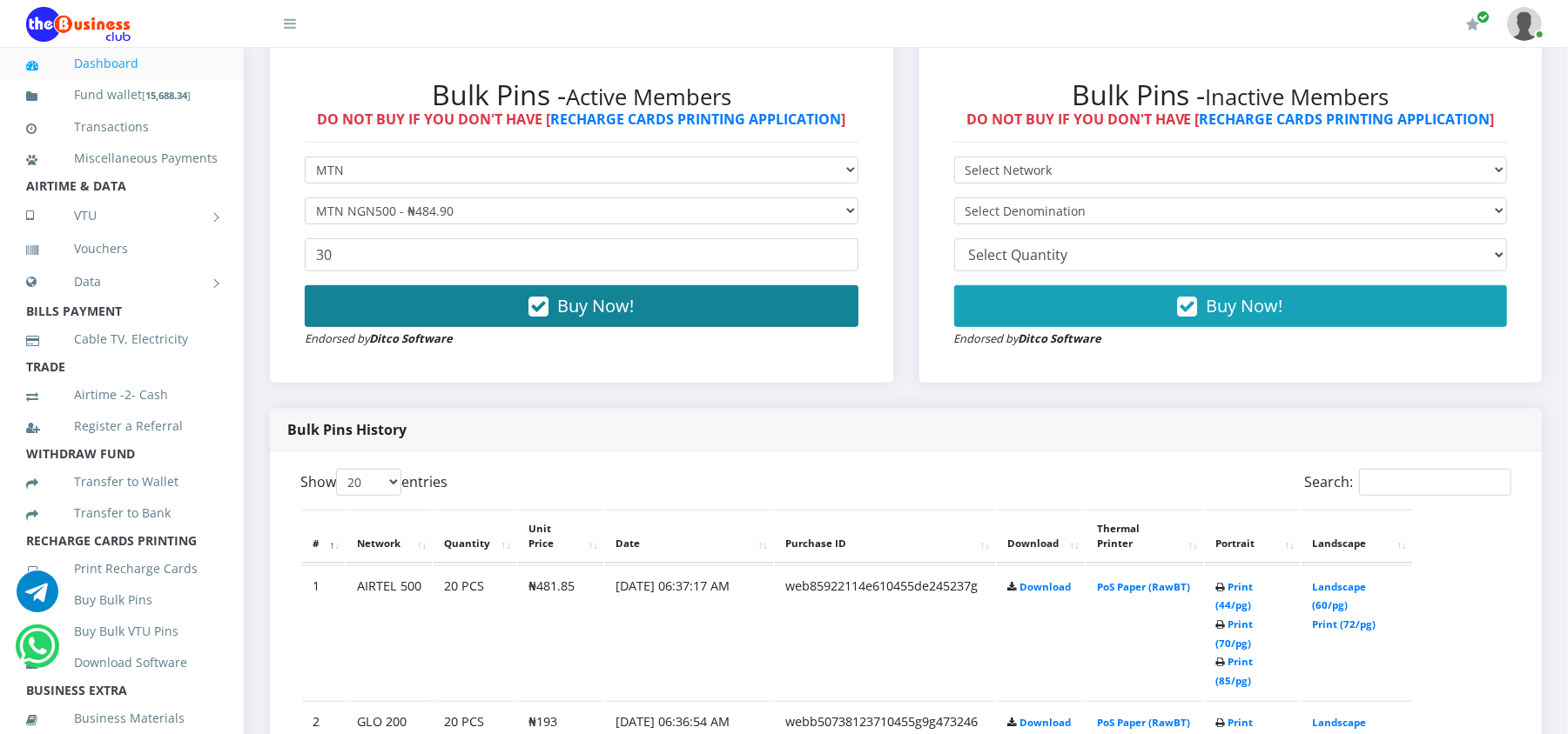
click at [405, 297] on button "Buy Now!" at bounding box center [581, 307] width 554 height 42
